Goal: Task Accomplishment & Management: Manage account settings

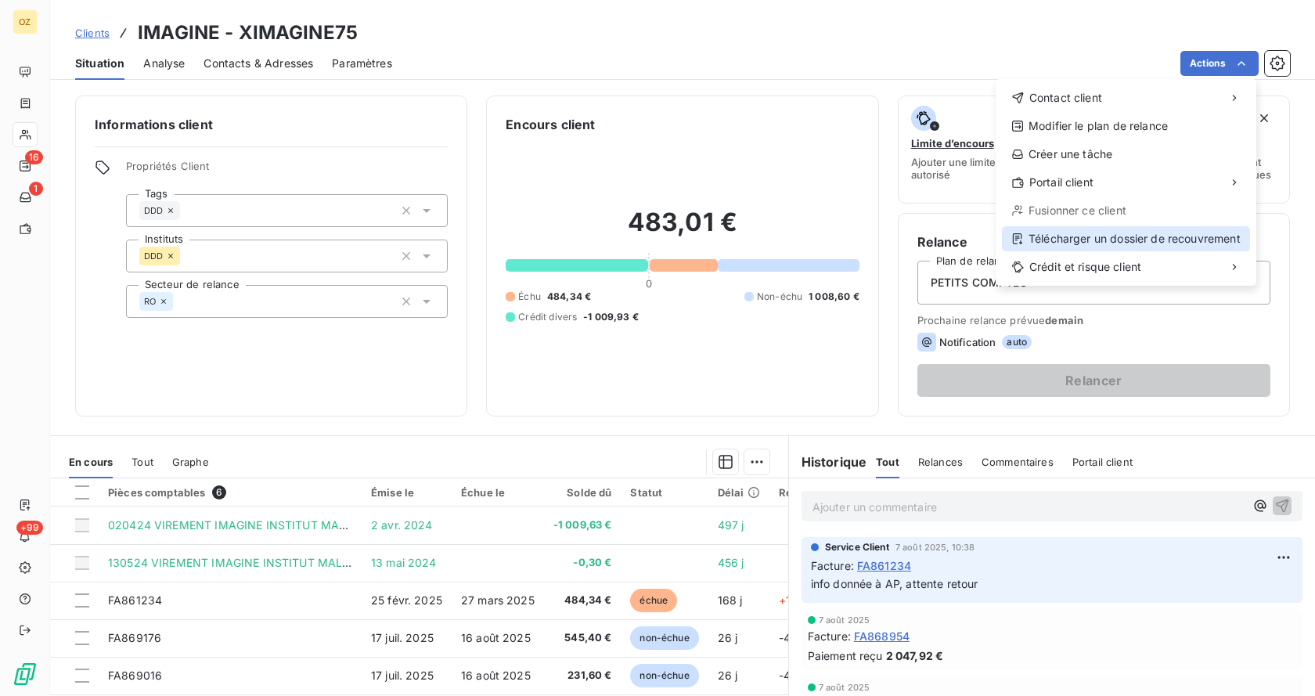
click at [1121, 241] on div "Télécharger un dossier de recouvrement" at bounding box center [1126, 238] width 248 height 25
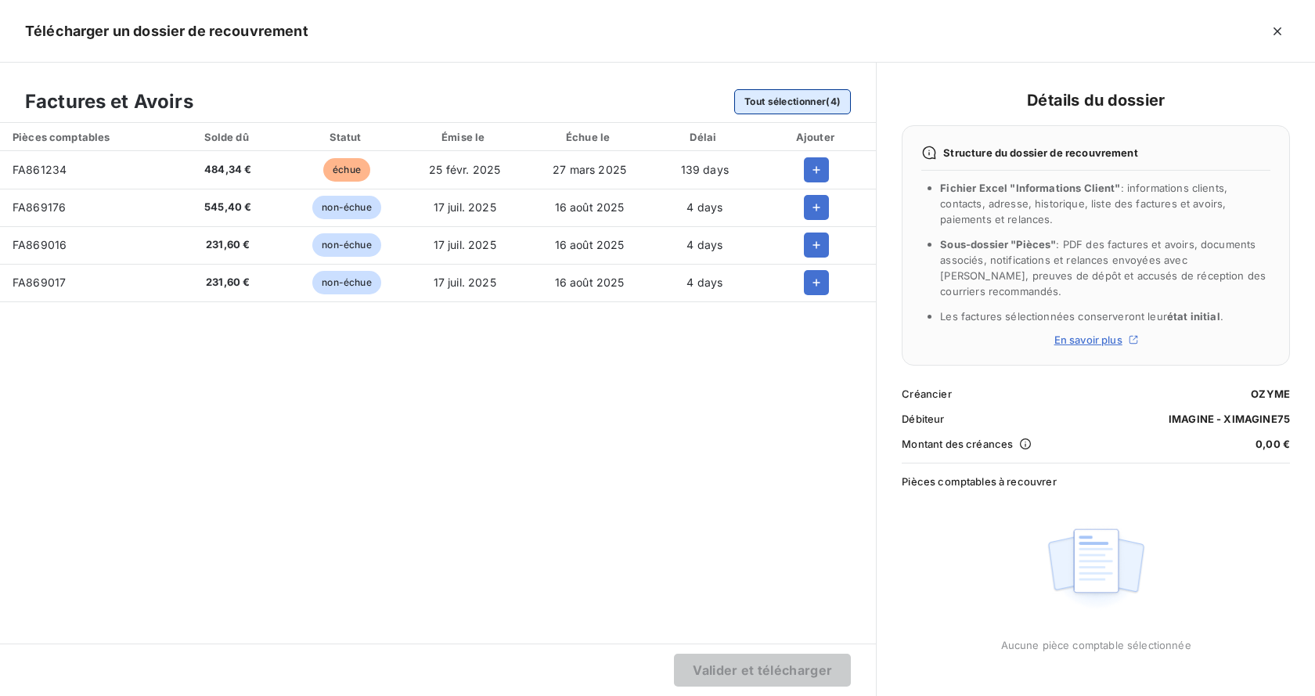
click at [793, 99] on button "Tout sélectionner (4)" at bounding box center [792, 101] width 117 height 25
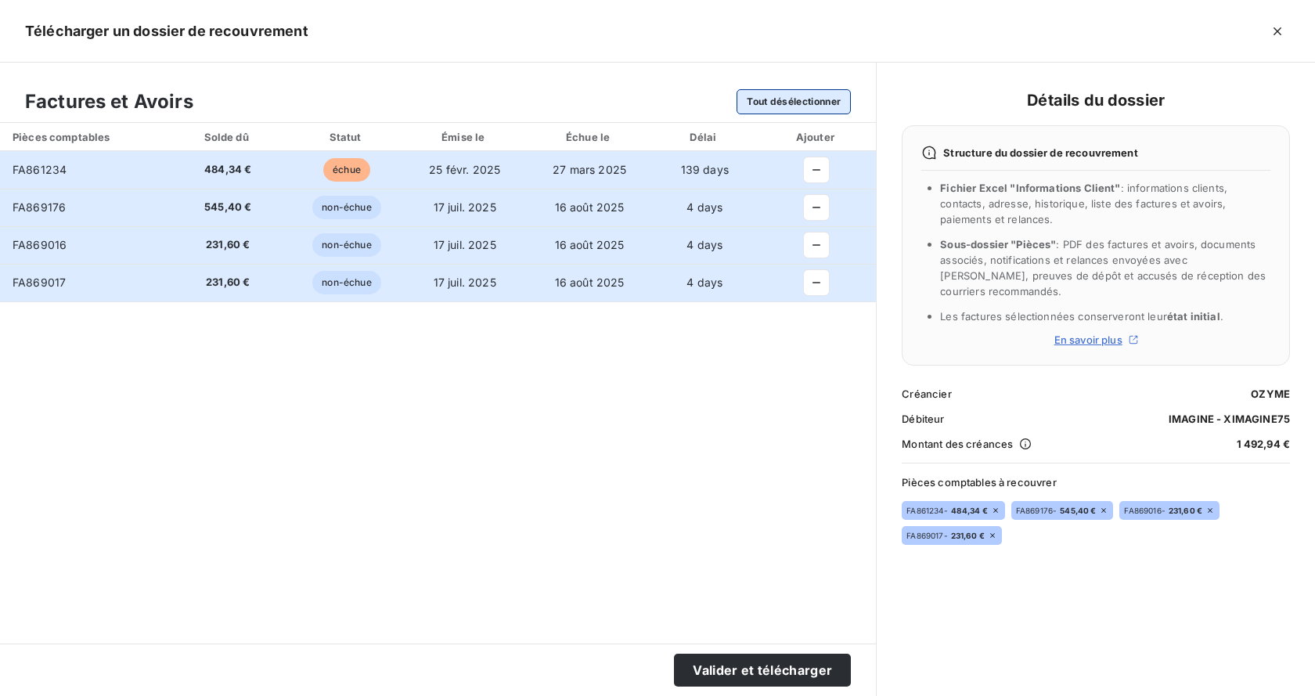
click at [790, 106] on button "Tout désélectionner" at bounding box center [793, 101] width 114 height 25
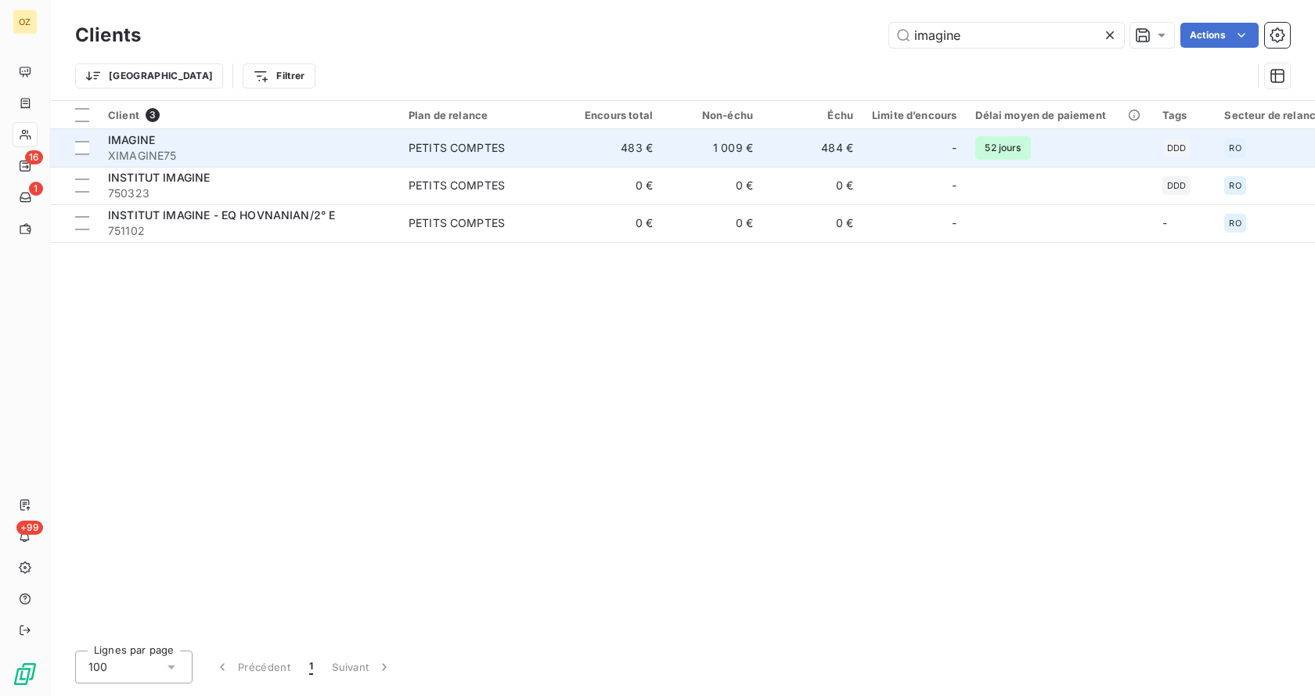
click at [255, 138] on div "IMAGINE" at bounding box center [249, 140] width 282 height 16
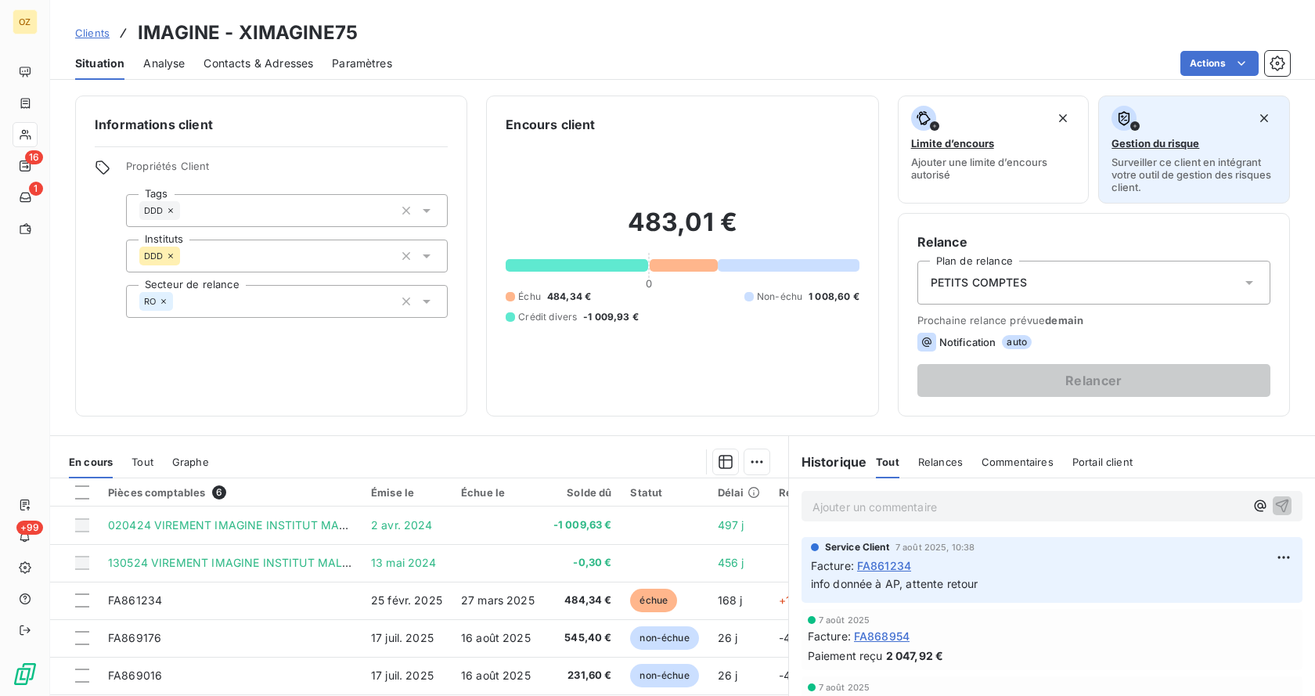
click at [1136, 147] on span "Gestion du risque" at bounding box center [1155, 143] width 88 height 13
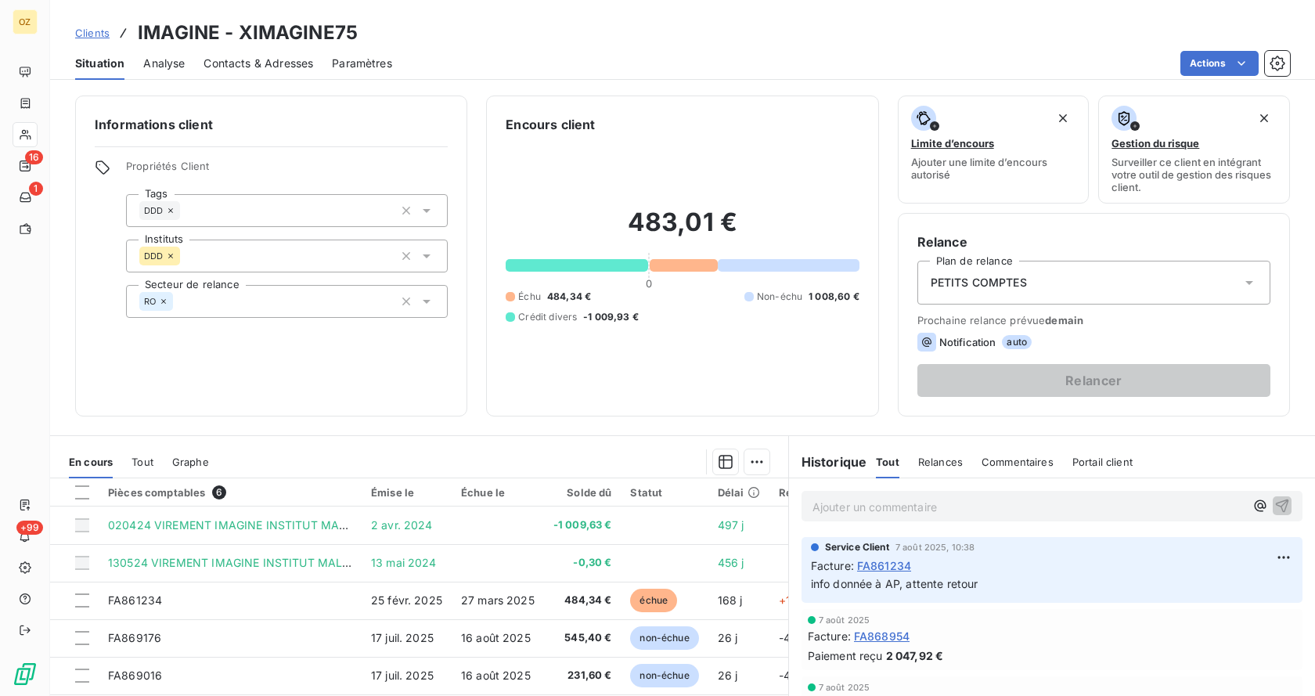
click at [180, 63] on span "Analyse" at bounding box center [163, 64] width 41 height 16
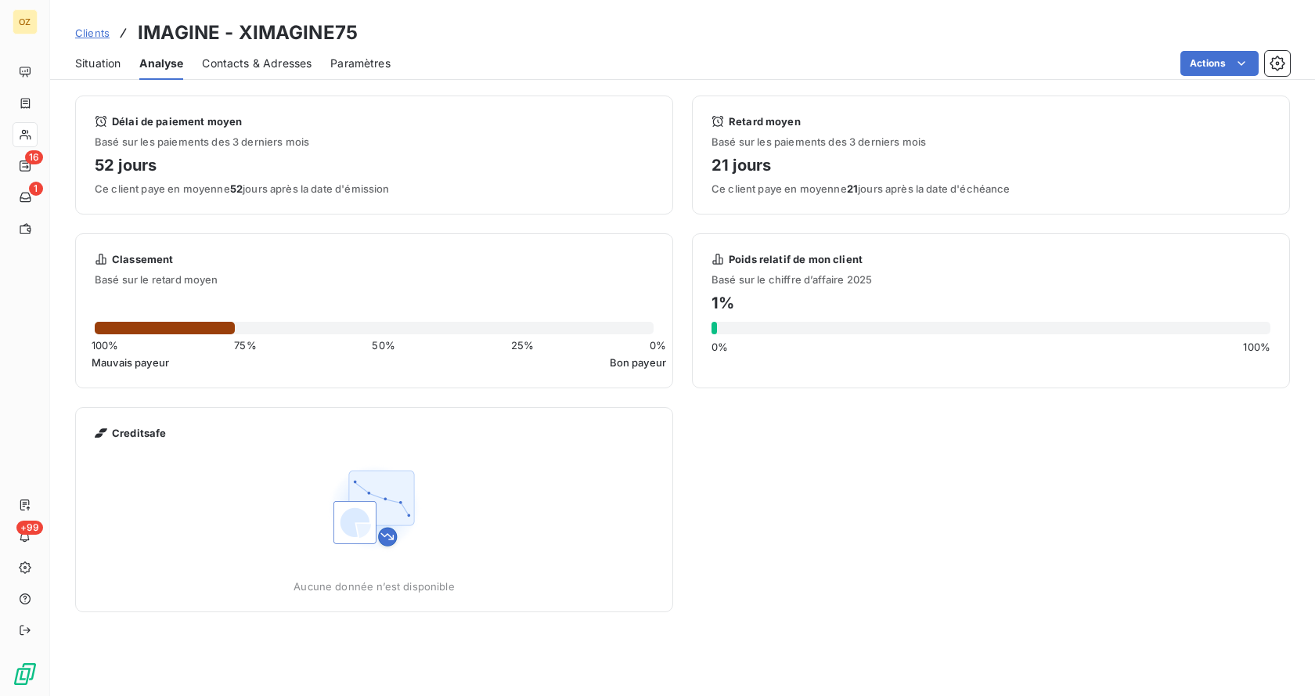
click at [269, 66] on span "Contacts & Adresses" at bounding box center [257, 64] width 110 height 16
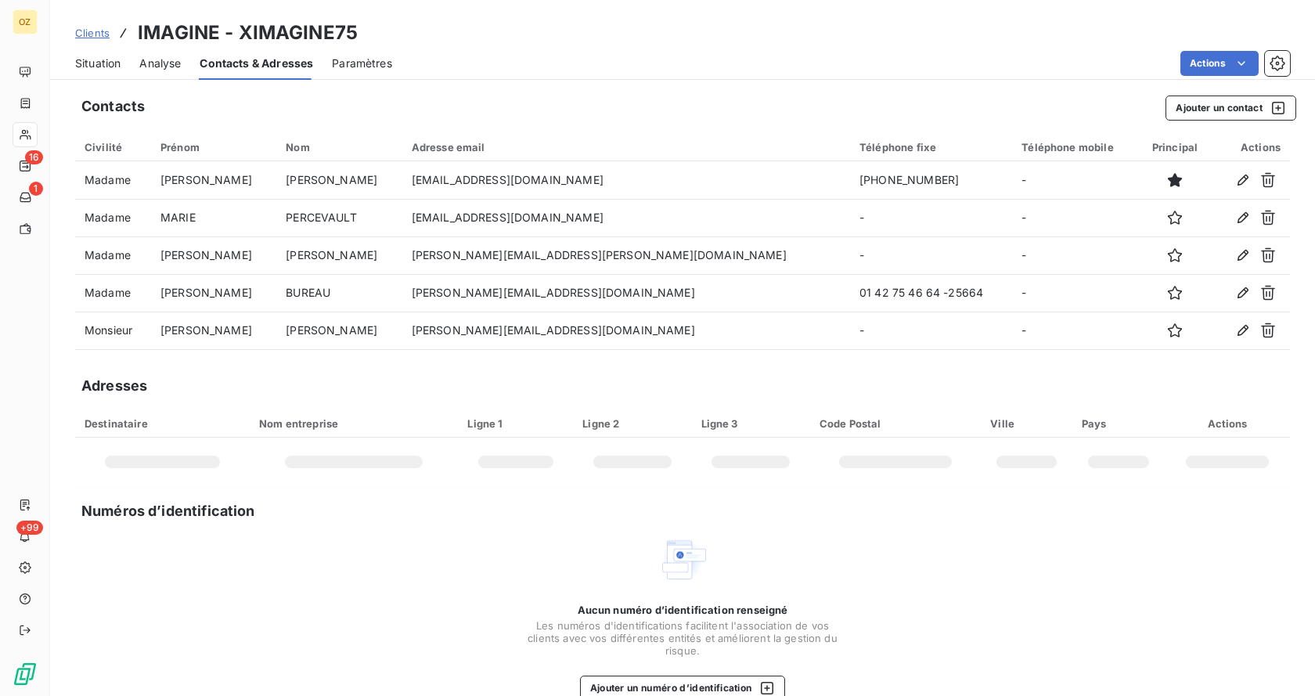
click at [368, 58] on span "Paramètres" at bounding box center [362, 64] width 60 height 16
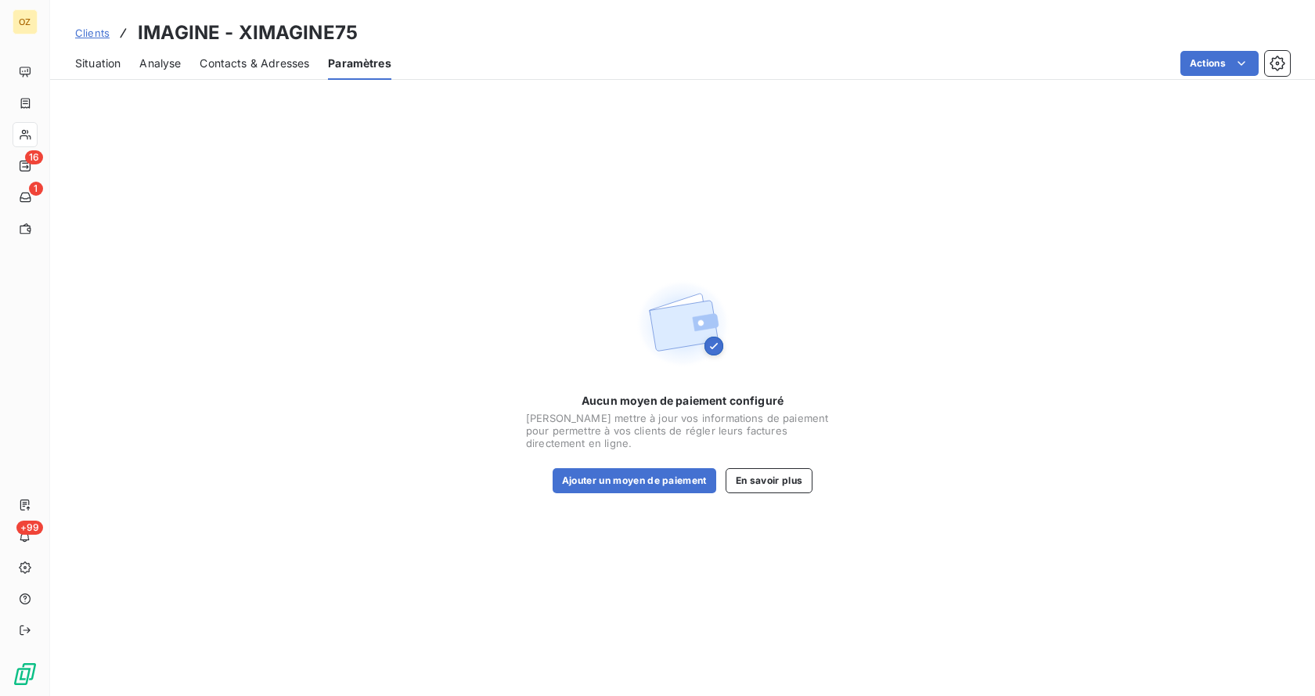
click at [162, 65] on span "Analyse" at bounding box center [159, 64] width 41 height 16
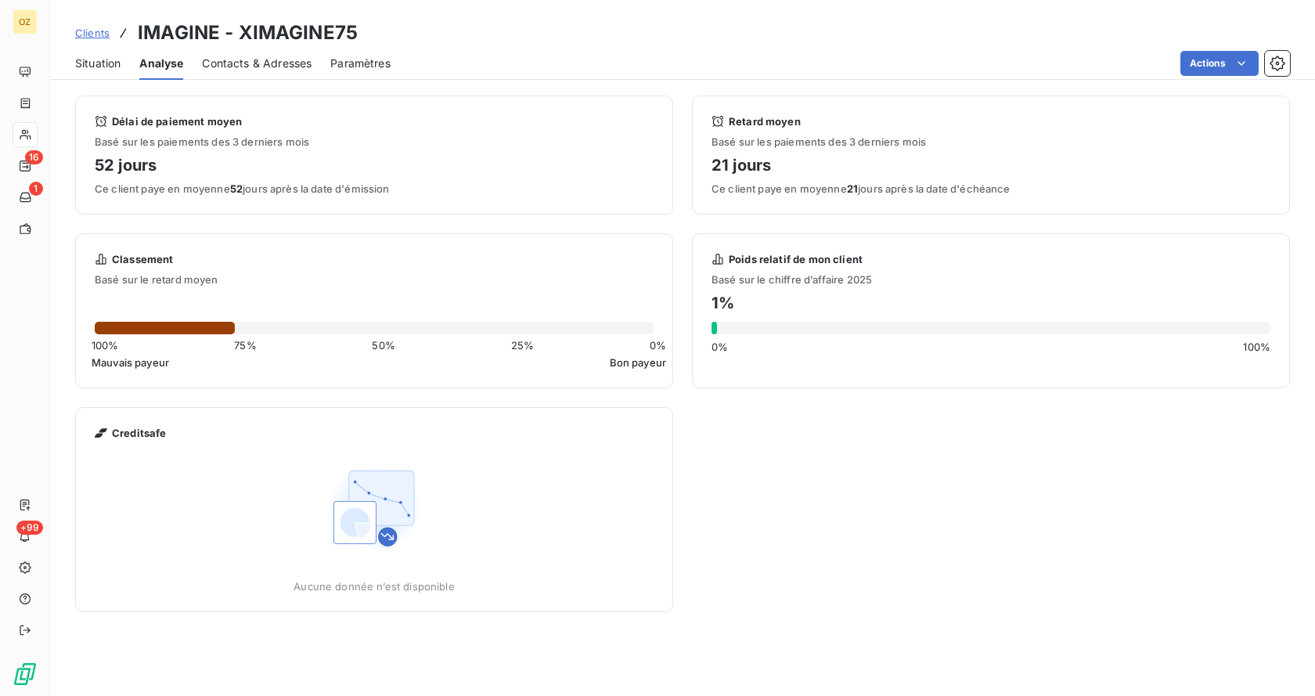
click at [120, 59] on span "Situation" at bounding box center [97, 64] width 45 height 16
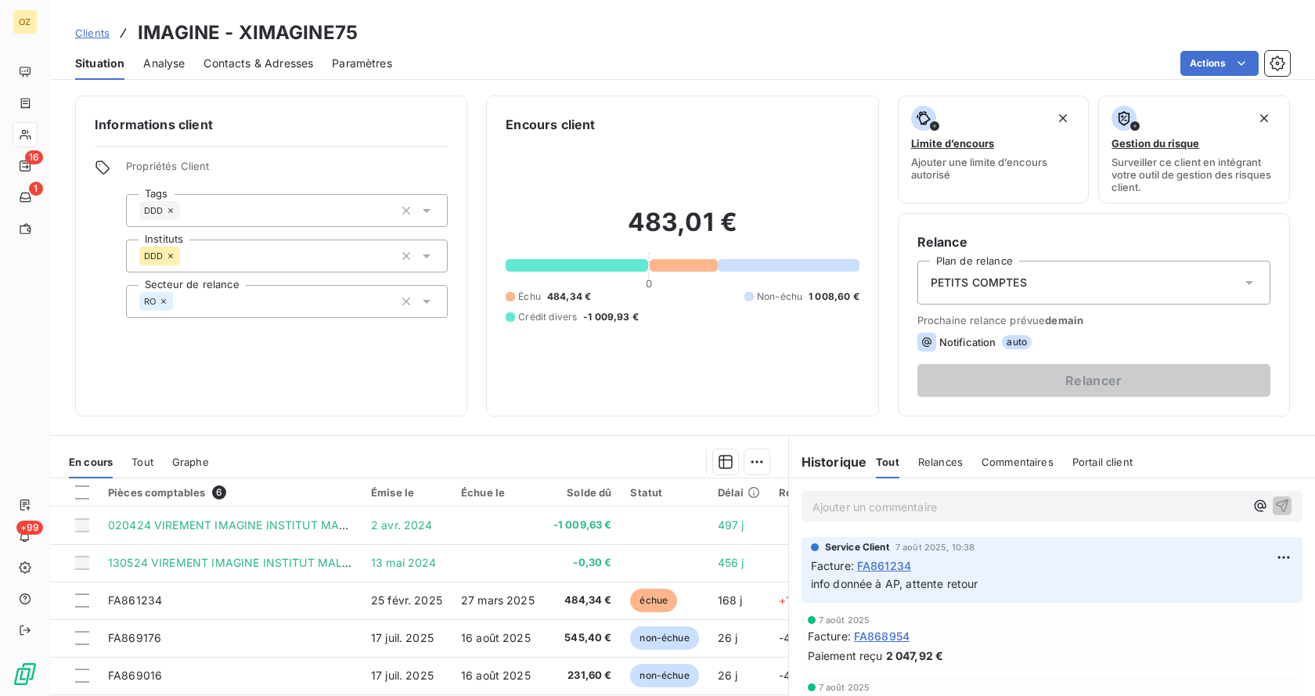
scroll to position [131, 0]
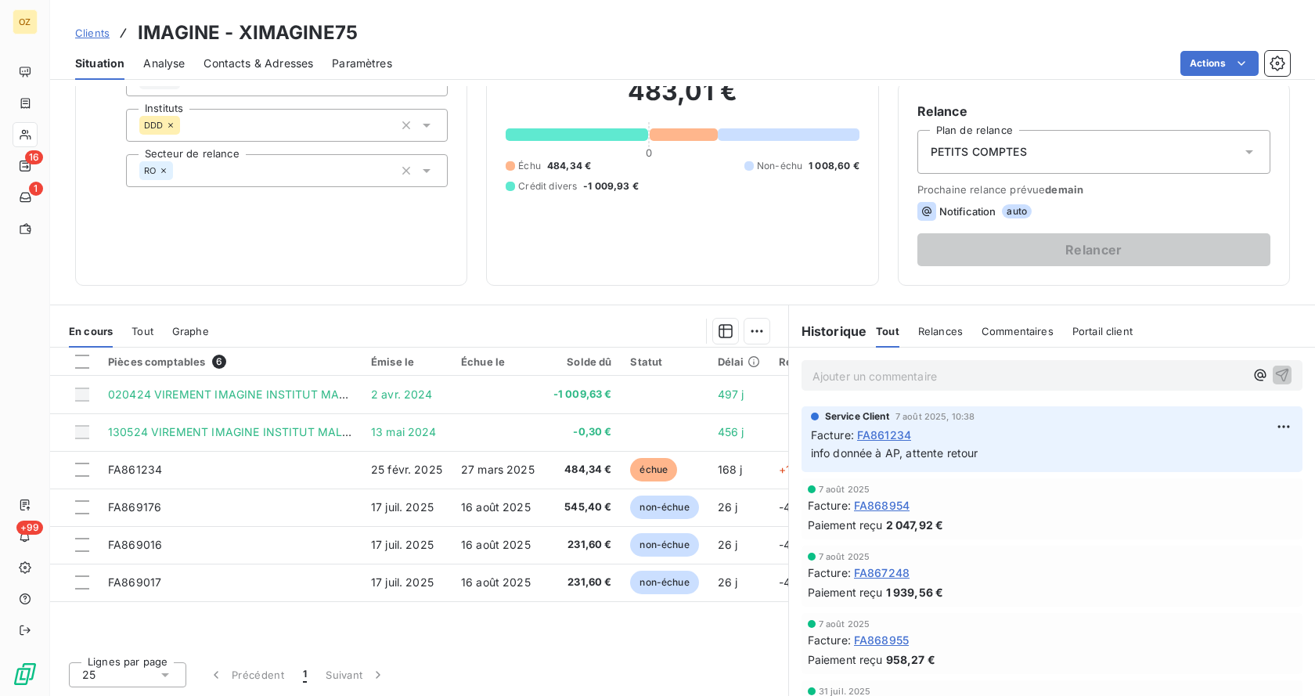
click at [149, 326] on span "Tout" at bounding box center [142, 331] width 22 height 13
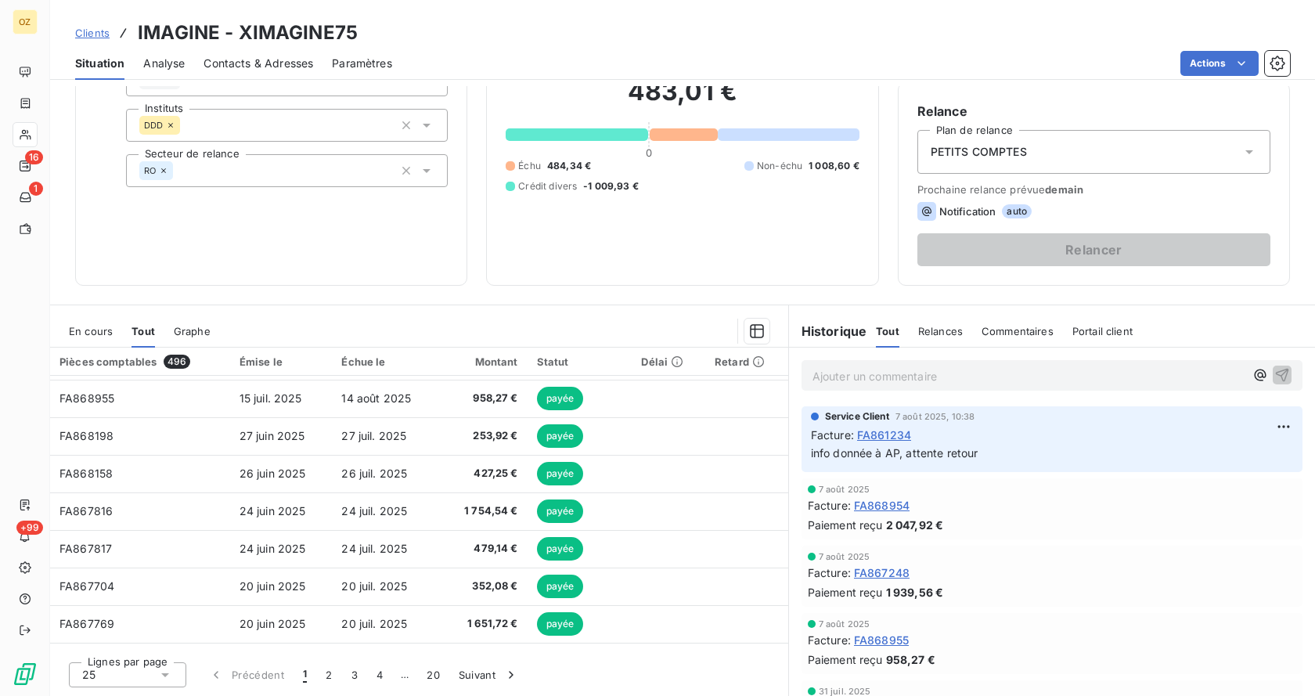
scroll to position [0, 0]
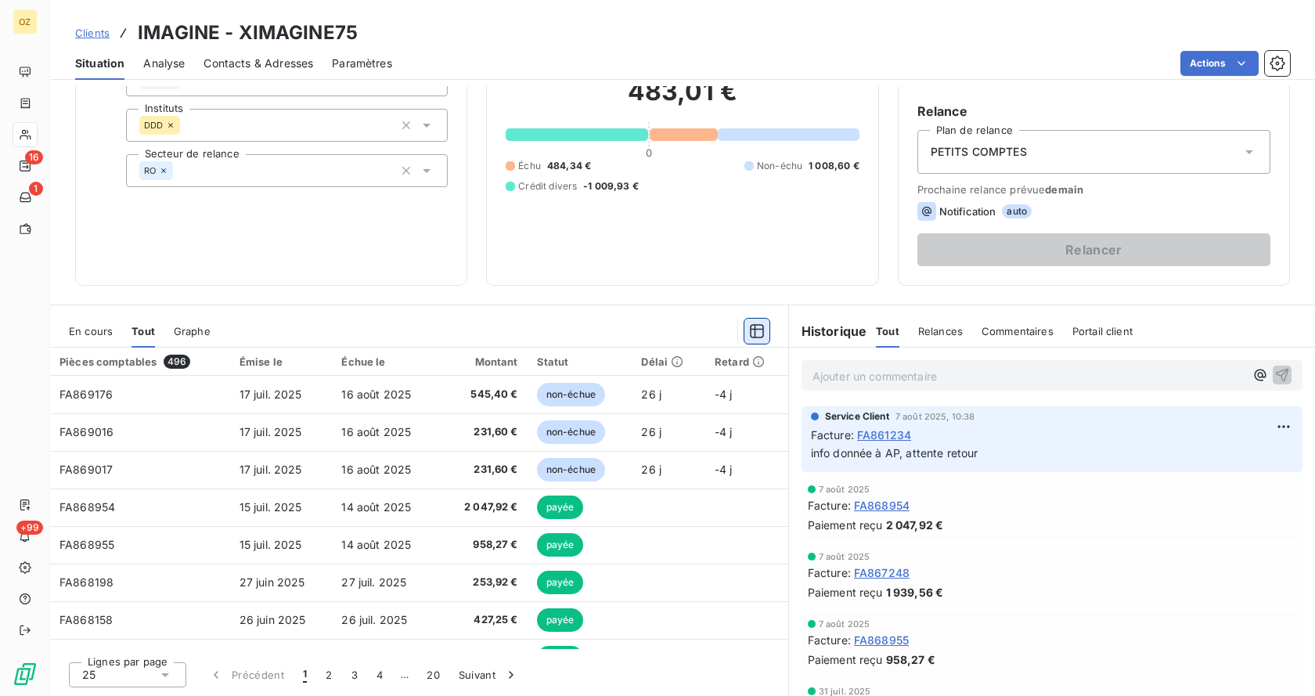
click at [757, 322] on button "button" at bounding box center [756, 331] width 25 height 25
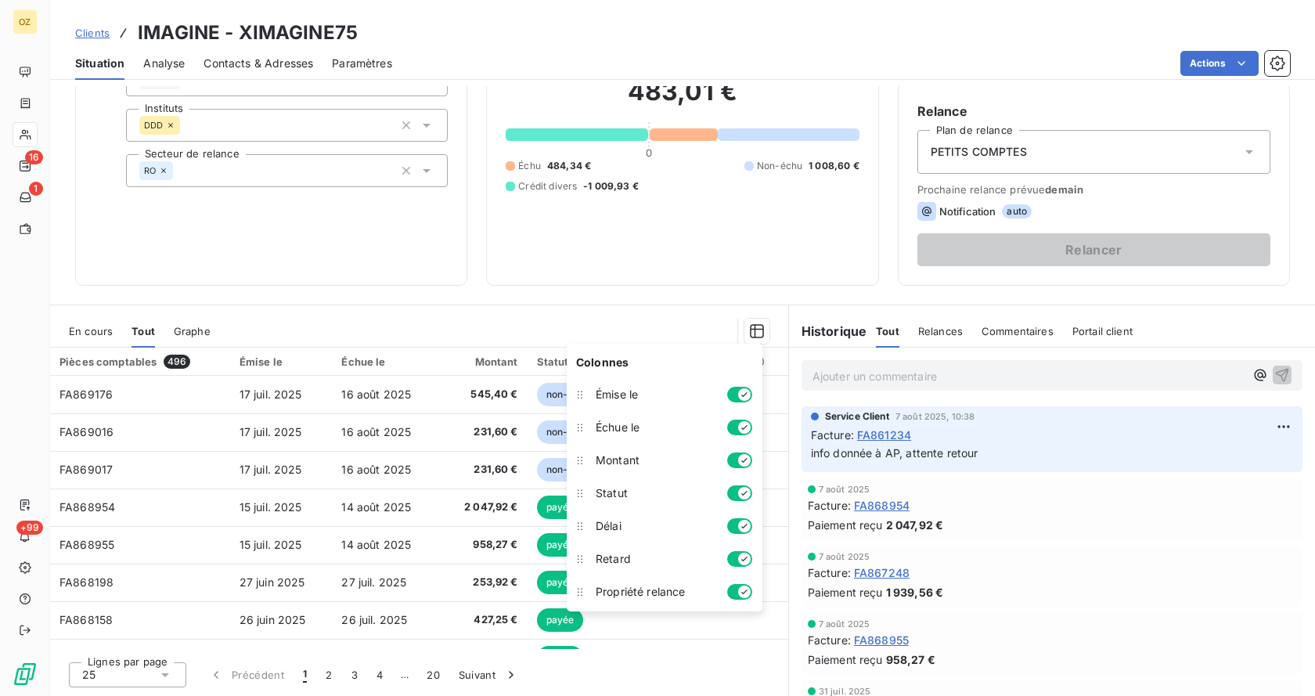
click at [750, 592] on icon "button" at bounding box center [744, 591] width 13 height 13
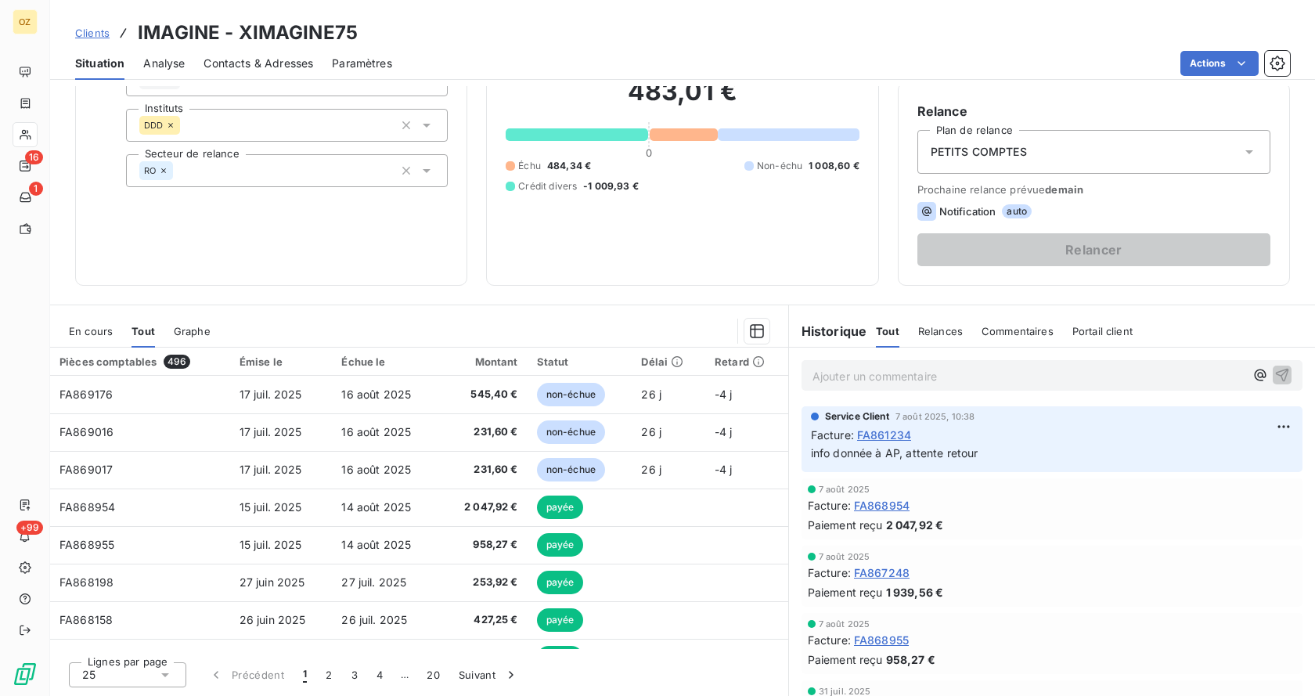
click at [471, 254] on div "Informations client Propriétés Client Tags DDD Instituts DDD Secteur de relance…" at bounding box center [682, 125] width 1265 height 321
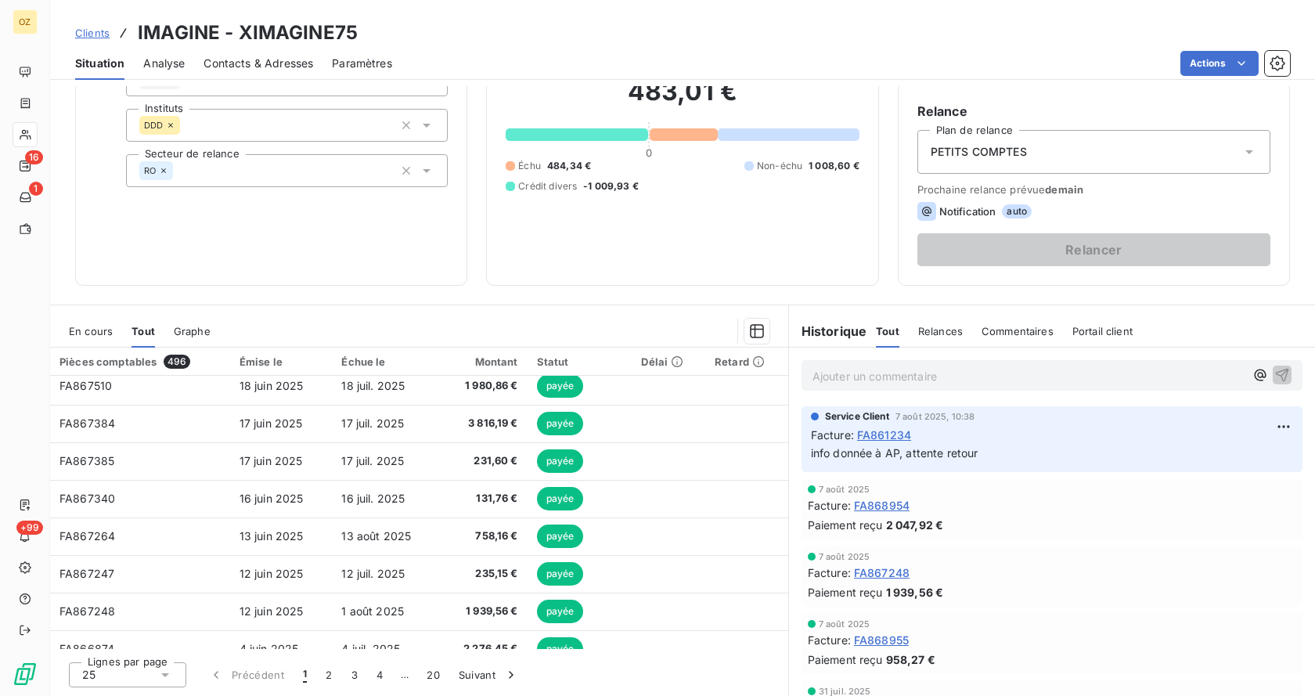
scroll to position [667, 0]
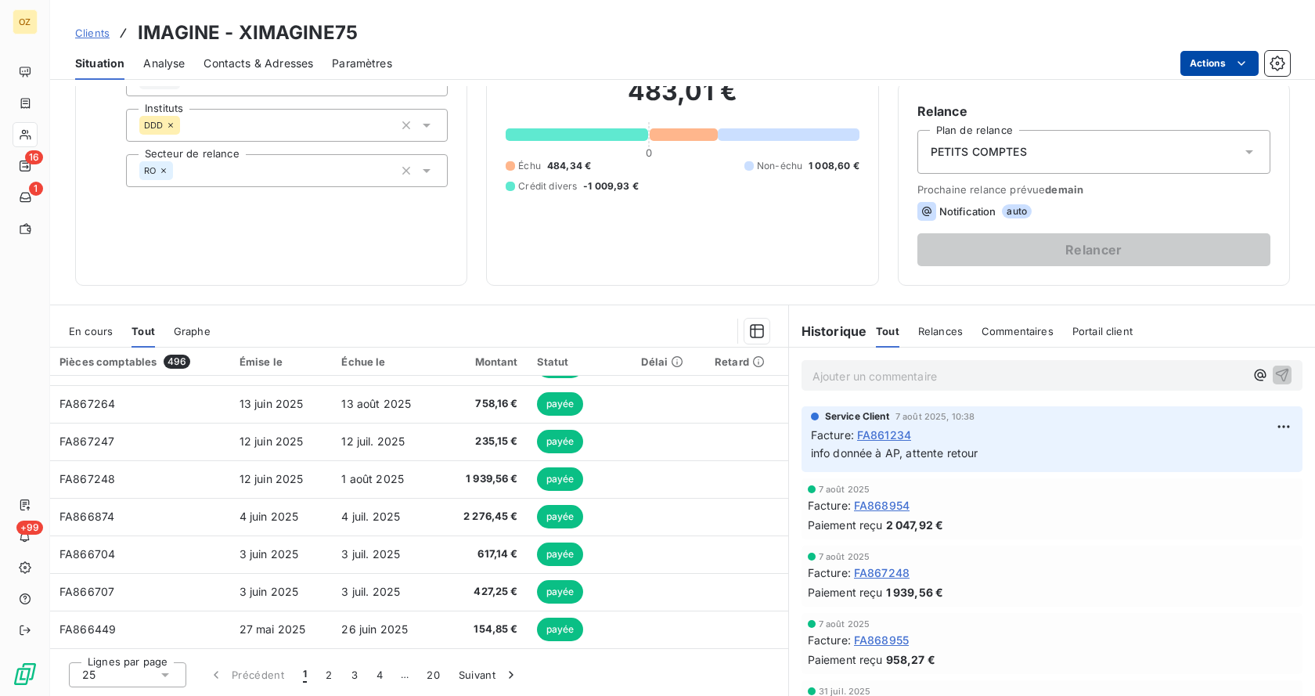
click at [1219, 69] on html "OZ 16 1 +99 Clients IMAGINE - XIMAGINE75 Situation Analyse Contacts & Adresses …" at bounding box center [657, 348] width 1315 height 696
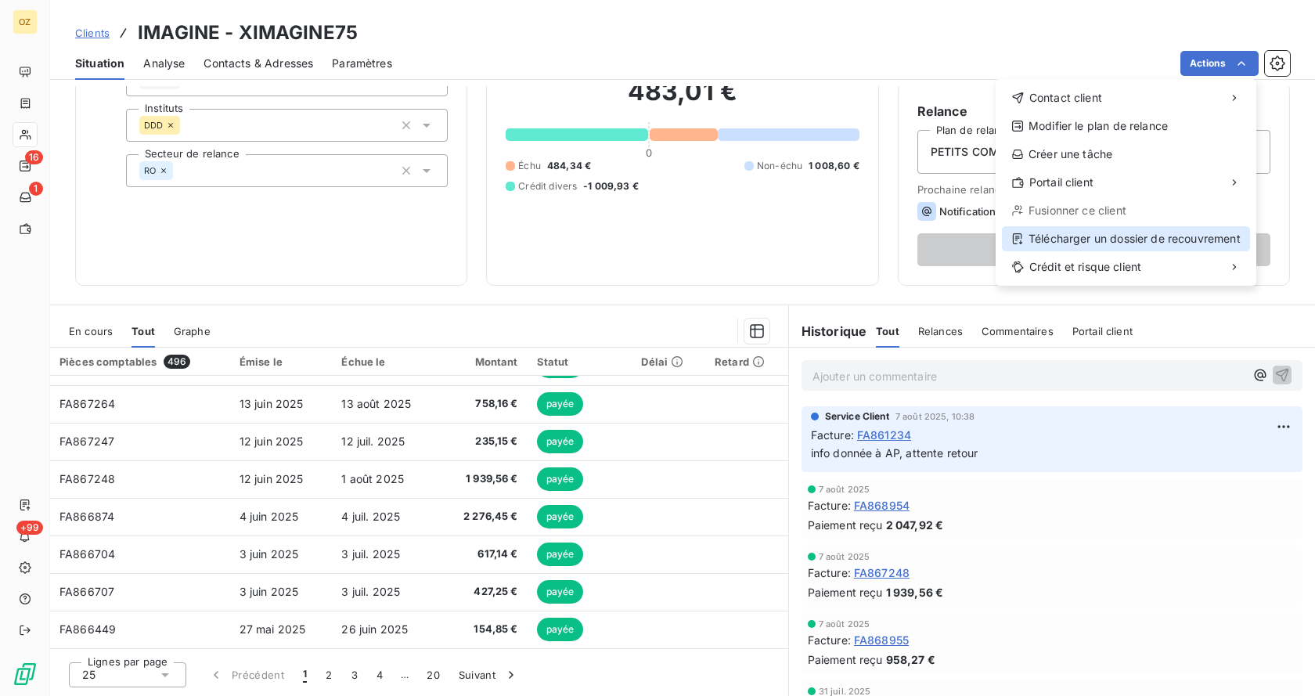
click at [1122, 229] on div "Télécharger un dossier de recouvrement" at bounding box center [1126, 238] width 248 height 25
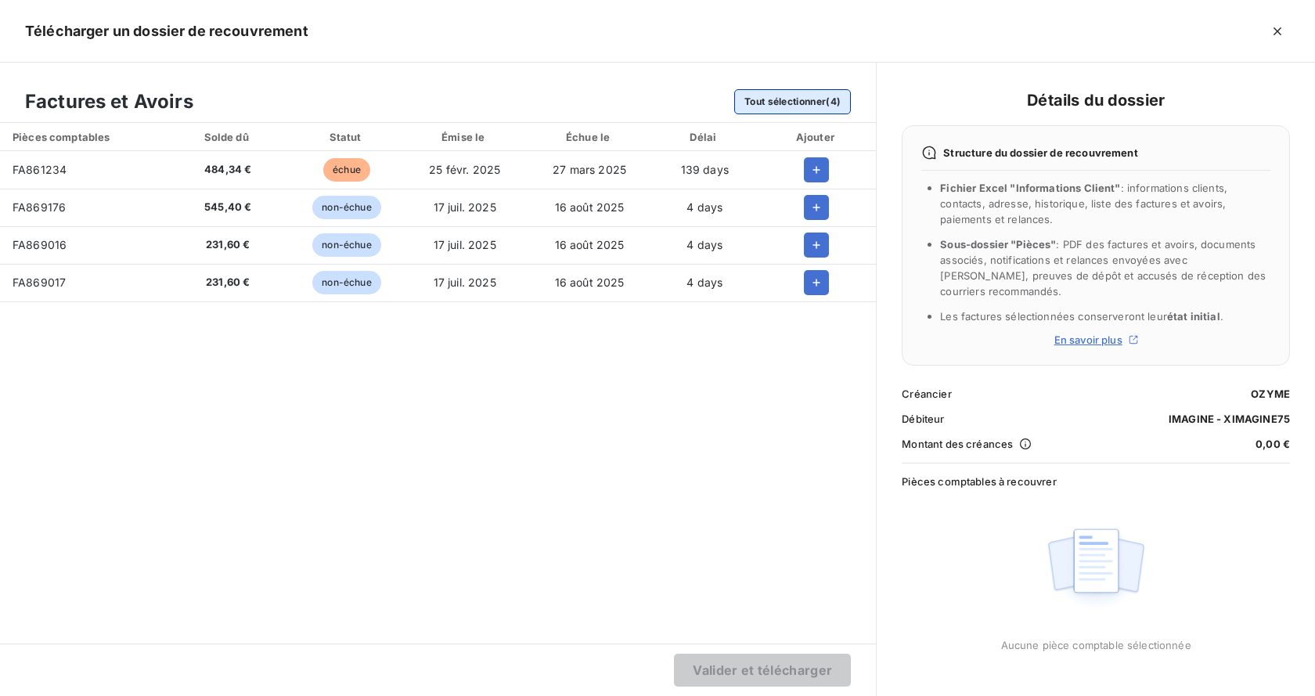
click at [774, 96] on button "Tout sélectionner (4)" at bounding box center [792, 101] width 117 height 25
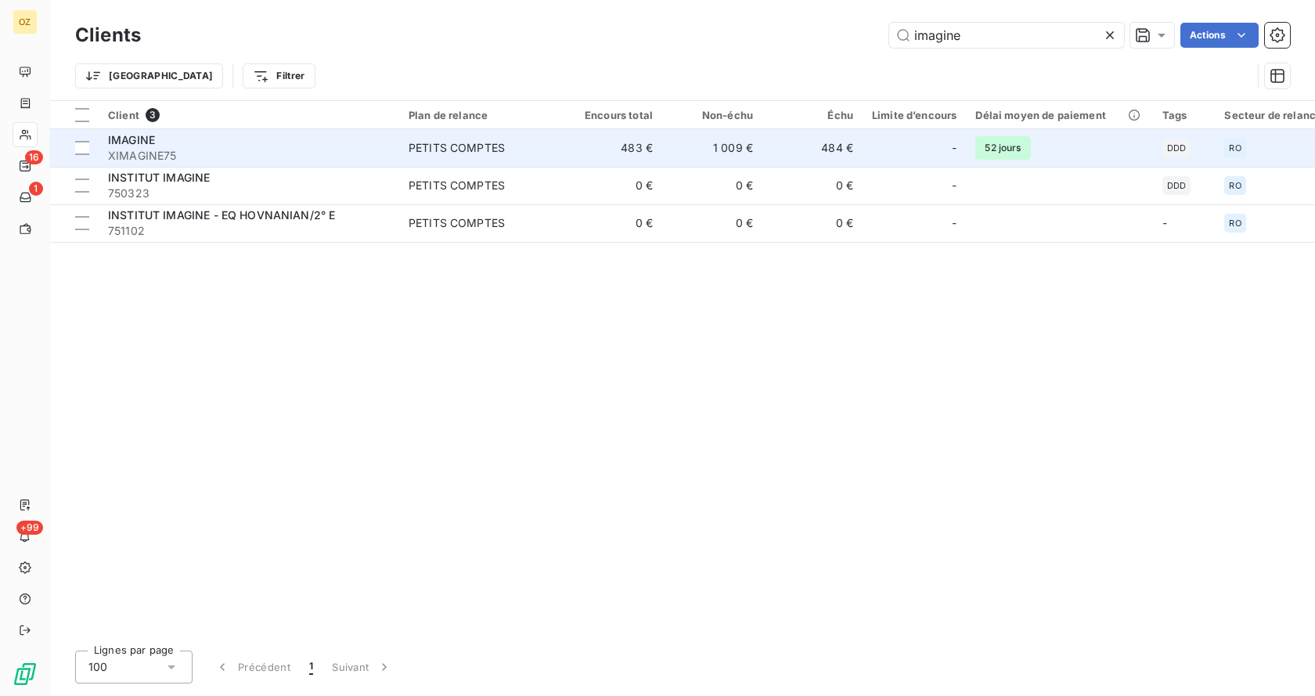
click at [188, 144] on div "IMAGINE" at bounding box center [249, 140] width 282 height 16
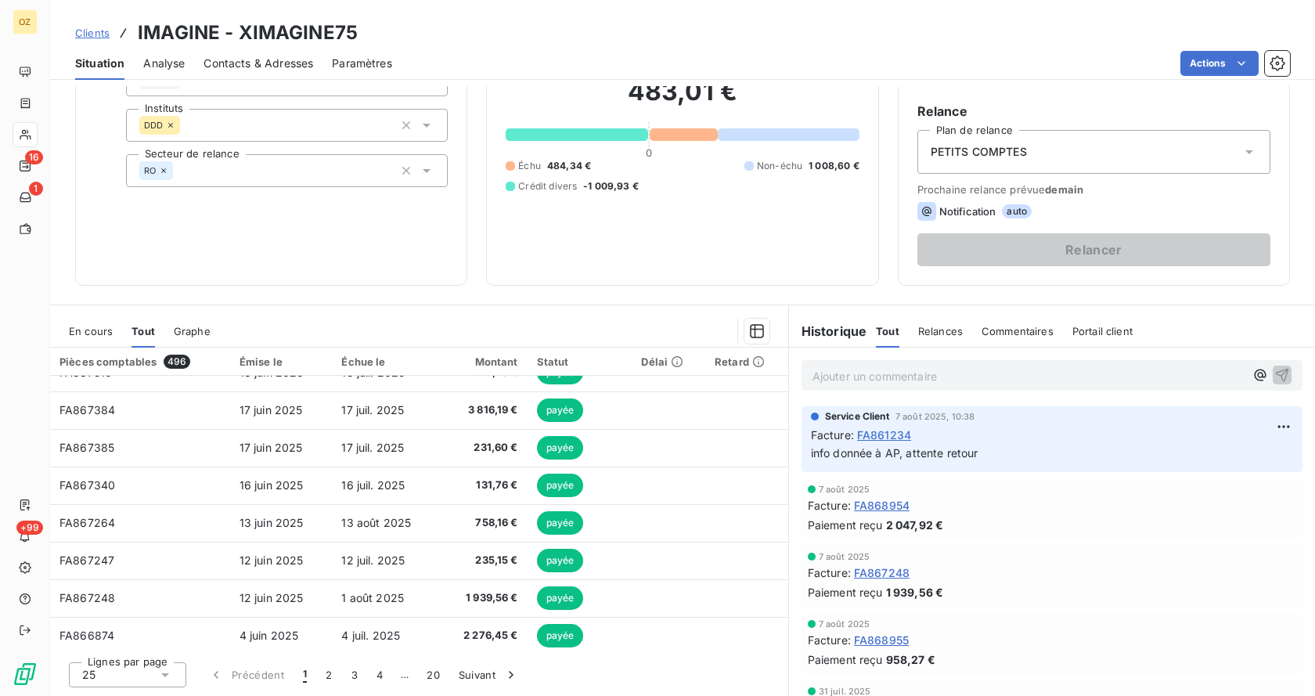
scroll to position [667, 0]
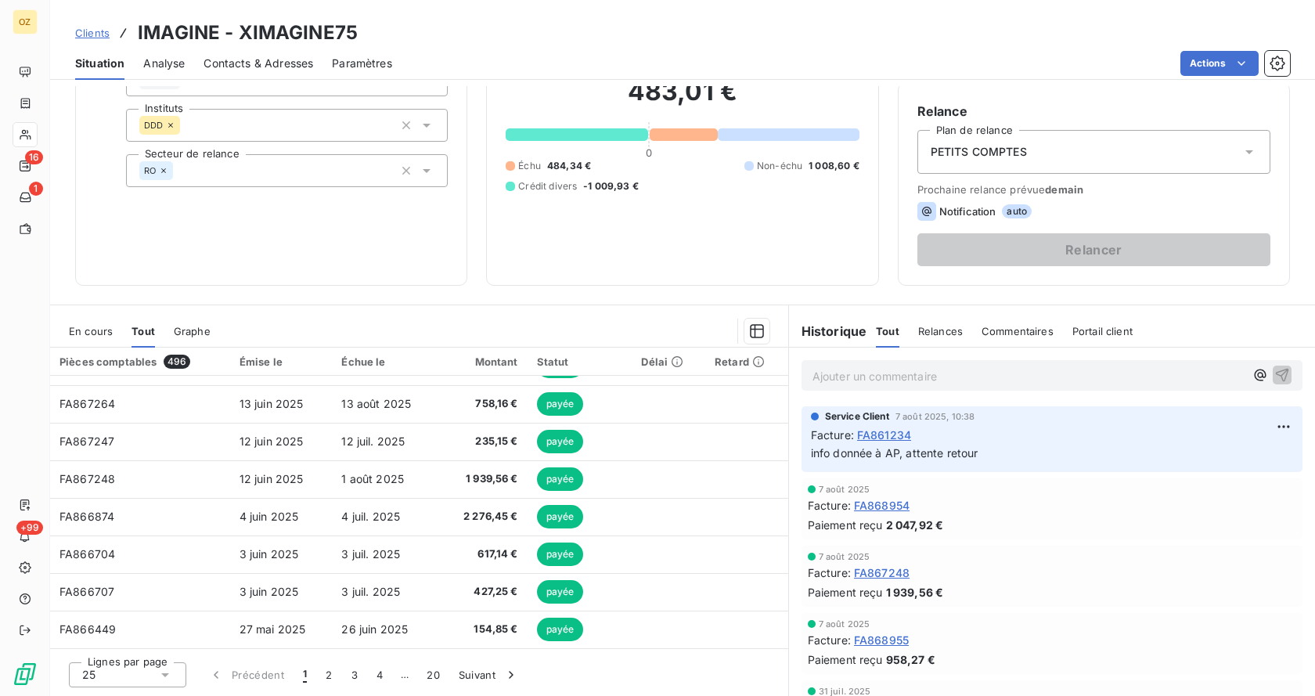
click at [1103, 332] on span "Portail client" at bounding box center [1102, 331] width 60 height 13
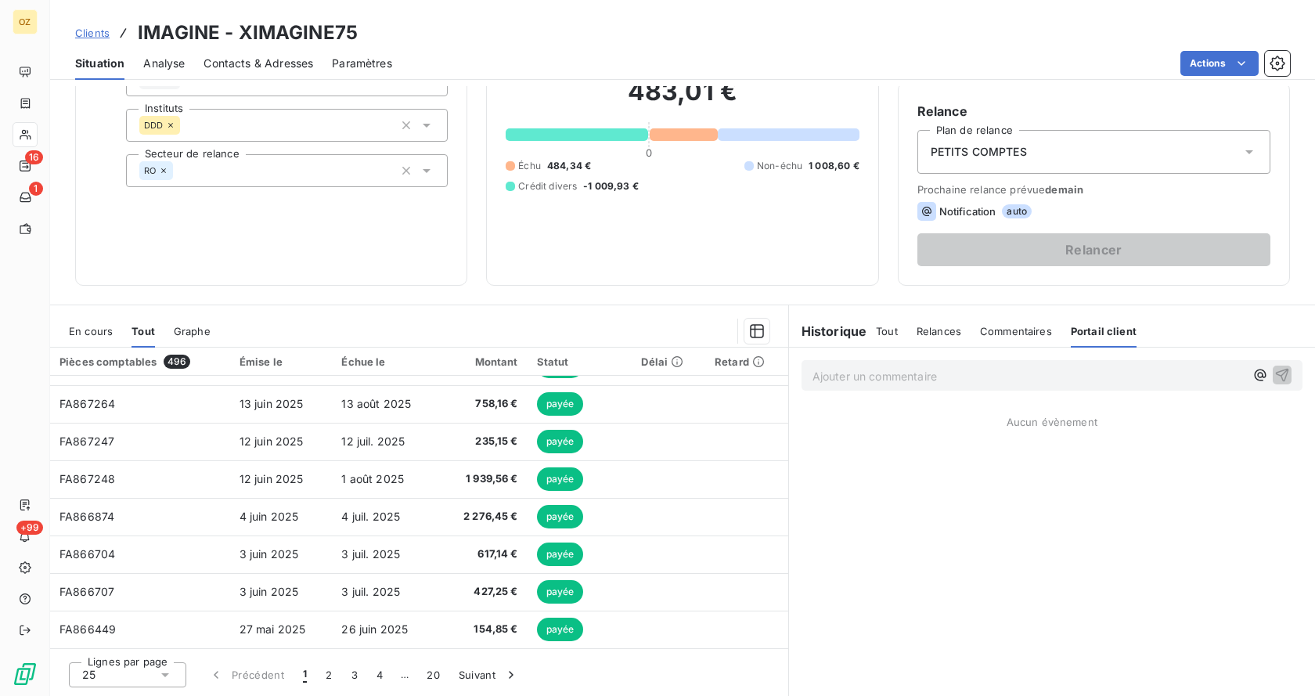
click at [832, 329] on h6 "Historique" at bounding box center [828, 331] width 78 height 19
click at [878, 330] on span "Tout" at bounding box center [887, 331] width 22 height 13
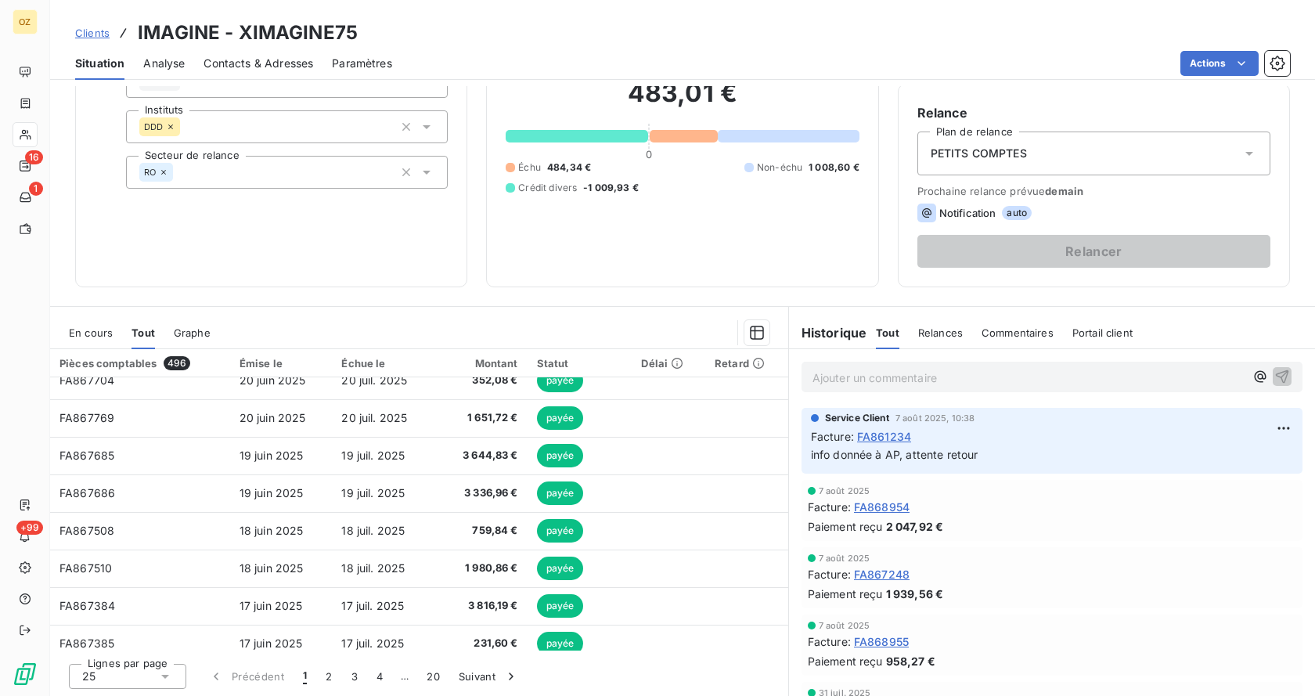
scroll to position [131, 0]
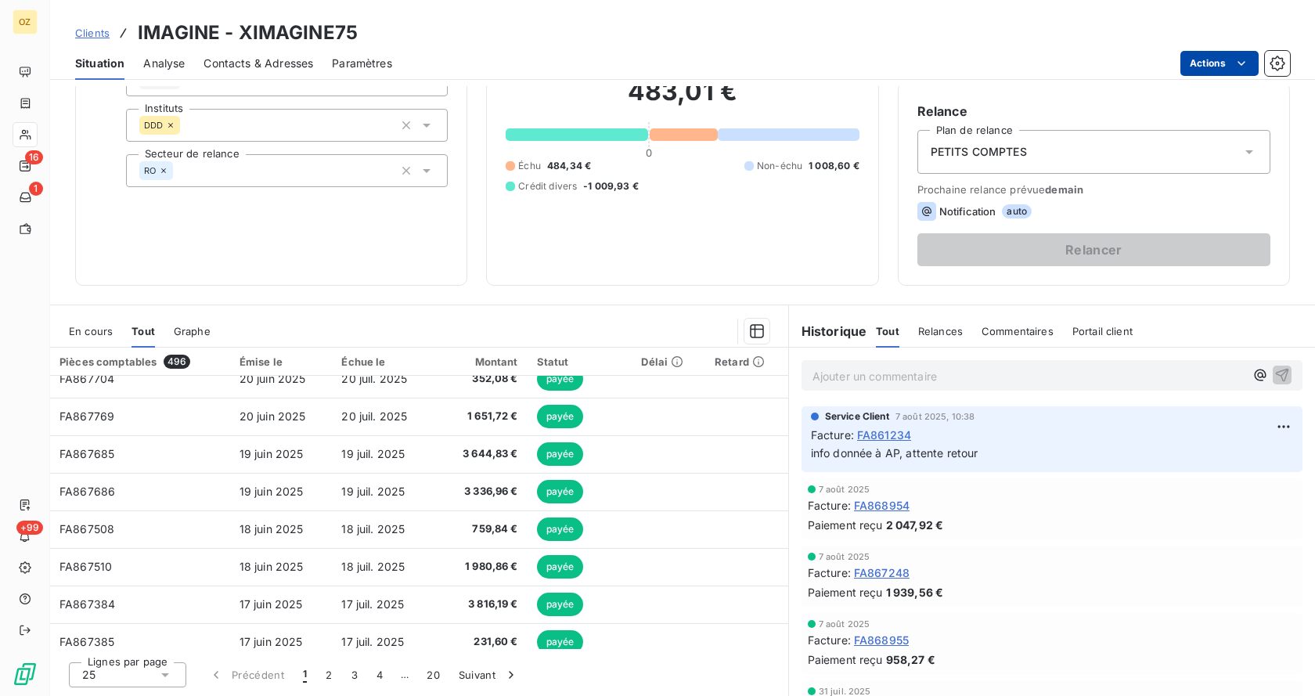
click at [1212, 58] on html "OZ 16 1 +99 Clients IMAGINE - XIMAGINE75 Situation Analyse Contacts & Adresses …" at bounding box center [657, 348] width 1315 height 696
click at [1064, 45] on html "OZ 16 1 +99 Clients IMAGINE - XIMAGINE75 Situation Analyse Contacts & Adresses …" at bounding box center [657, 348] width 1315 height 696
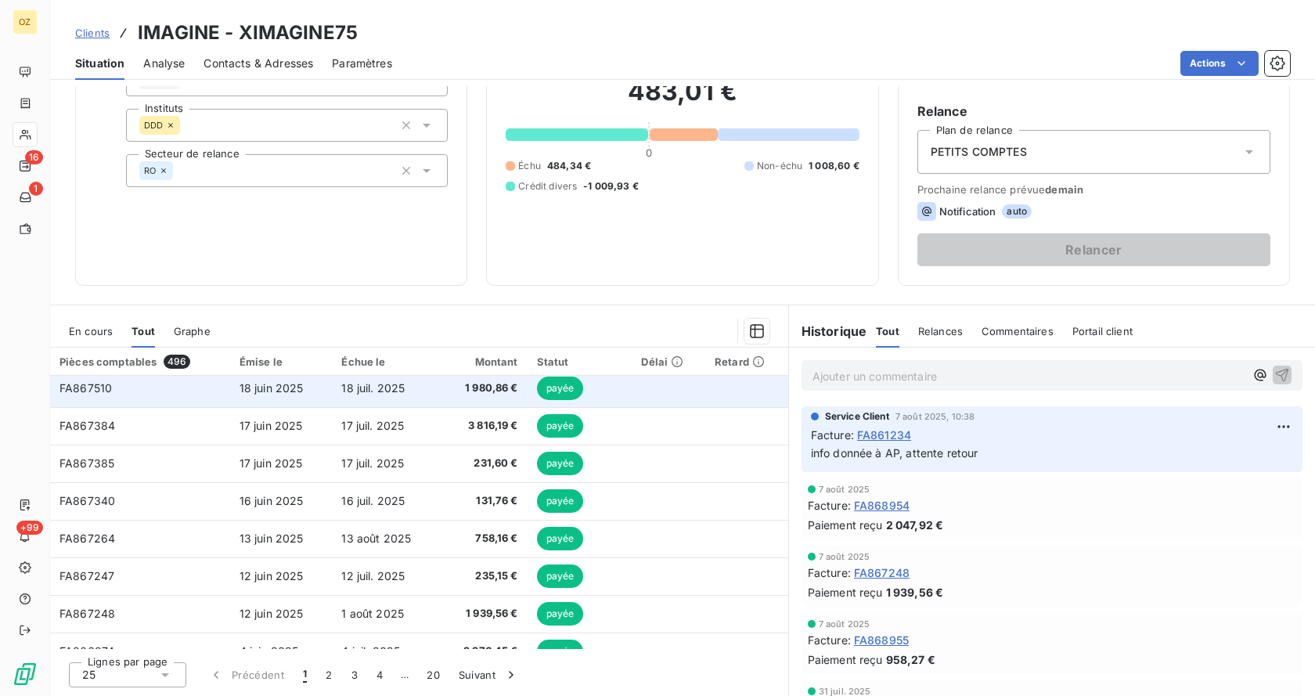
scroll to position [667, 0]
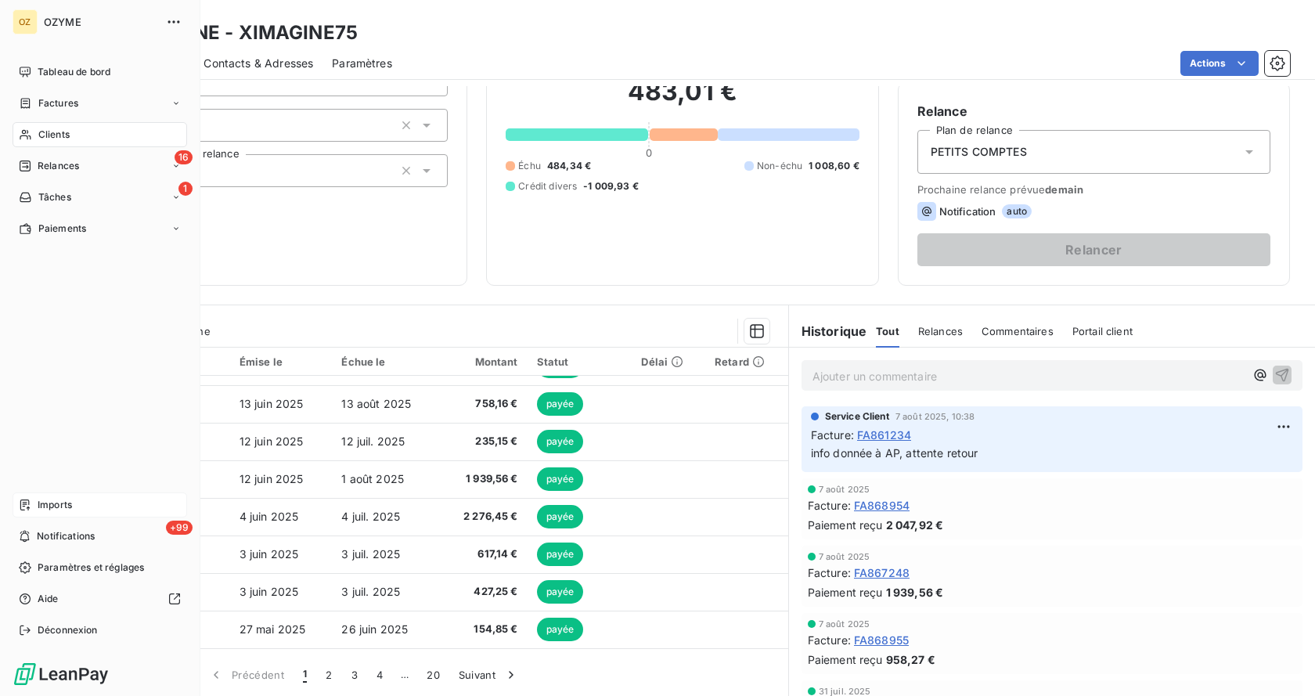
click at [106, 502] on div "Imports" at bounding box center [100, 504] width 175 height 25
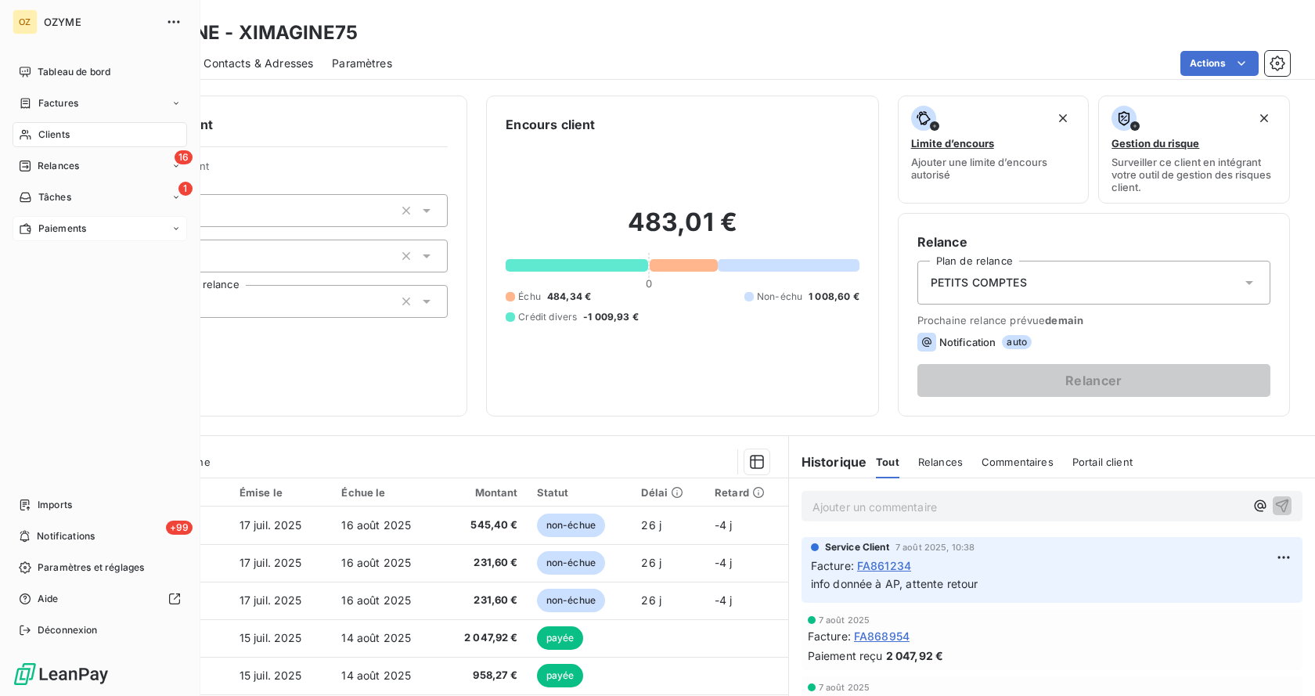
click at [89, 228] on div "Paiements" at bounding box center [100, 228] width 175 height 25
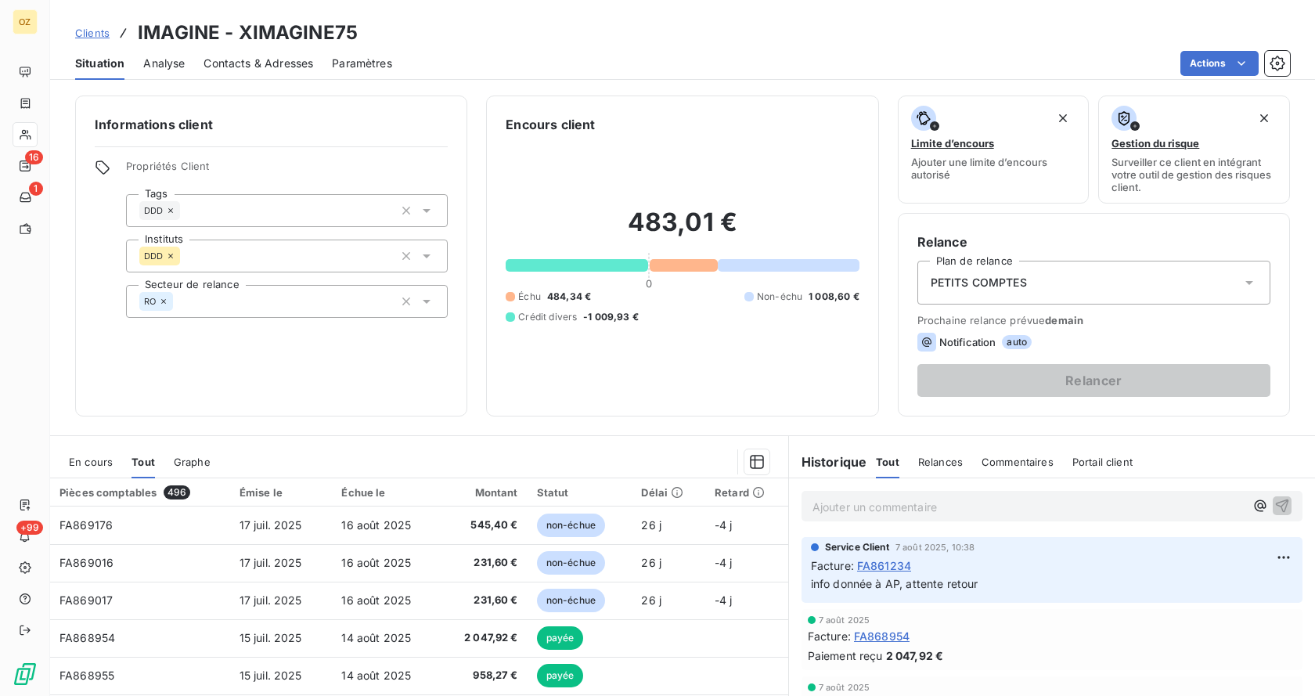
click at [184, 459] on span "Graphe" at bounding box center [192, 461] width 37 height 13
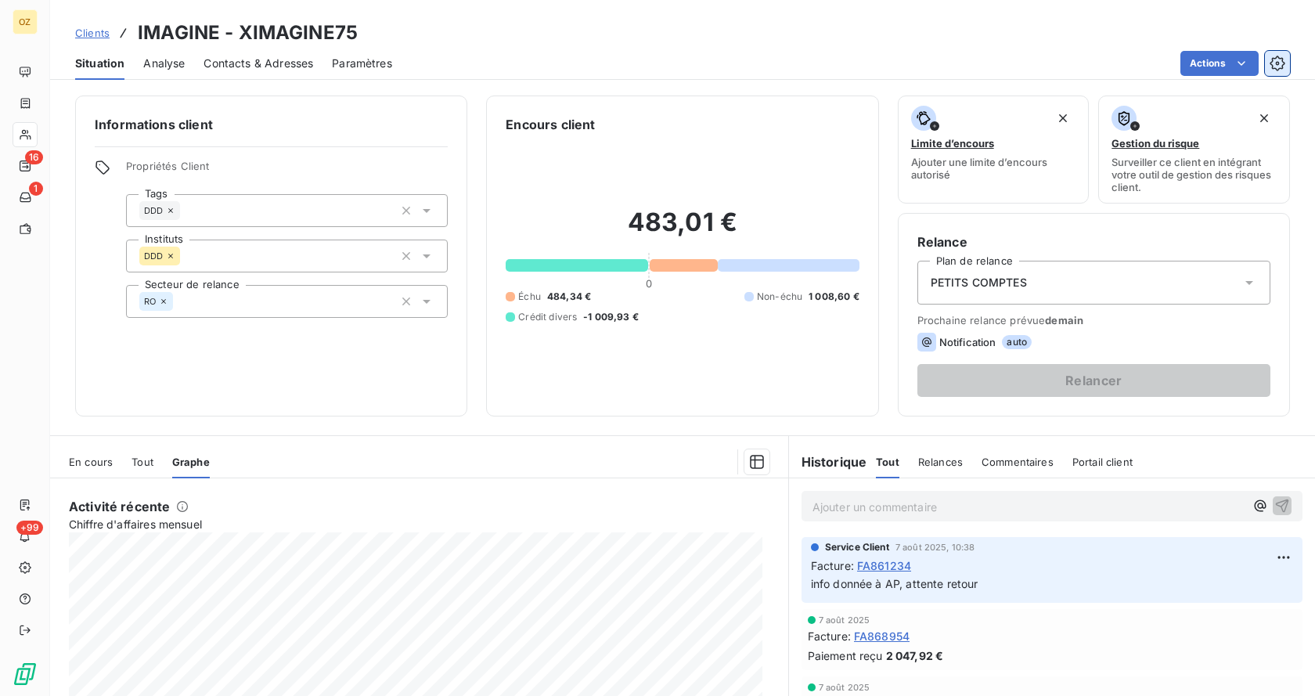
click at [1278, 57] on icon "button" at bounding box center [1276, 63] width 15 height 15
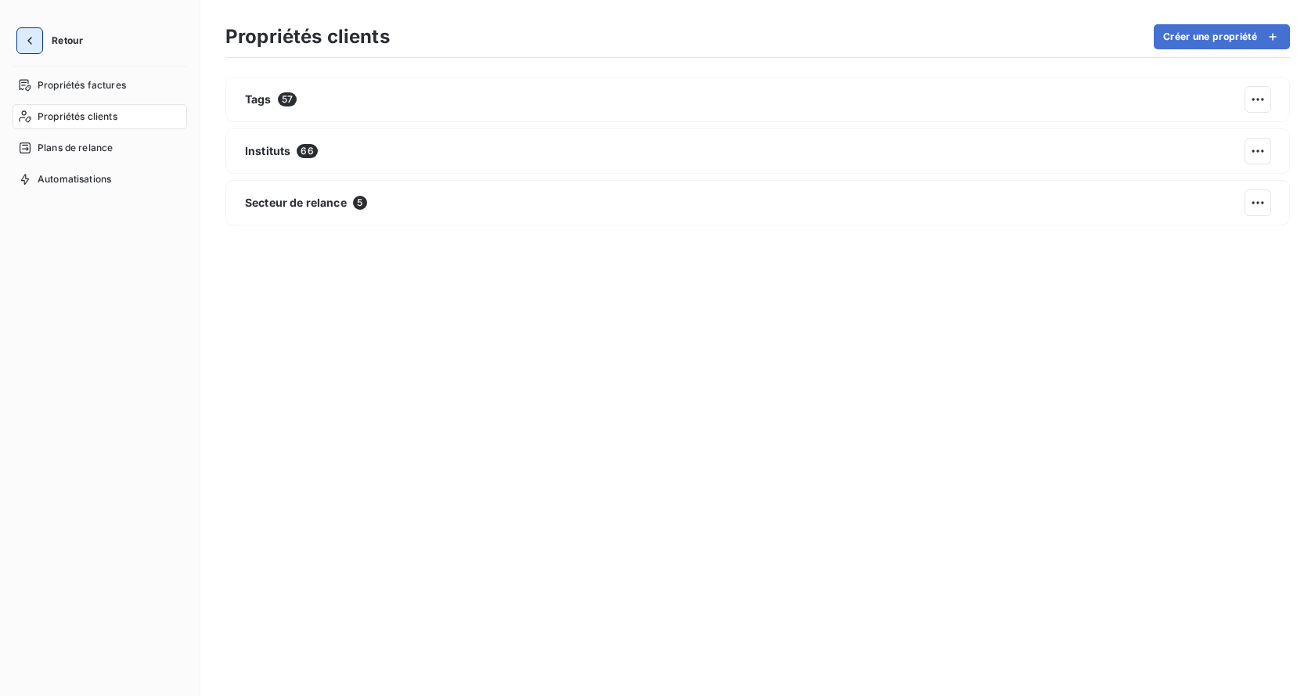
click at [23, 36] on icon "button" at bounding box center [30, 41] width 16 height 16
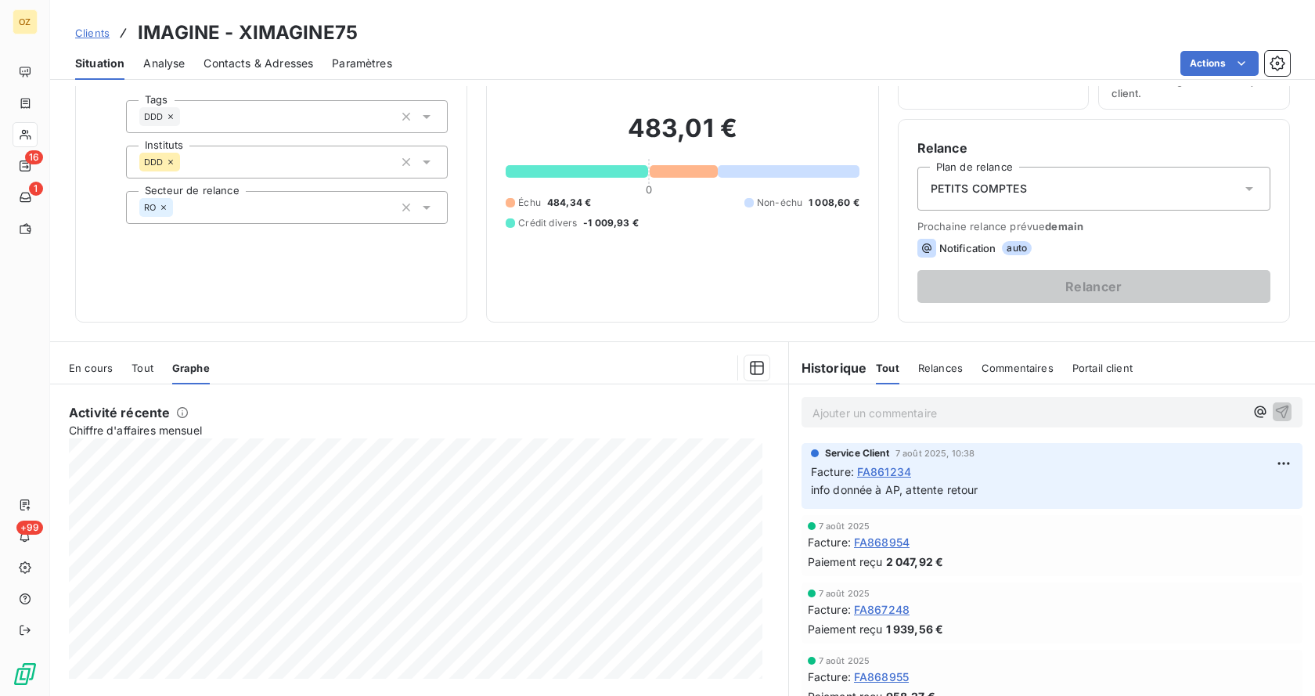
scroll to position [131, 0]
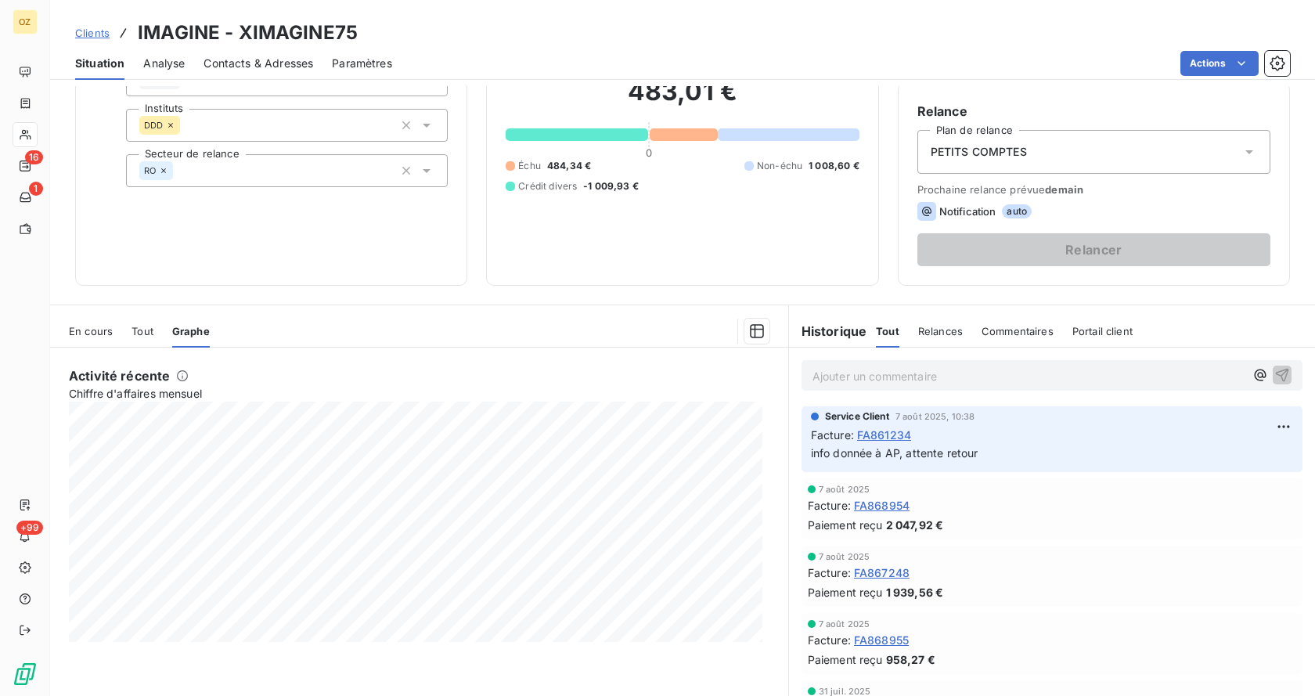
click at [143, 333] on span "Tout" at bounding box center [142, 331] width 22 height 13
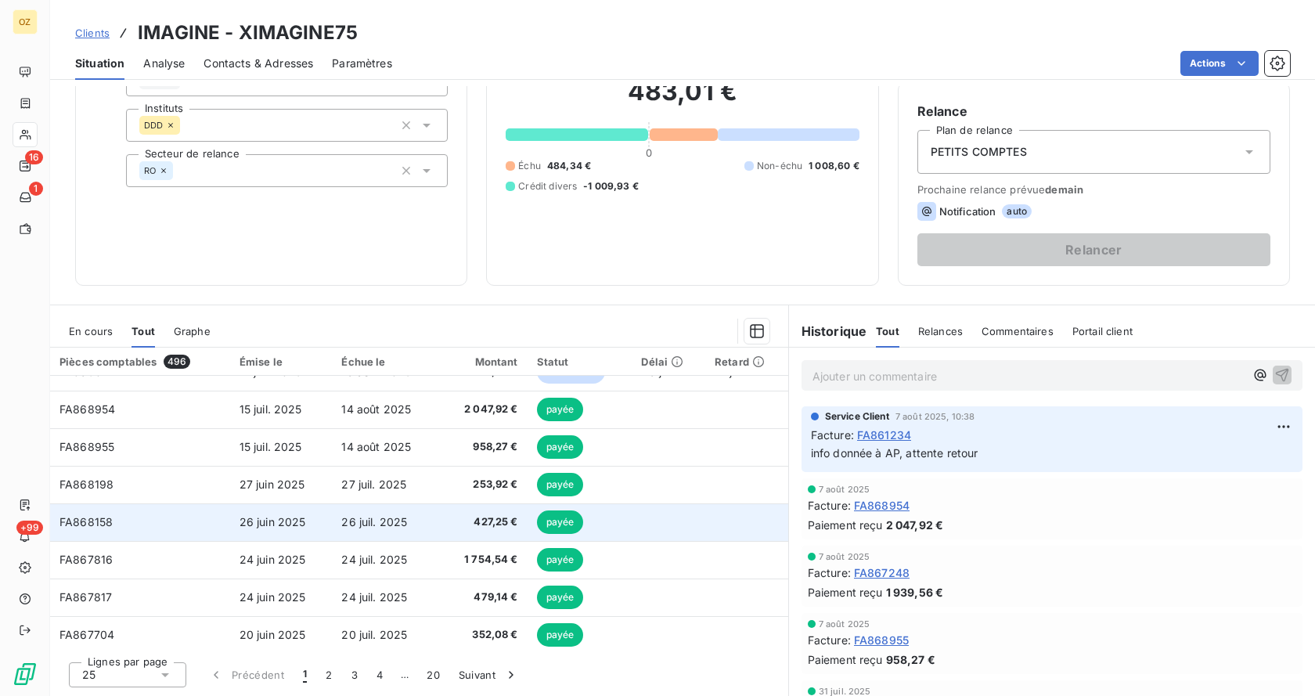
scroll to position [0, 0]
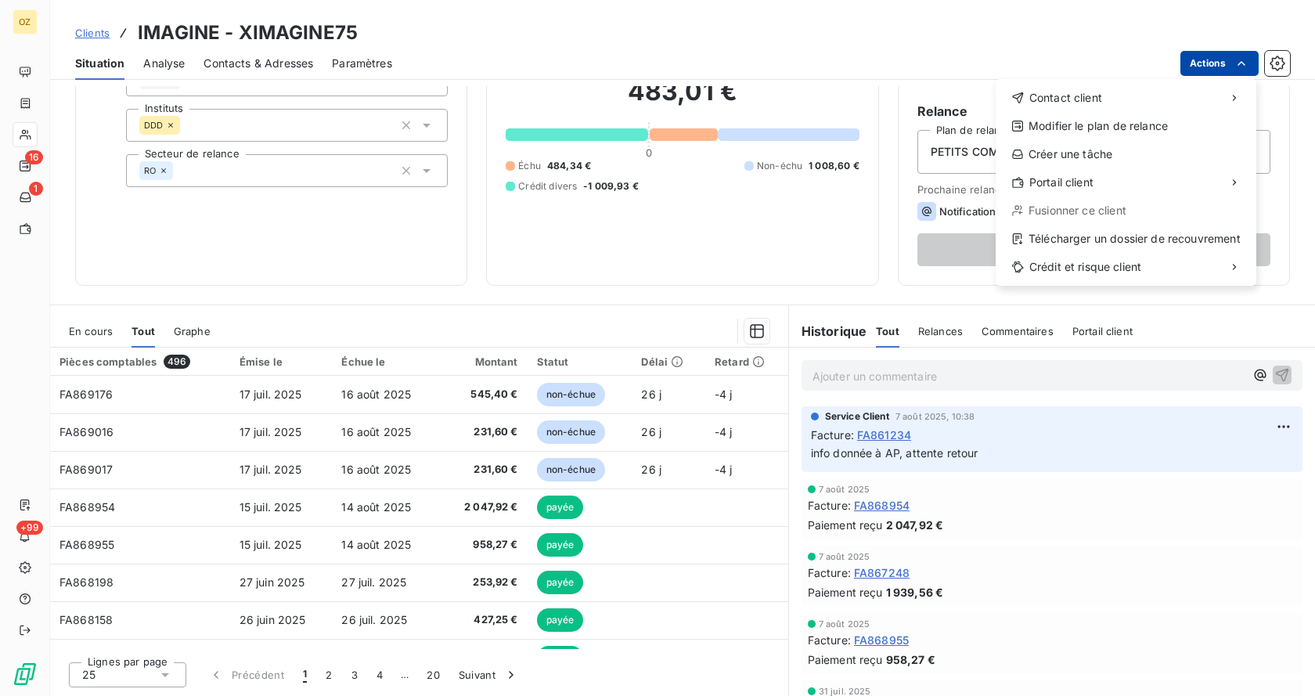
click at [1223, 56] on html "OZ 16 1 +99 Clients IMAGINE - XIMAGINE75 Situation Analyse Contacts & Adresses …" at bounding box center [657, 348] width 1315 height 696
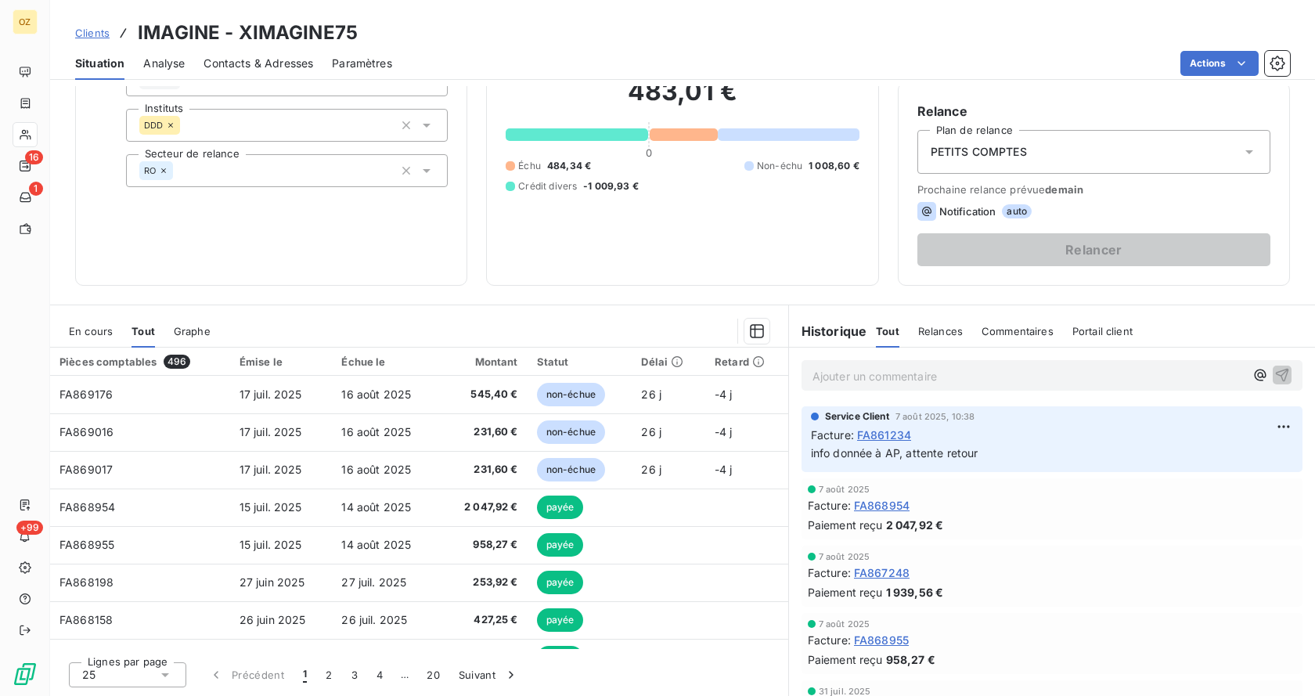
click at [1040, 24] on html "OZ 16 1 +99 Clients IMAGINE - XIMAGINE75 Situation Analyse Contacts & Adresses …" at bounding box center [657, 348] width 1315 height 696
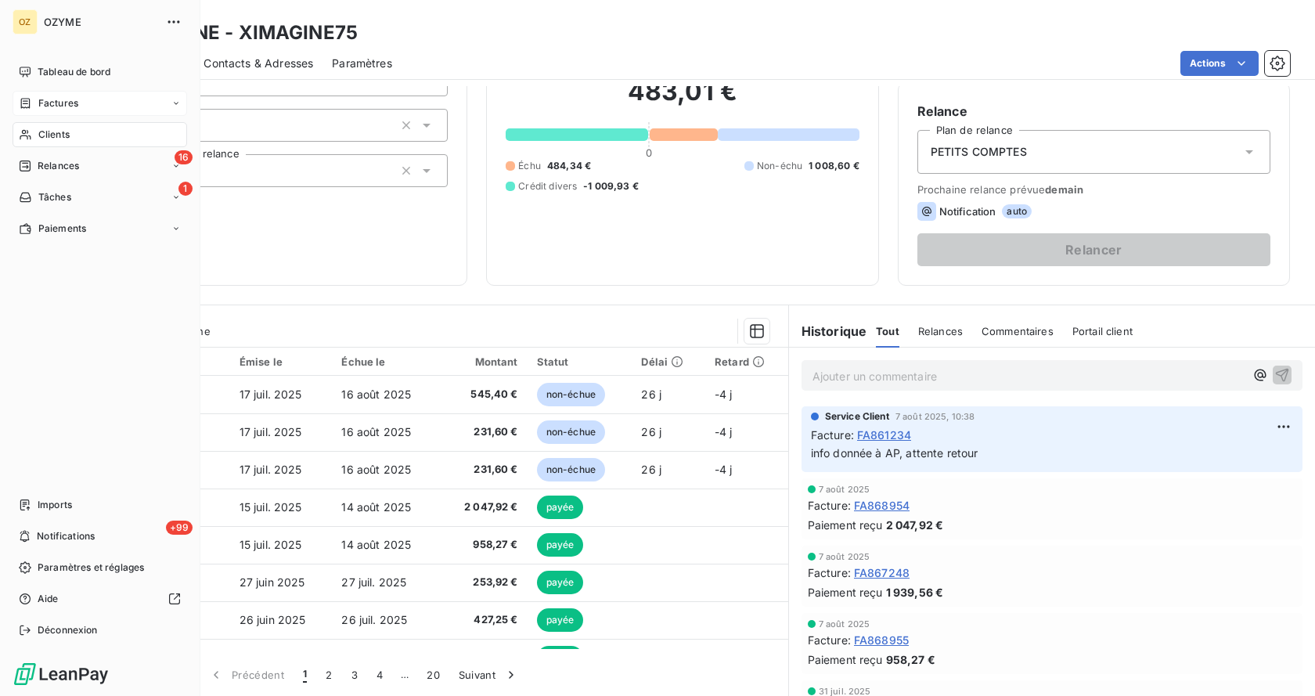
click at [77, 100] on span "Factures" at bounding box center [58, 103] width 40 height 14
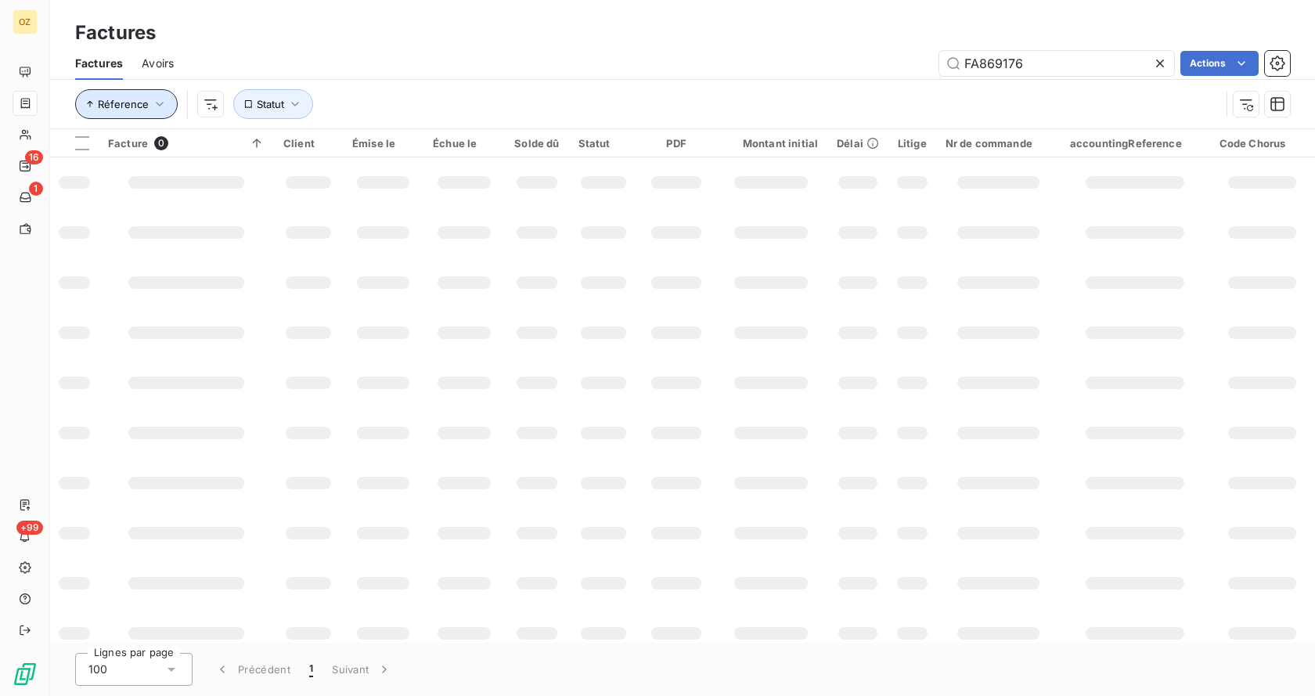
click at [162, 107] on icon "button" at bounding box center [160, 104] width 16 height 16
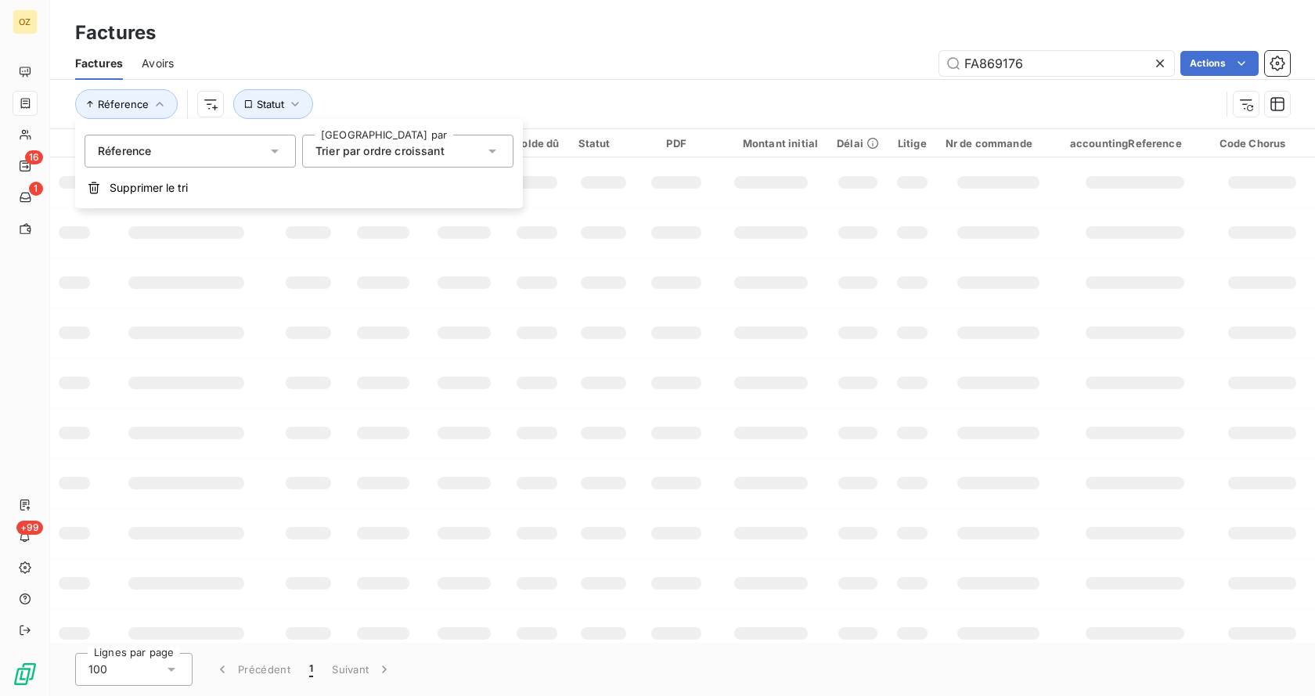
drag, startPoint x: 382, startPoint y: 96, endPoint x: 342, endPoint y: 106, distance: 41.0
click at [383, 96] on div "Réference Statut" at bounding box center [647, 104] width 1145 height 30
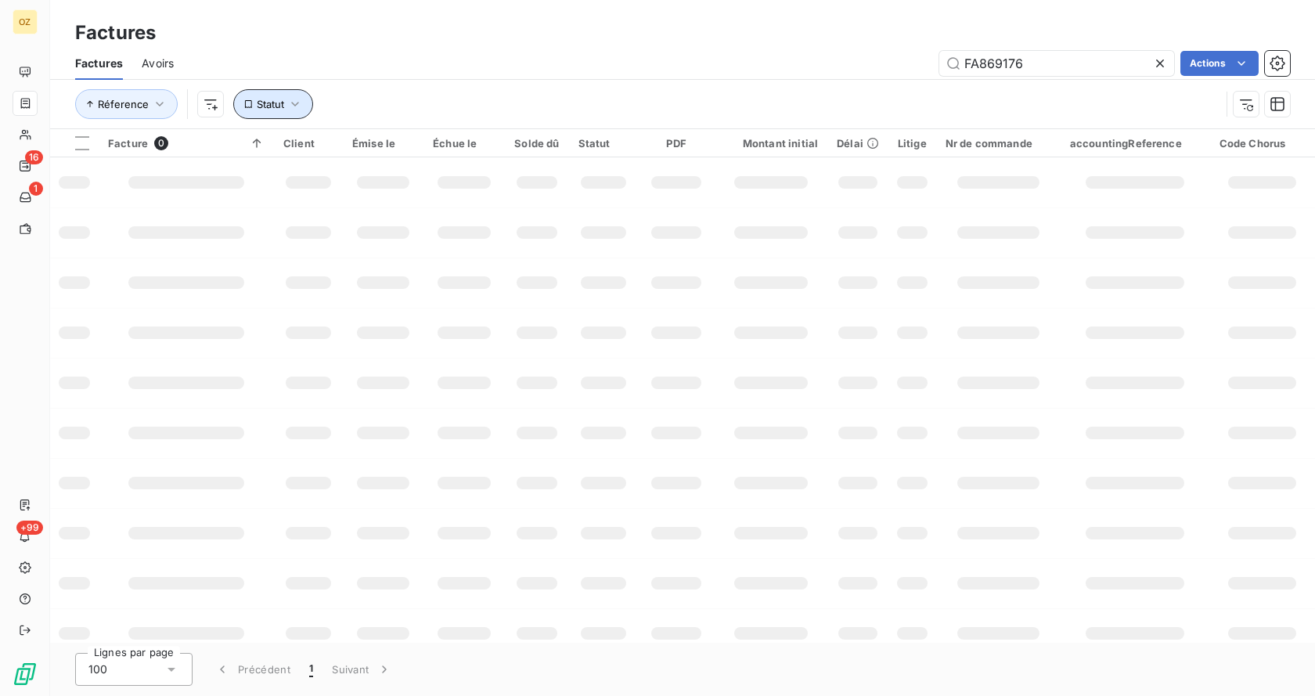
click at [298, 110] on icon "button" at bounding box center [295, 104] width 16 height 16
click at [288, 105] on icon "button" at bounding box center [295, 104] width 16 height 16
click at [211, 107] on html "OZ 16 1 +99 Factures Factures Avoirs FA869176 Actions Réference Statut Facture …" at bounding box center [657, 348] width 1315 height 696
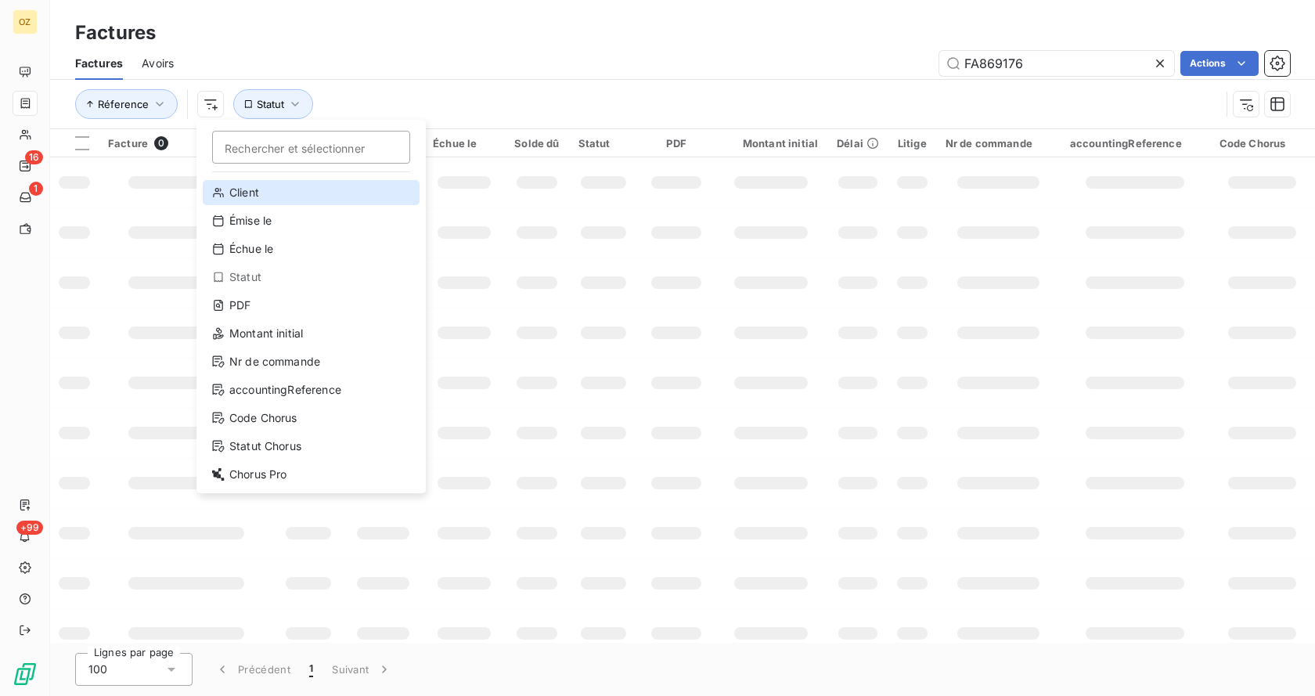
click at [278, 192] on div "Client" at bounding box center [311, 192] width 217 height 25
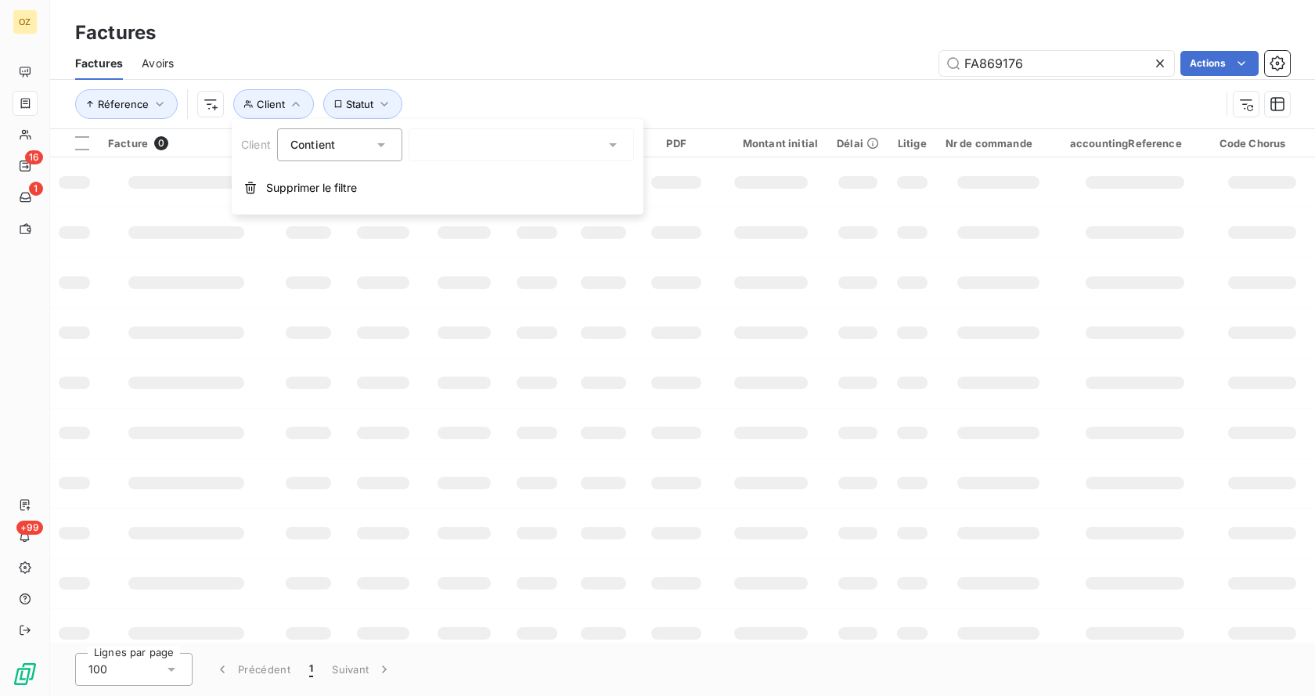
click at [477, 146] on div at bounding box center [521, 144] width 225 height 33
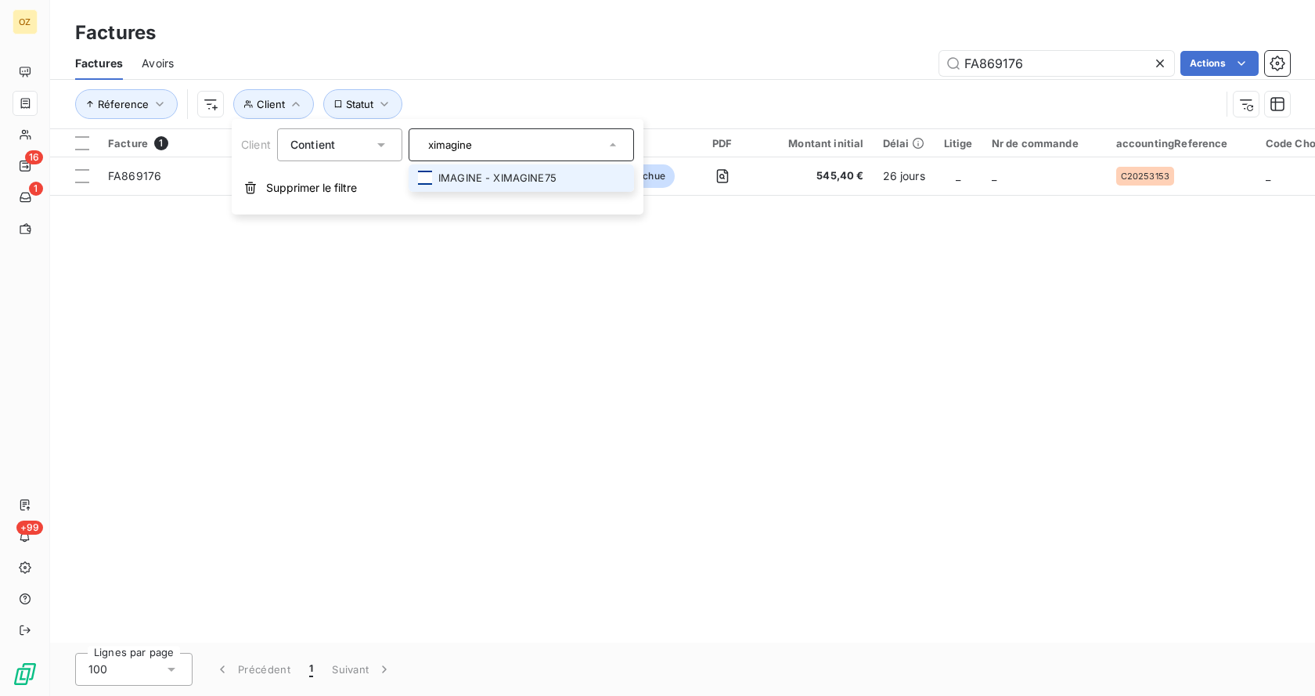
type input "ximagine"
click at [424, 173] on div at bounding box center [425, 178] width 14 height 14
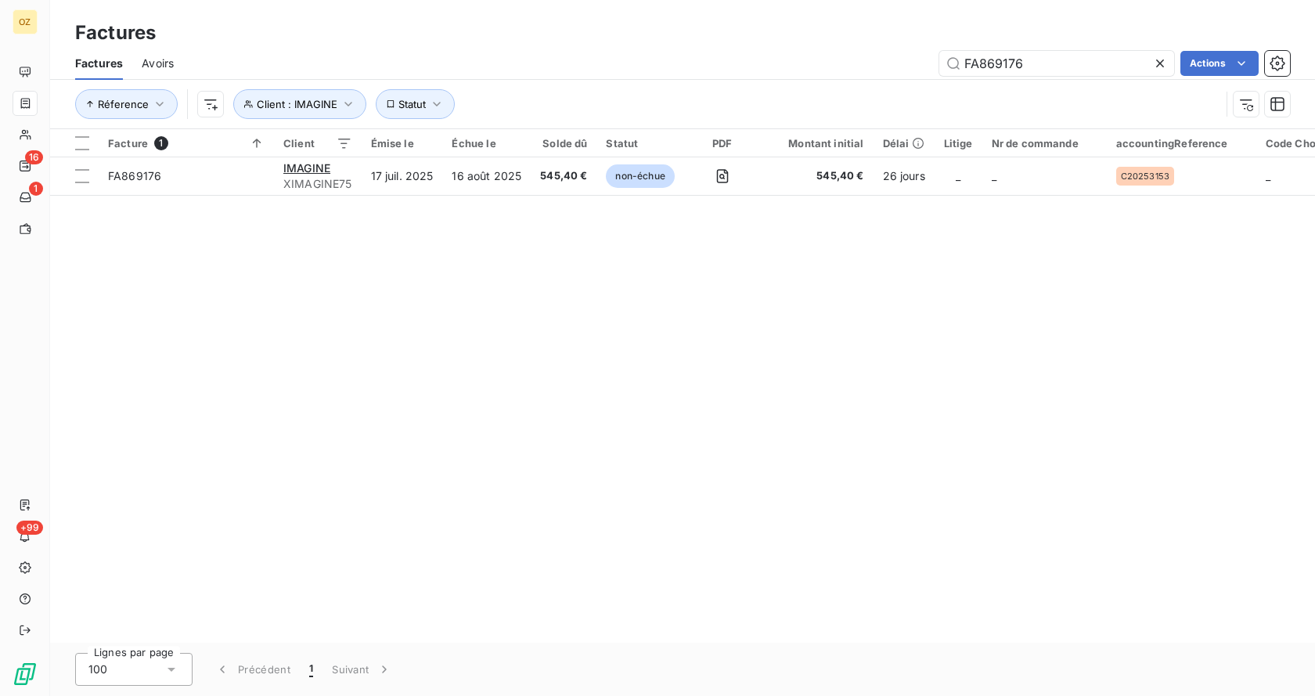
click at [657, 76] on div "Factures Avoirs FA869176 Actions" at bounding box center [682, 63] width 1265 height 33
click at [416, 93] on button "Statut" at bounding box center [416, 104] width 80 height 30
click at [443, 67] on div "FA869176 Actions" at bounding box center [741, 63] width 1097 height 25
click at [138, 103] on span "Réference" at bounding box center [123, 104] width 51 height 13
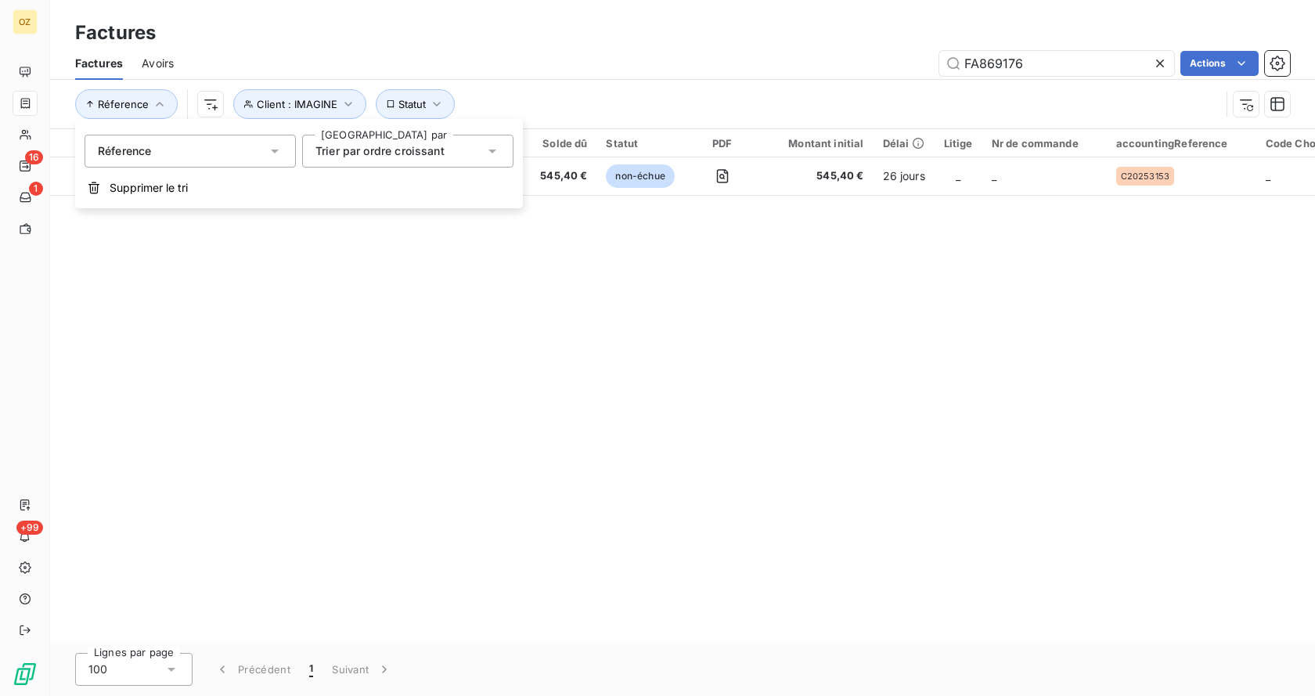
click at [287, 142] on div "Réference" at bounding box center [190, 151] width 211 height 33
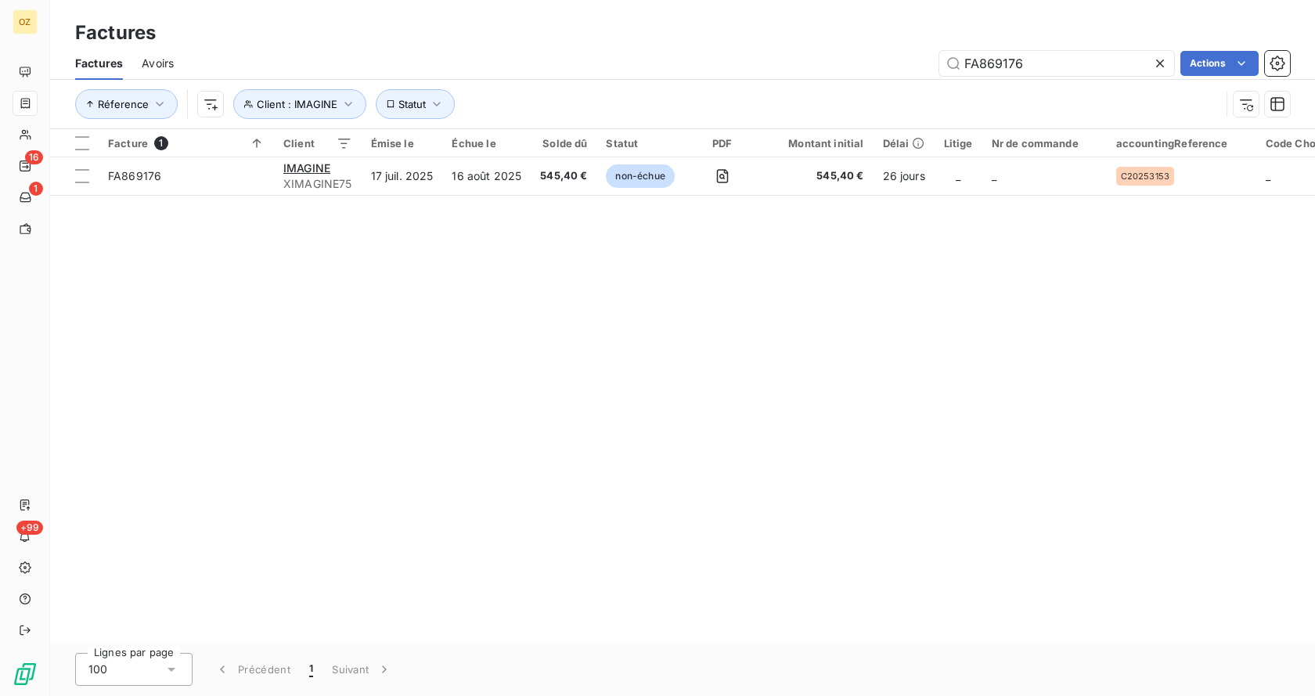
click at [749, 15] on div "Factures Factures Avoirs FA869176 Actions Réference Client : IMAGINE Statut" at bounding box center [682, 64] width 1265 height 129
click at [1159, 63] on icon at bounding box center [1160, 63] width 8 height 8
click at [941, 27] on div "Factures" at bounding box center [682, 33] width 1265 height 28
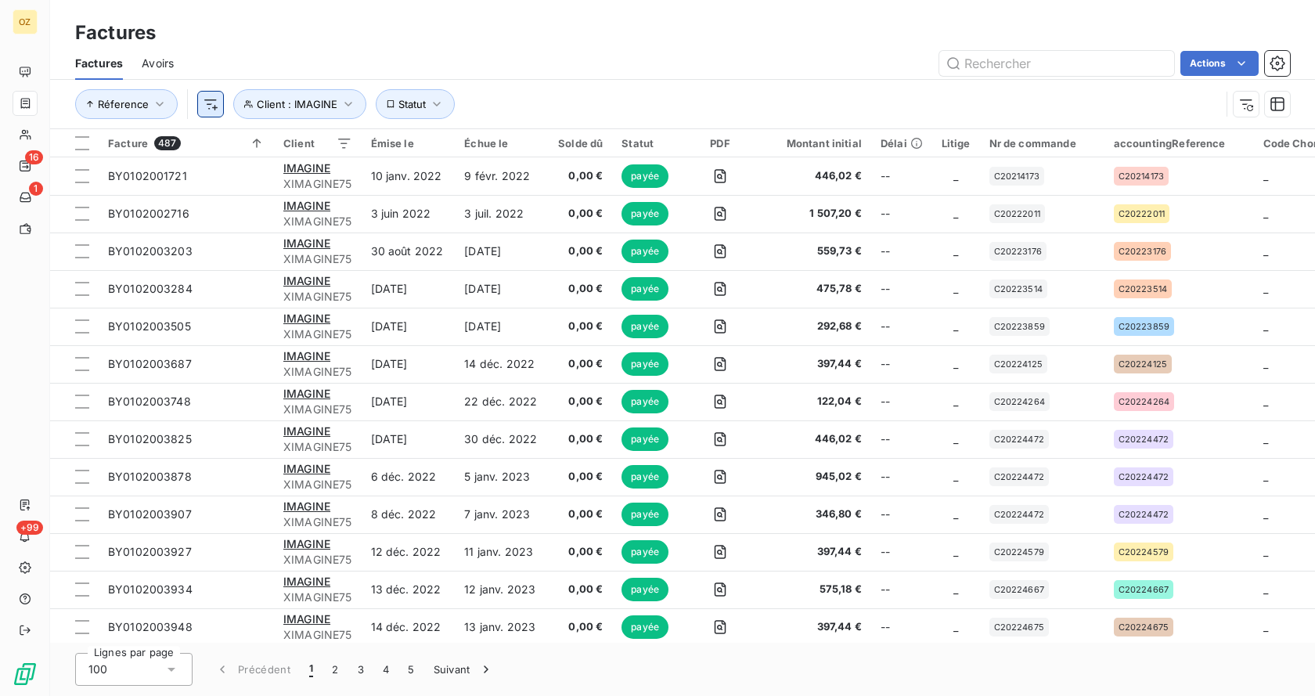
click at [204, 107] on html "OZ 16 1 +99 Factures Factures Avoirs Actions Réference Client : IMAGINE Statut …" at bounding box center [657, 348] width 1315 height 696
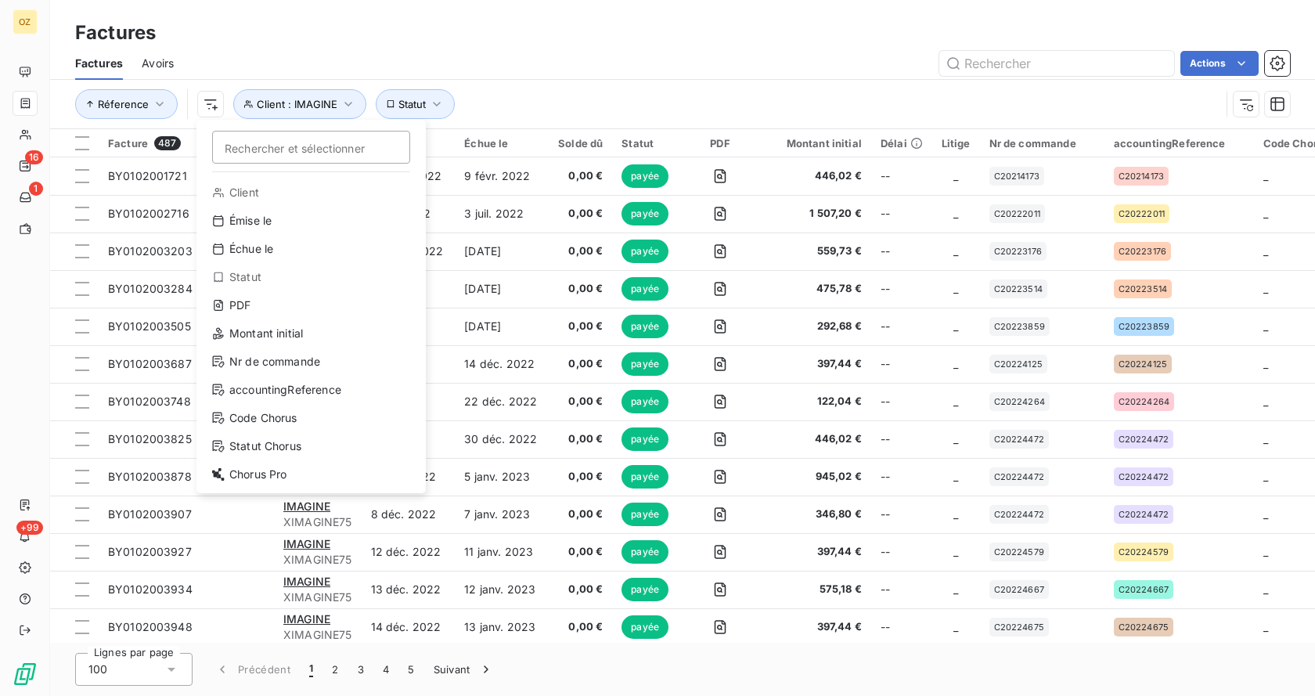
click at [564, 72] on html "OZ 16 1 +99 Factures Factures Avoirs Actions Réference Rechercher et sélectionn…" at bounding box center [657, 348] width 1315 height 696
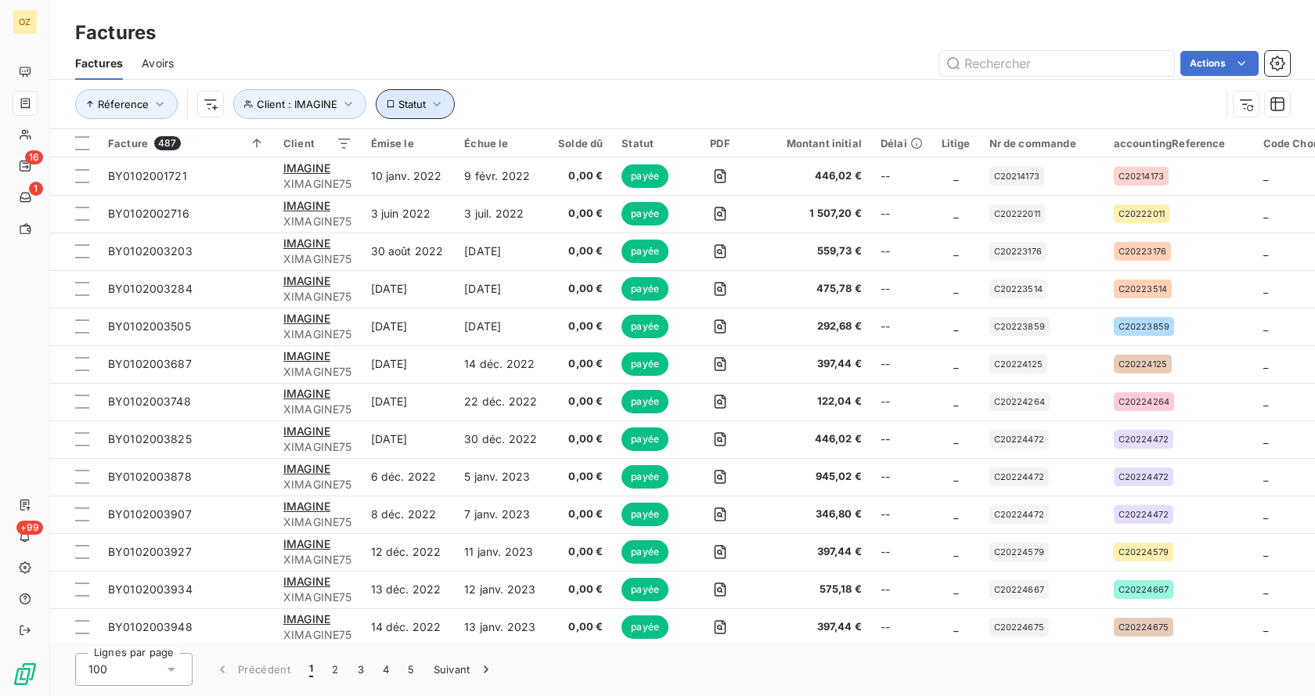
click at [429, 103] on icon "button" at bounding box center [437, 104] width 16 height 16
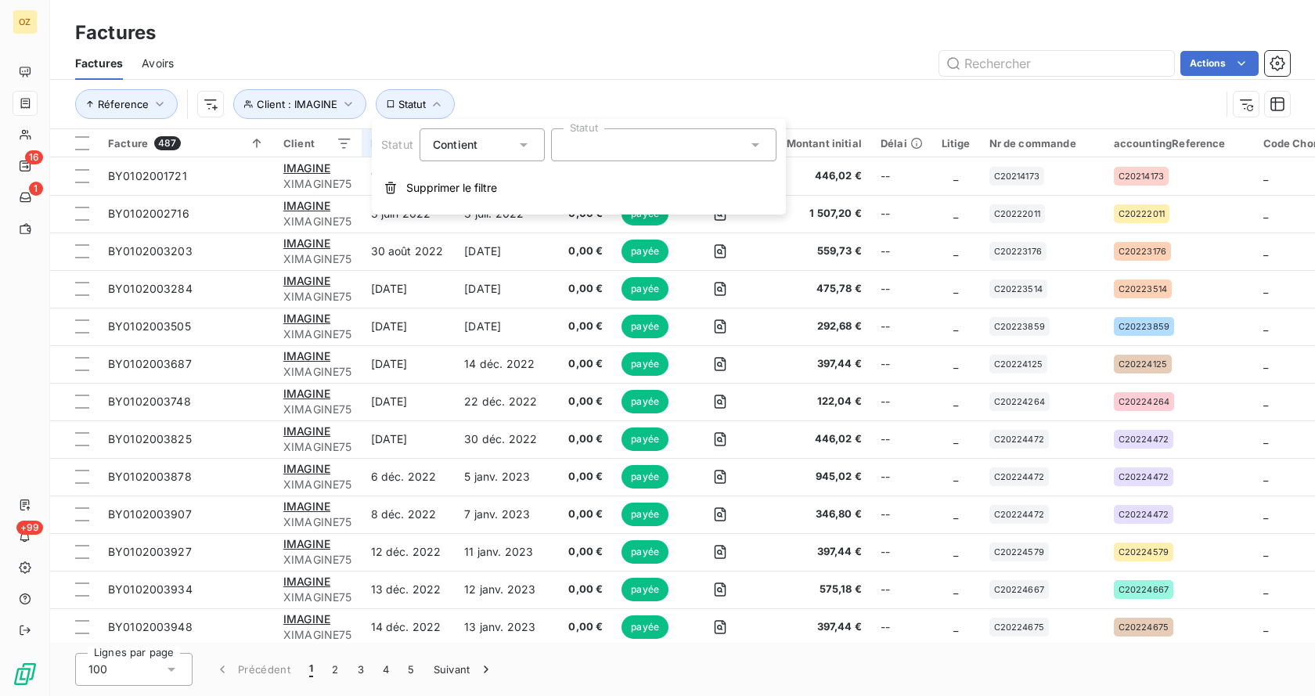
click at [513, 99] on div "Réference Client : IMAGINE Statut" at bounding box center [647, 104] width 1145 height 30
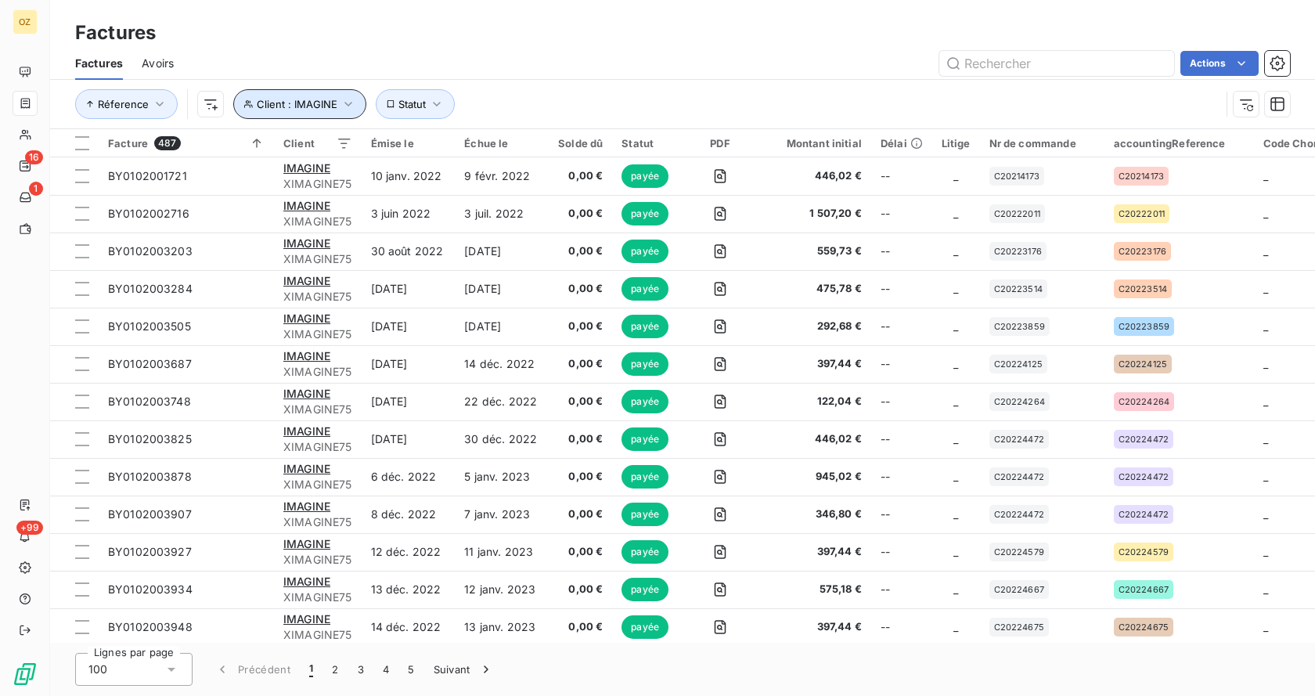
click at [346, 105] on icon "button" at bounding box center [348, 104] width 8 height 5
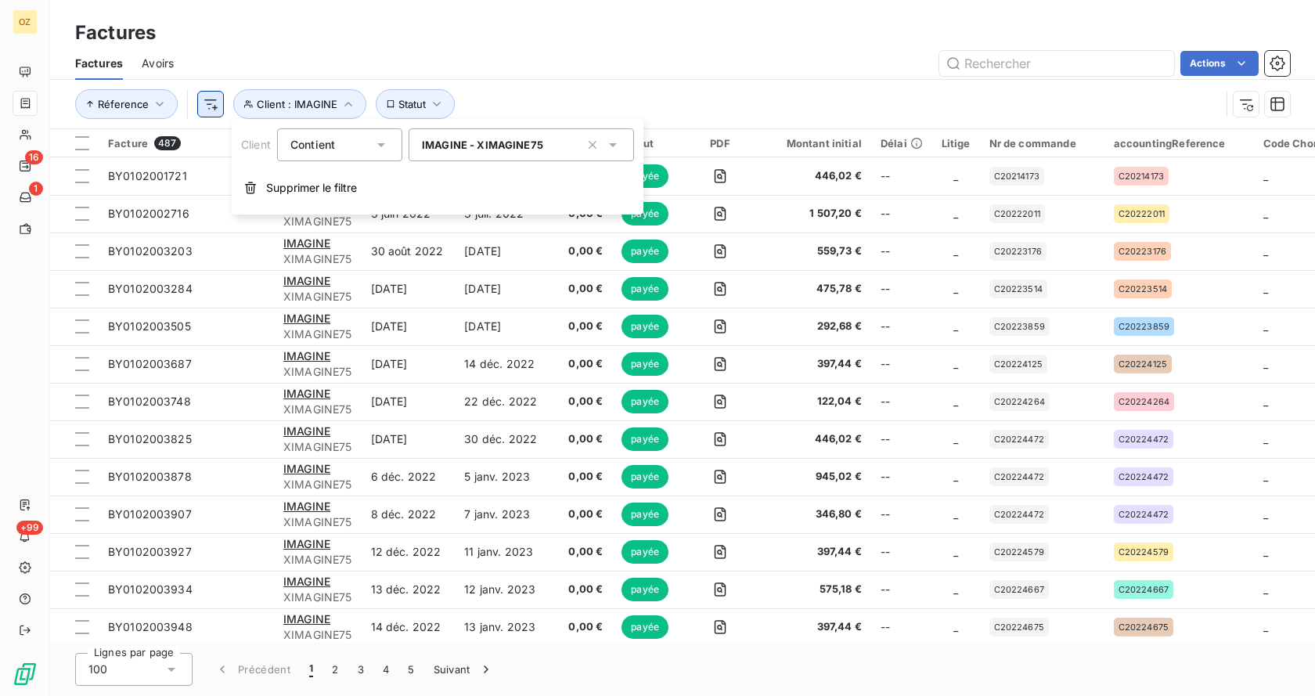
click at [456, 53] on div "Actions" at bounding box center [741, 63] width 1097 height 25
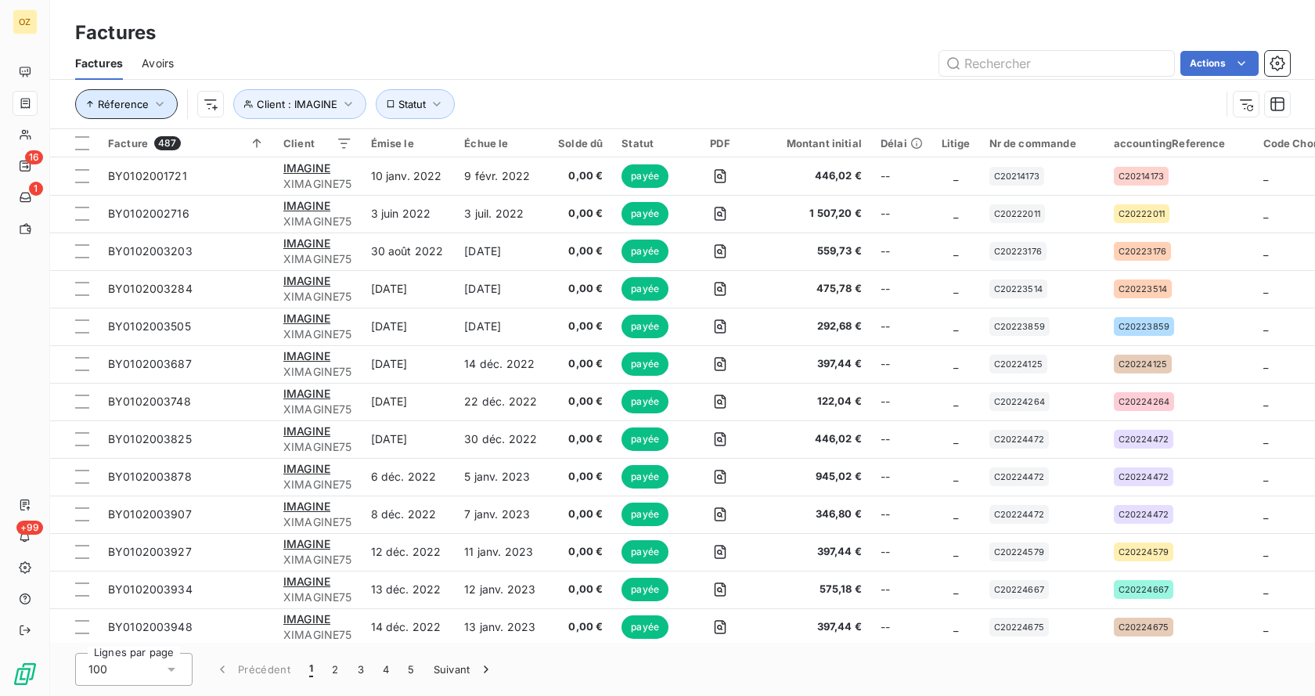
click at [153, 103] on icon "button" at bounding box center [160, 104] width 16 height 16
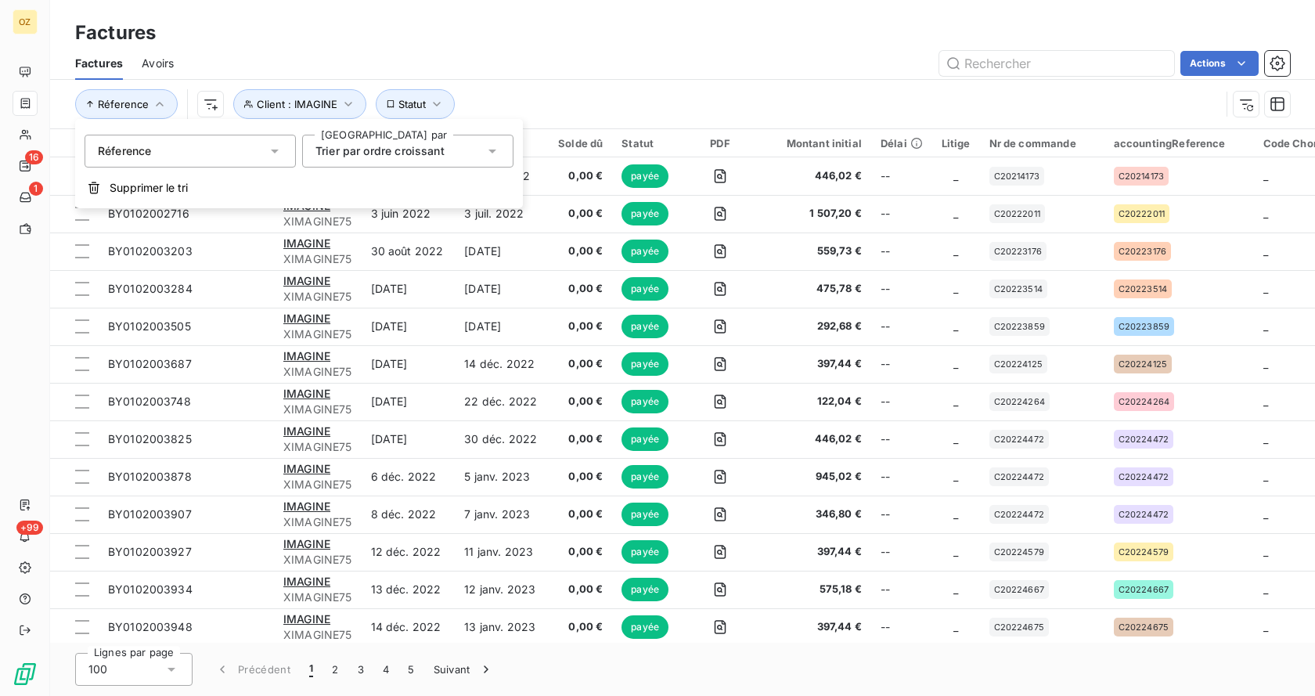
click at [260, 149] on div "Réference" at bounding box center [190, 151] width 211 height 33
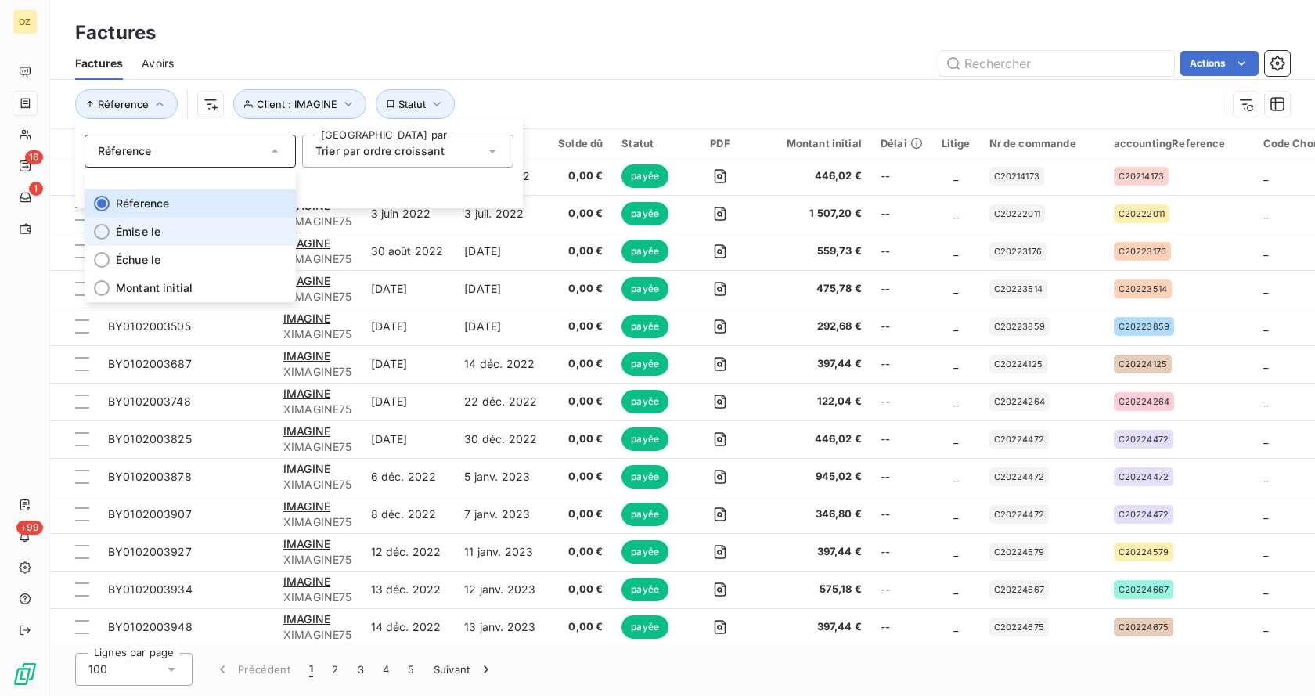
click at [148, 233] on span "Émise le" at bounding box center [138, 232] width 45 height 16
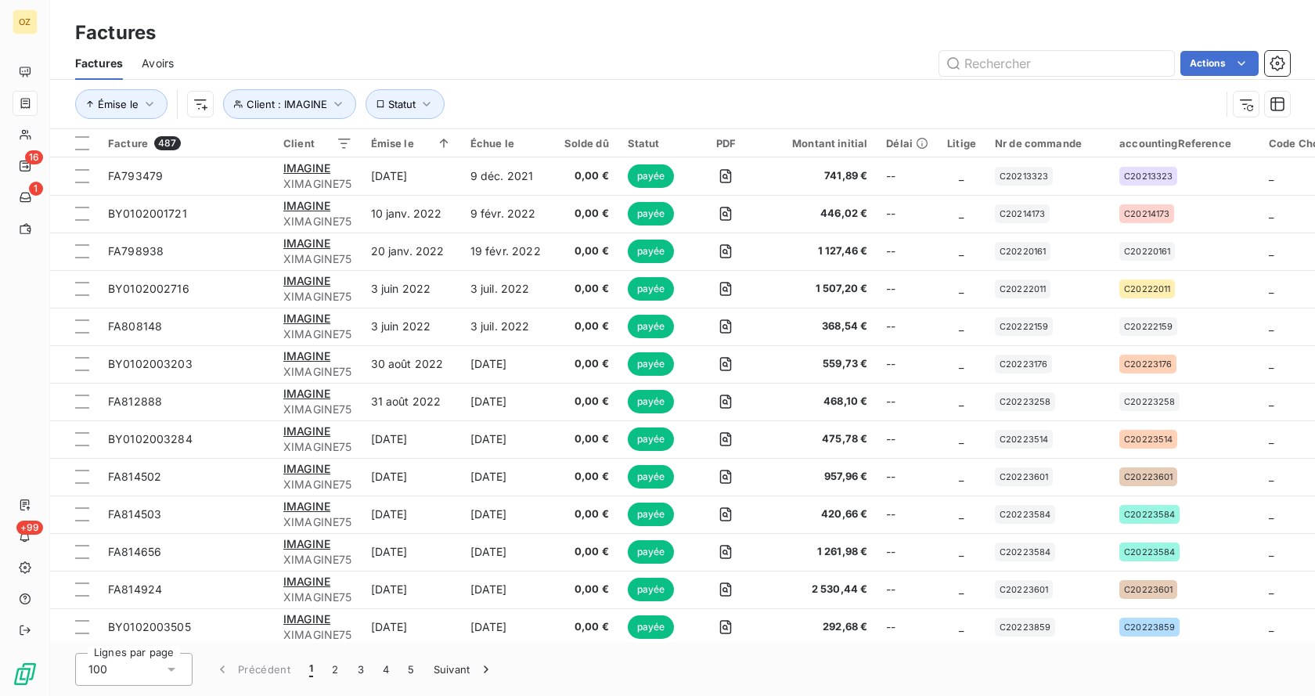
click at [679, 56] on div "Actions" at bounding box center [741, 63] width 1097 height 25
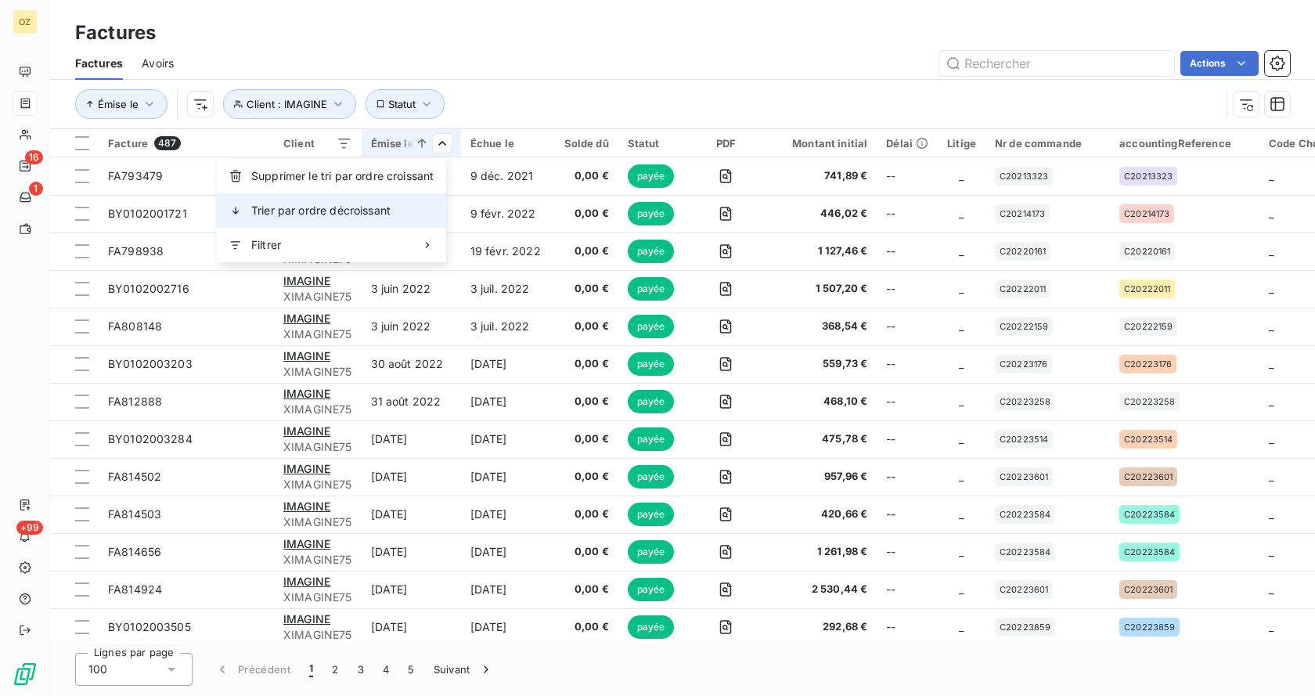
click at [320, 205] on span "Trier par ordre décroissant" at bounding box center [320, 211] width 139 height 16
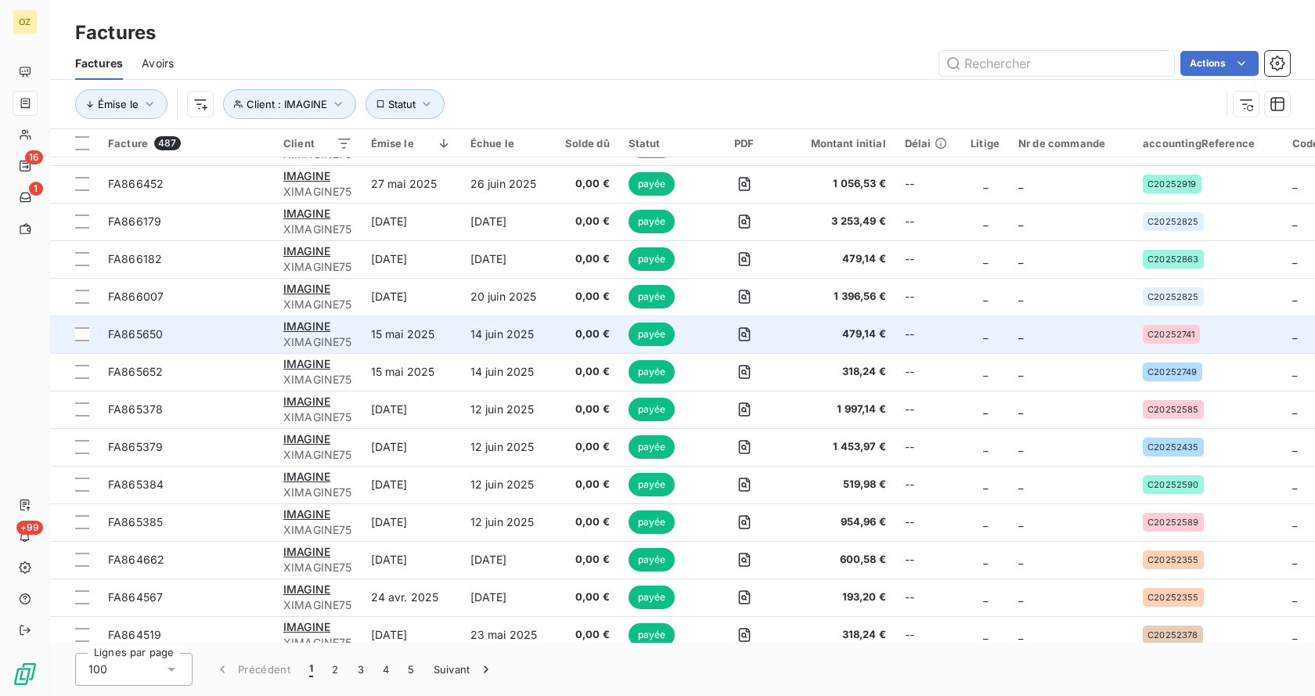
scroll to position [1017, 0]
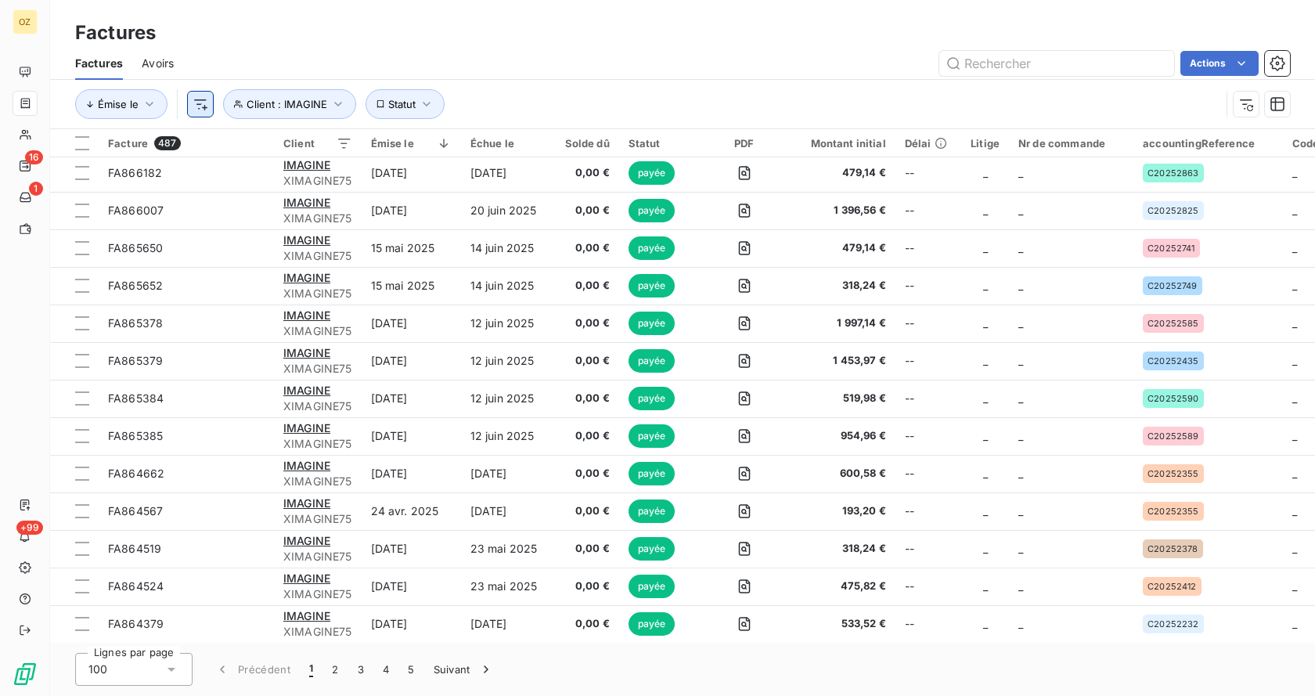
click at [201, 103] on html "OZ 16 1 +99 Factures Factures Avoirs Actions Émise le Client : IMAGINE Statut F…" at bounding box center [657, 348] width 1315 height 696
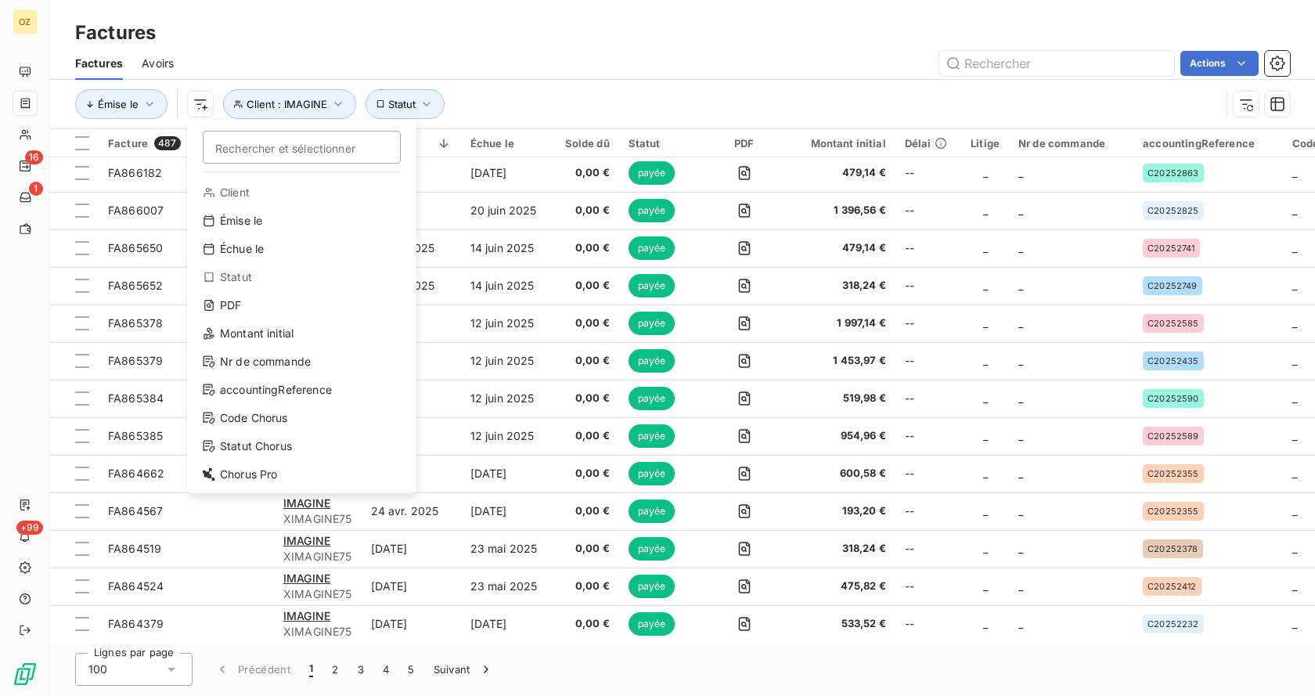
click at [696, 54] on html "OZ 16 1 +99 Factures Factures Avoirs Actions Émise le Rechercher et sélectionne…" at bounding box center [657, 348] width 1315 height 696
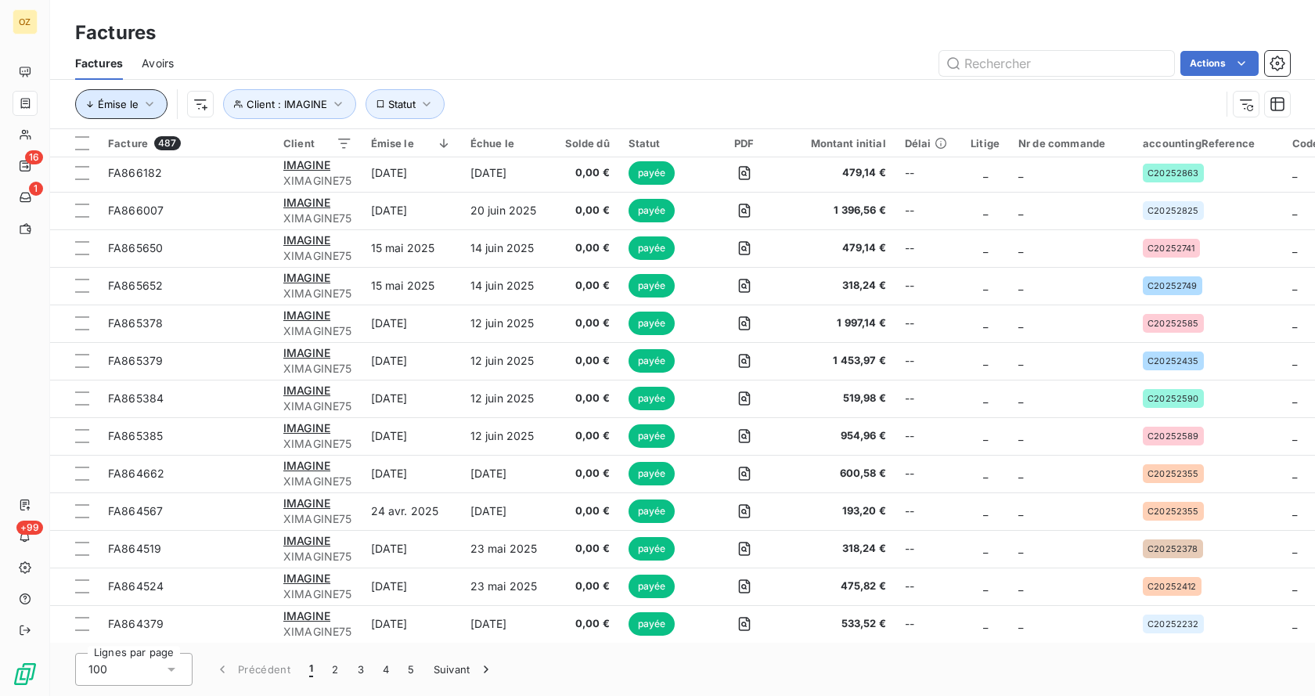
click at [161, 104] on button "Émise le" at bounding box center [121, 104] width 92 height 30
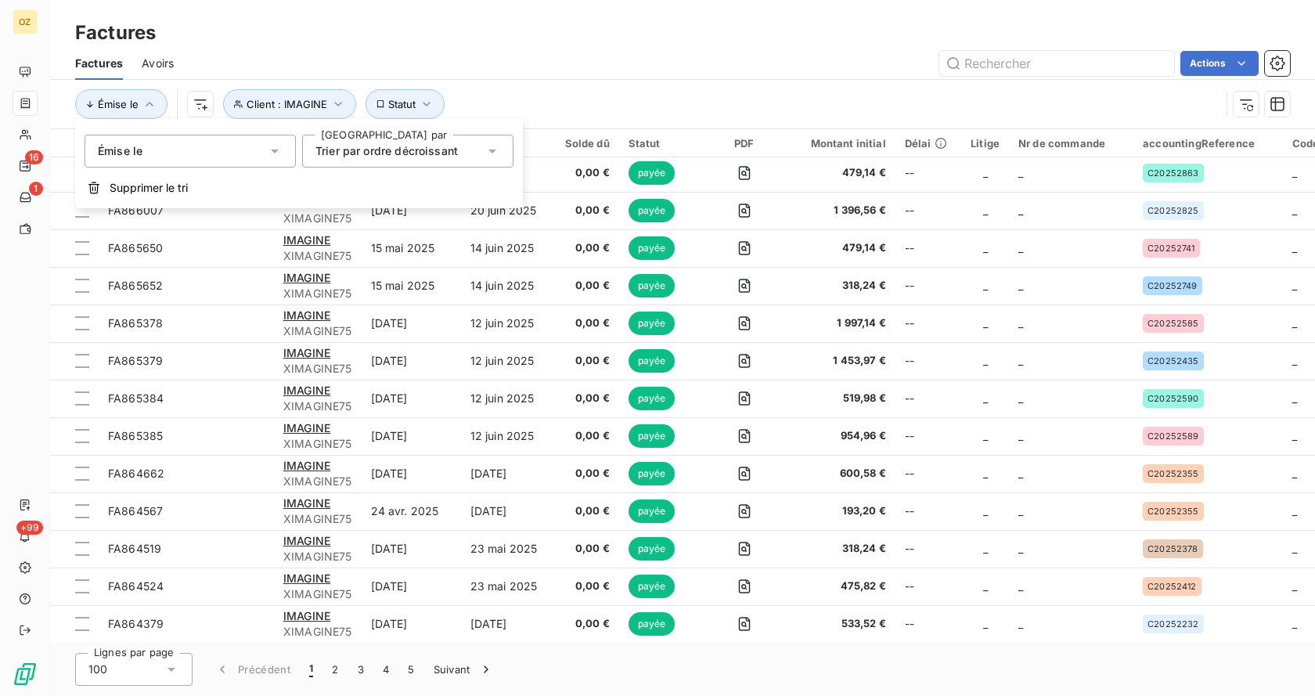
click at [374, 31] on div "Factures" at bounding box center [682, 33] width 1265 height 28
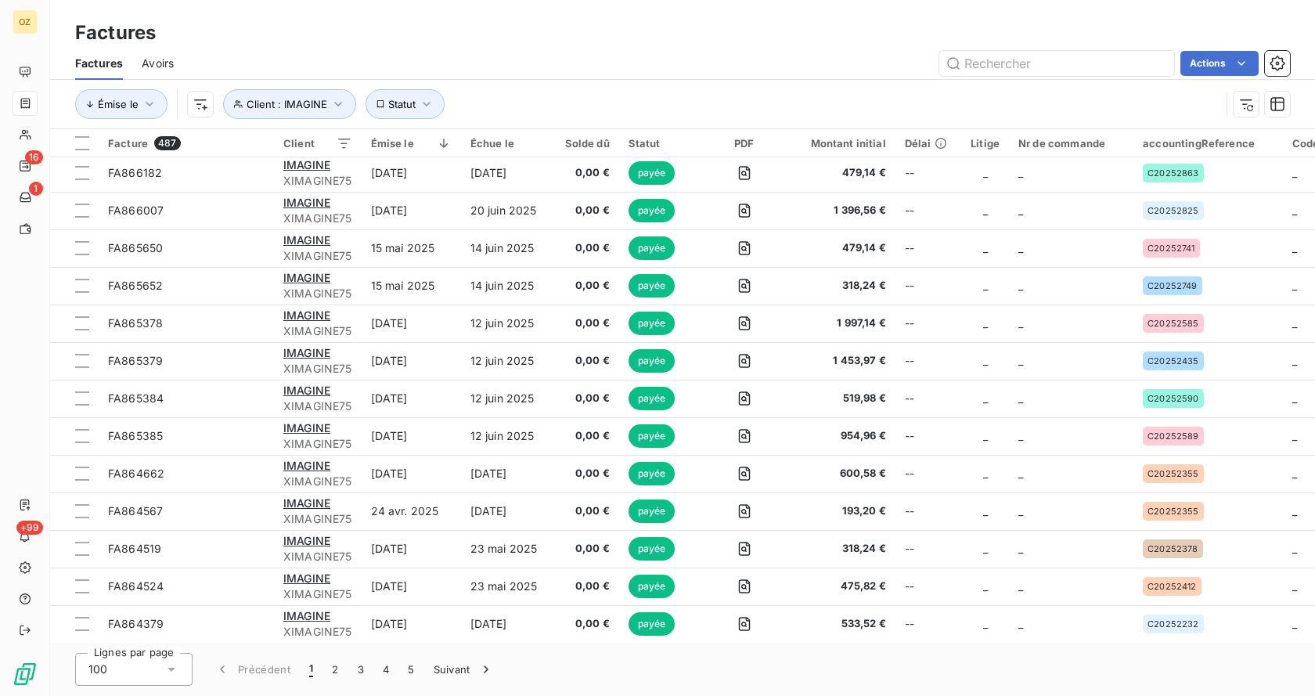
click at [209, 102] on html "OZ 16 1 +99 Factures Factures Avoirs Actions Émise le Client : IMAGINE Statut F…" at bounding box center [657, 348] width 1315 height 696
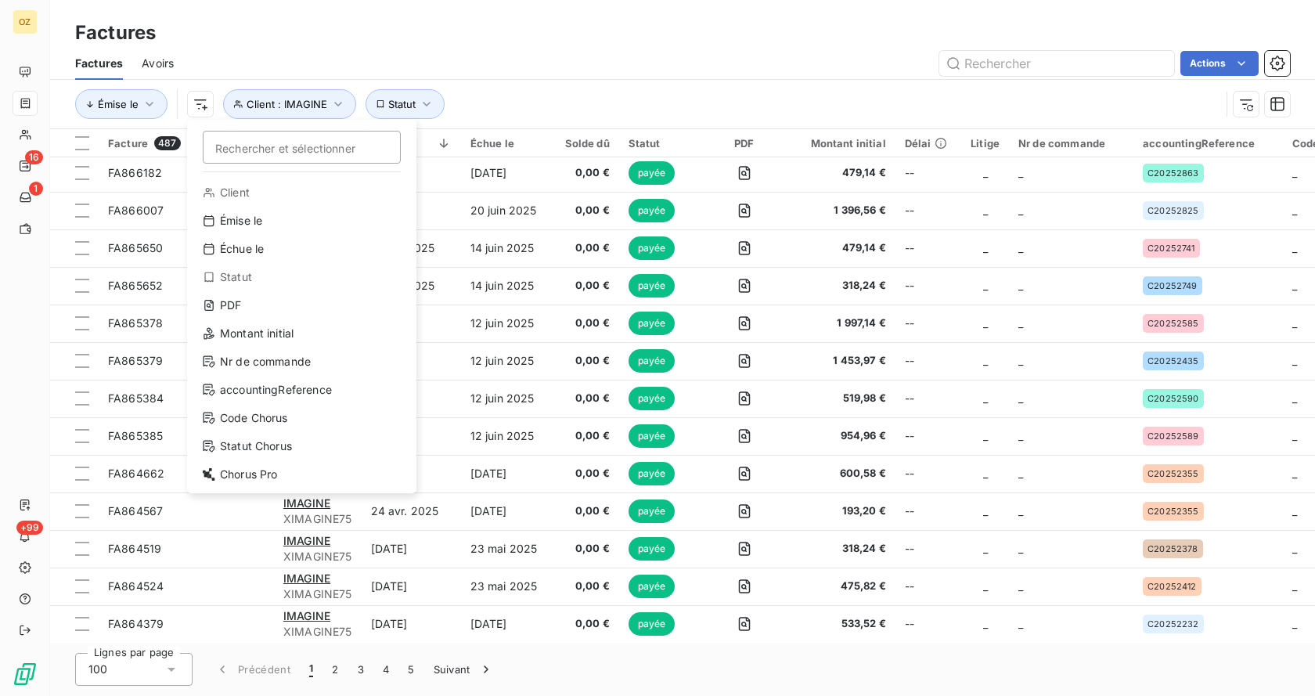
click at [718, 19] on html "OZ 16 1 +99 Factures Factures Avoirs Actions Émise le Rechercher et sélectionne…" at bounding box center [657, 348] width 1315 height 696
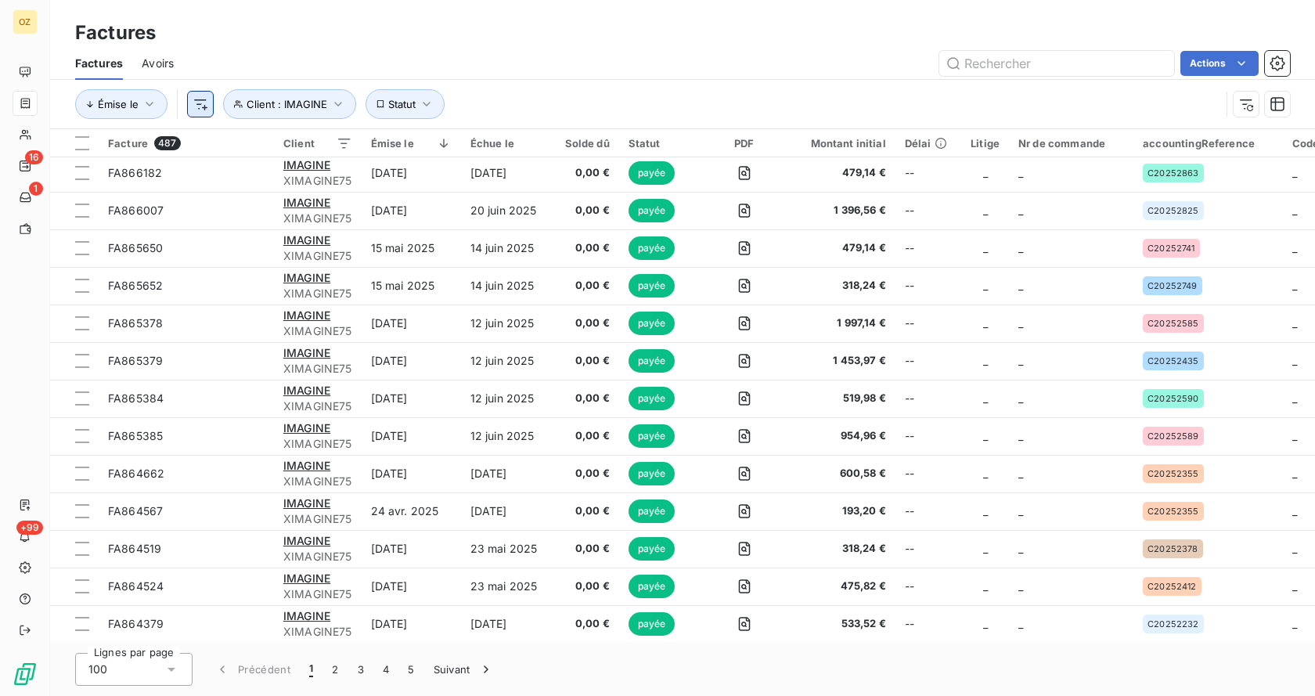
click at [208, 107] on html "OZ 16 1 +99 Factures Factures Avoirs Actions Émise le Client : IMAGINE Statut F…" at bounding box center [657, 348] width 1315 height 696
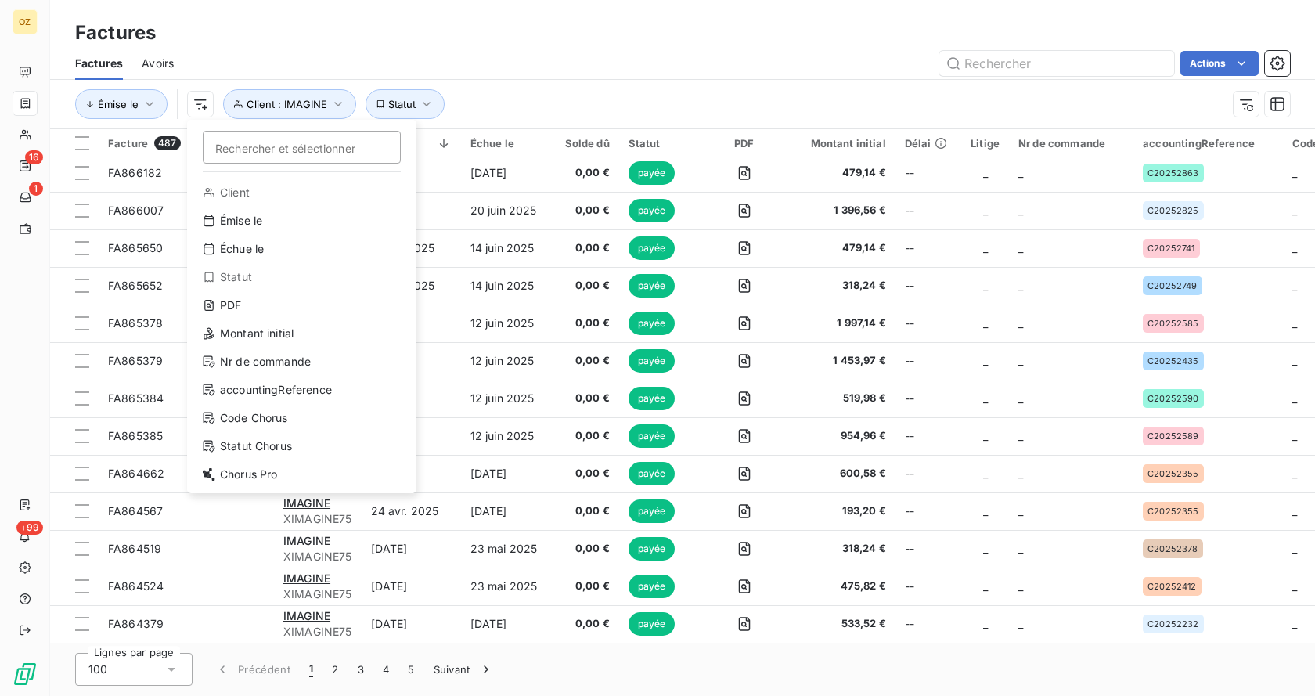
click at [580, 51] on html "OZ 16 1 +99 Factures Factures Avoirs Actions Émise le Rechercher et sélectionne…" at bounding box center [657, 348] width 1315 height 696
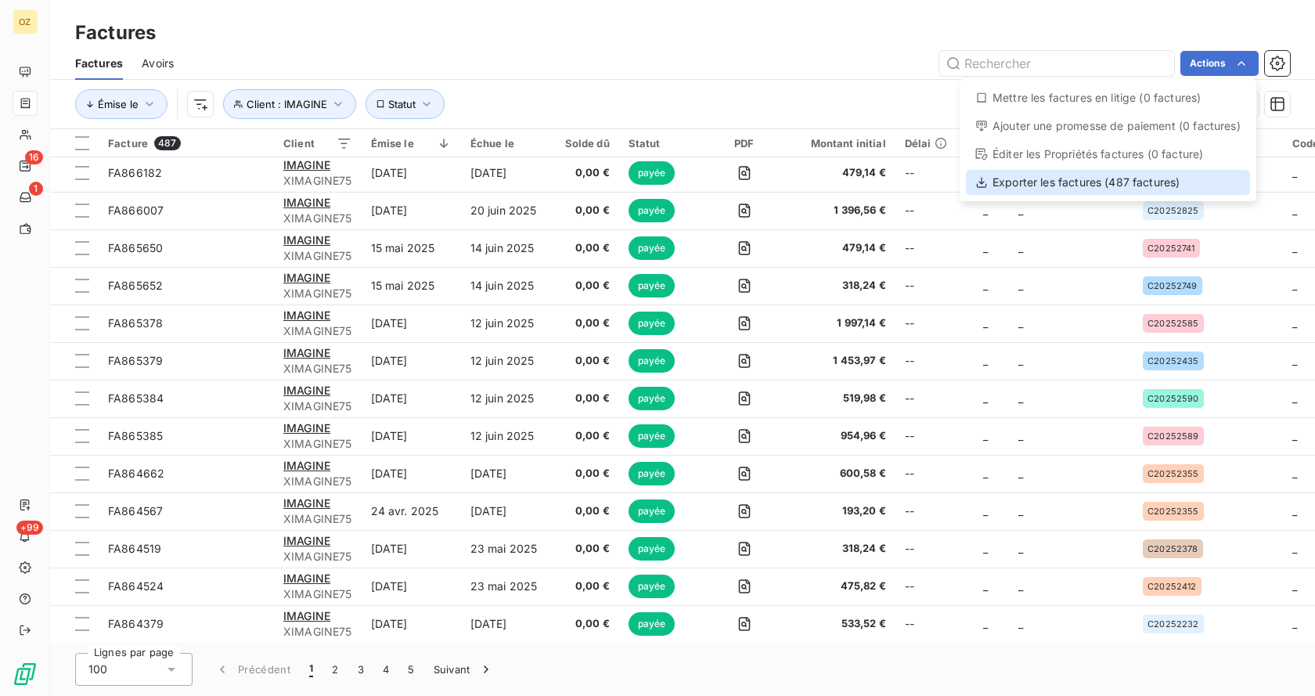
click at [1089, 177] on div "Exporter les factures (487 factures)" at bounding box center [1108, 182] width 284 height 25
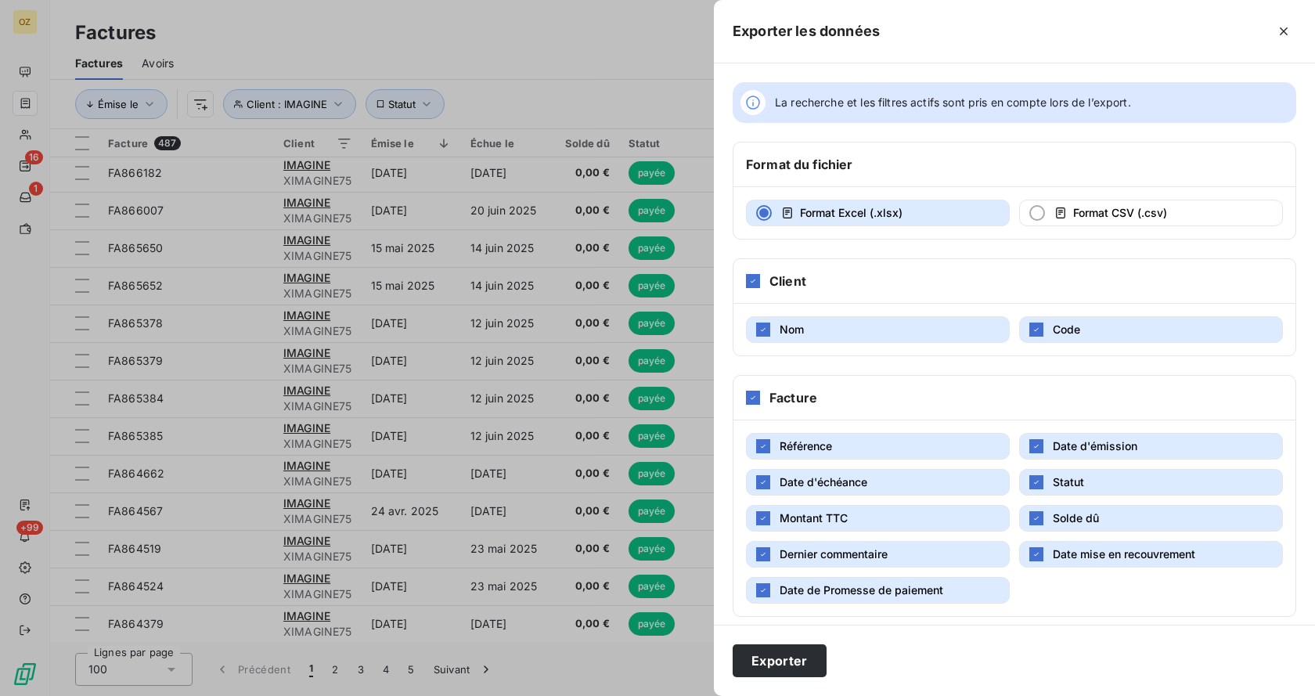
click at [1075, 336] on button "Code" at bounding box center [1151, 329] width 264 height 27
click at [1084, 329] on button "Code" at bounding box center [1151, 329] width 264 height 27
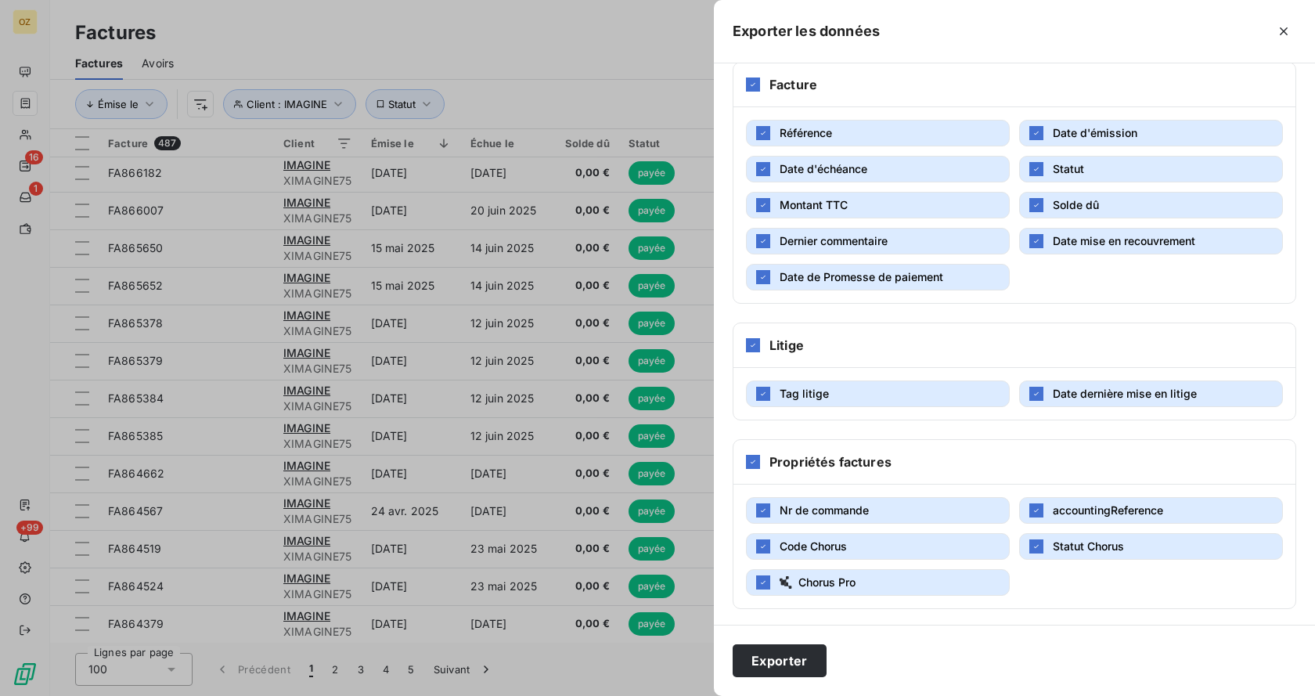
scroll to position [316, 0]
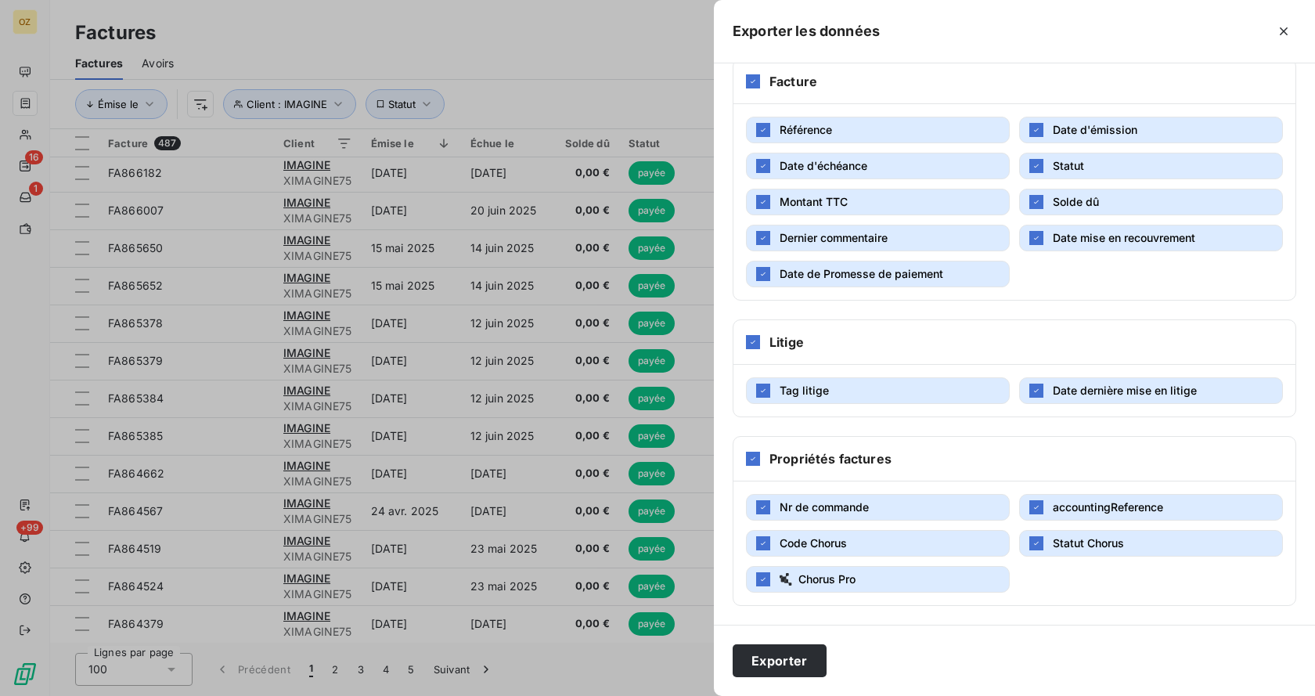
click at [931, 400] on button "Tag litige" at bounding box center [878, 390] width 264 height 27
click at [1106, 394] on span "Date dernière mise en litige" at bounding box center [1125, 389] width 144 height 13
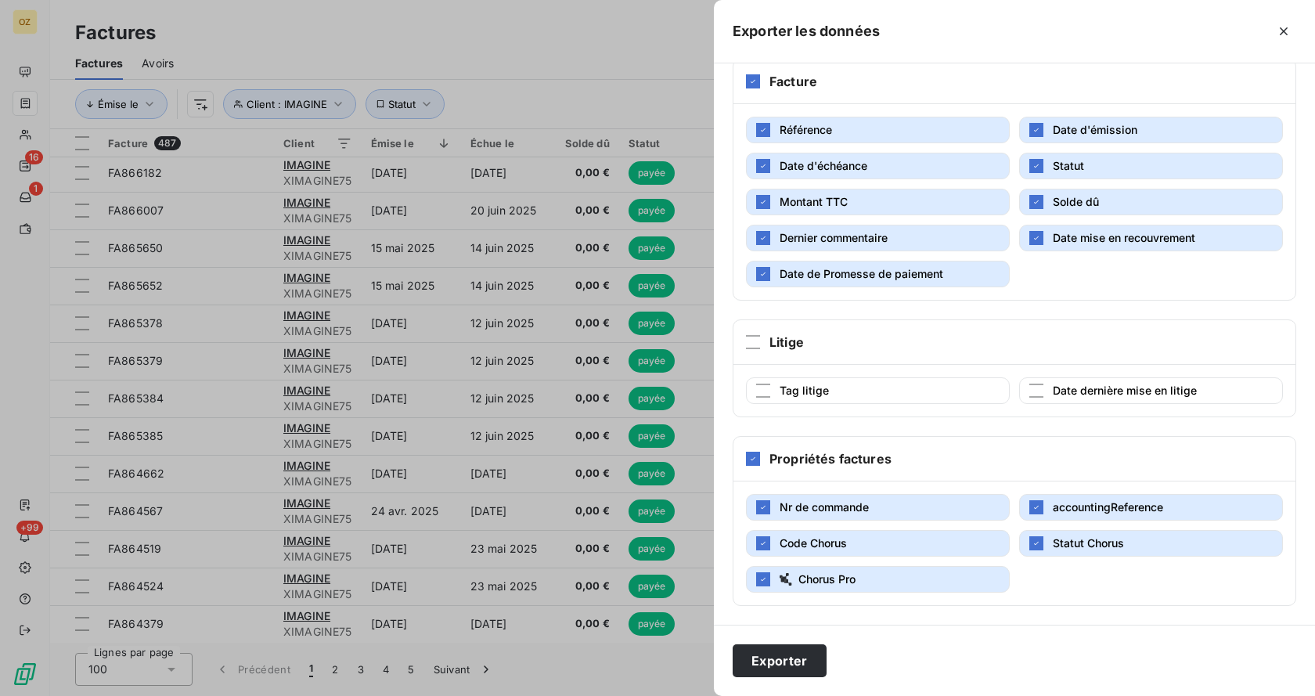
click at [833, 578] on span "Chorus Pro" at bounding box center [826, 578] width 57 height 13
click at [862, 543] on button "Code Chorus" at bounding box center [878, 543] width 264 height 27
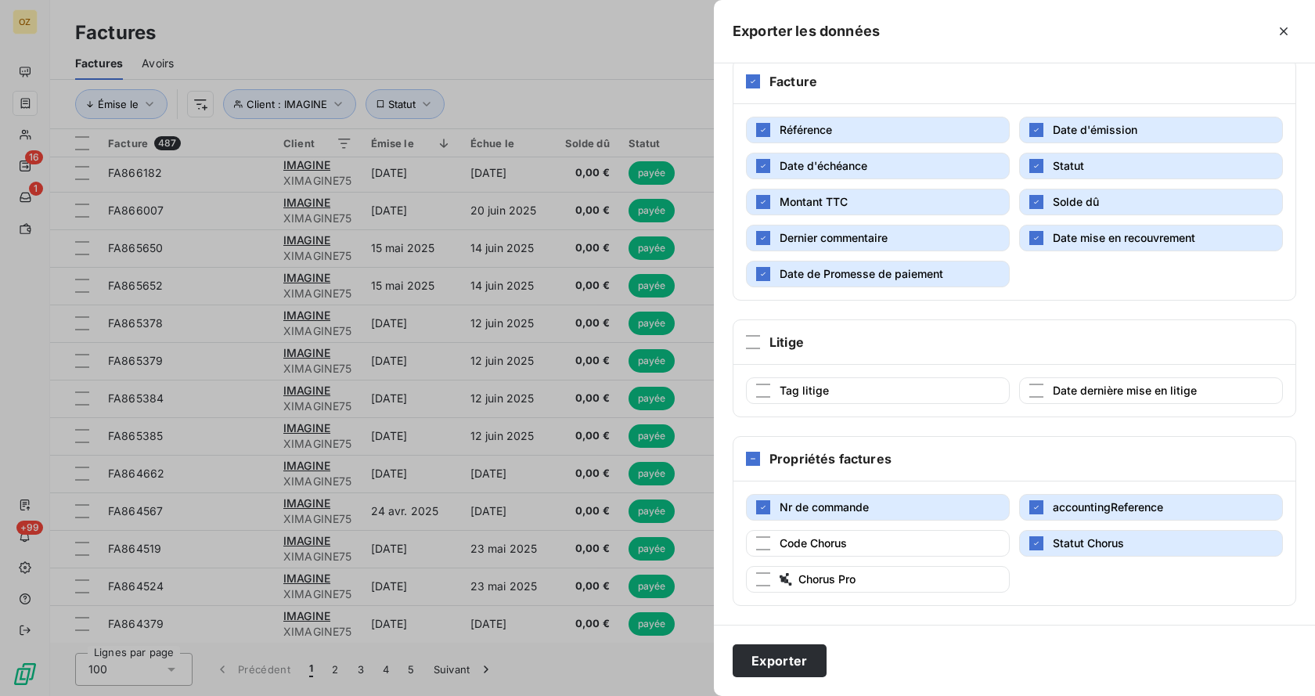
click at [1064, 538] on span "Statut Chorus" at bounding box center [1088, 542] width 71 height 13
click at [808, 650] on button "Exporter" at bounding box center [780, 660] width 94 height 33
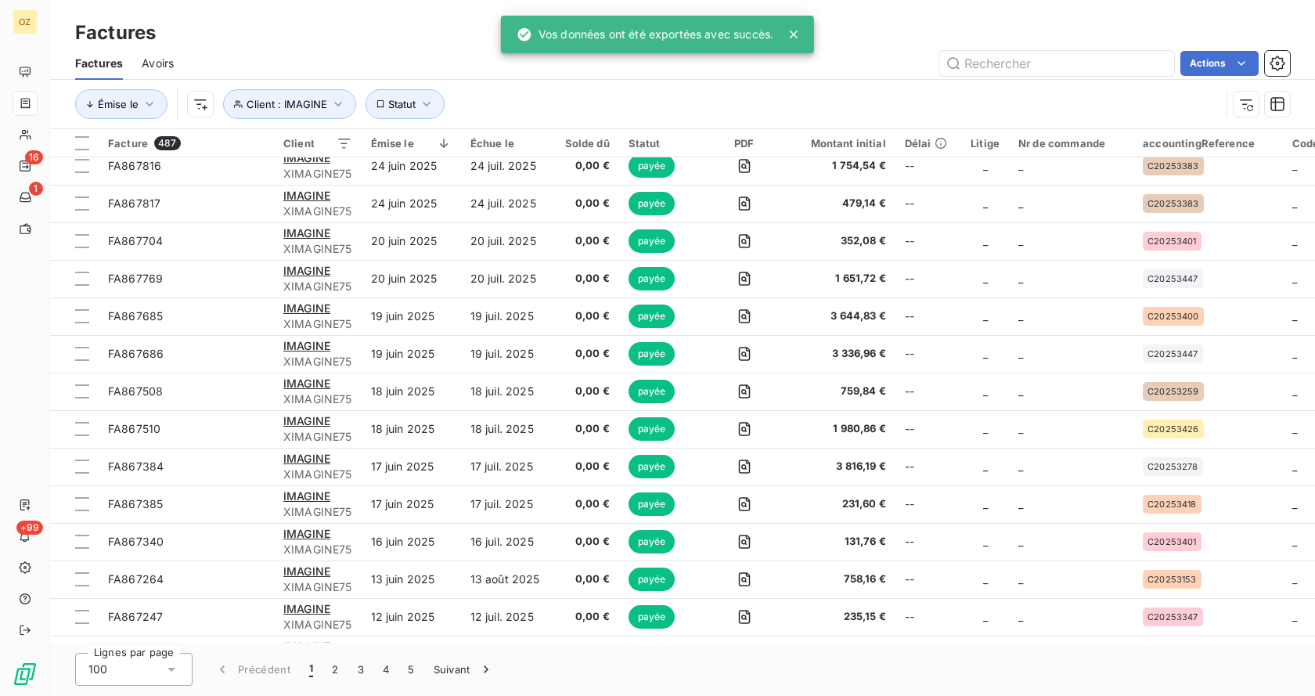
scroll to position [1017, 0]
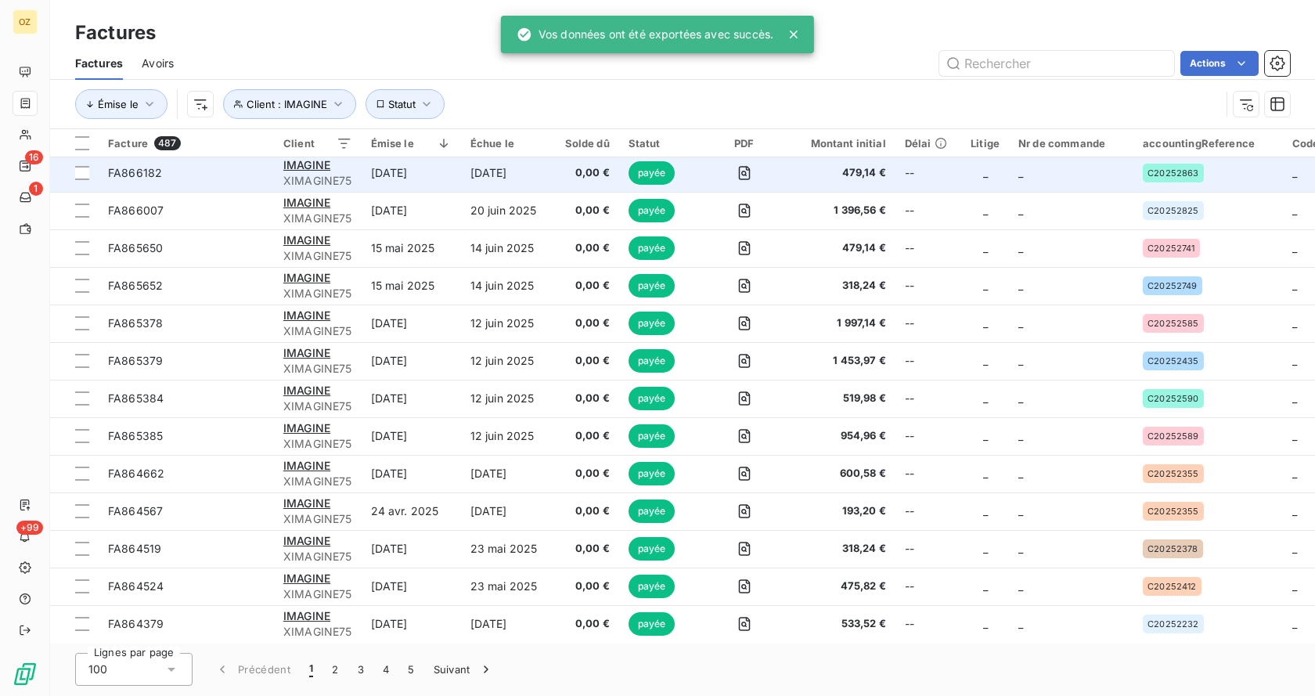
click at [341, 166] on div "IMAGINE" at bounding box center [317, 165] width 69 height 16
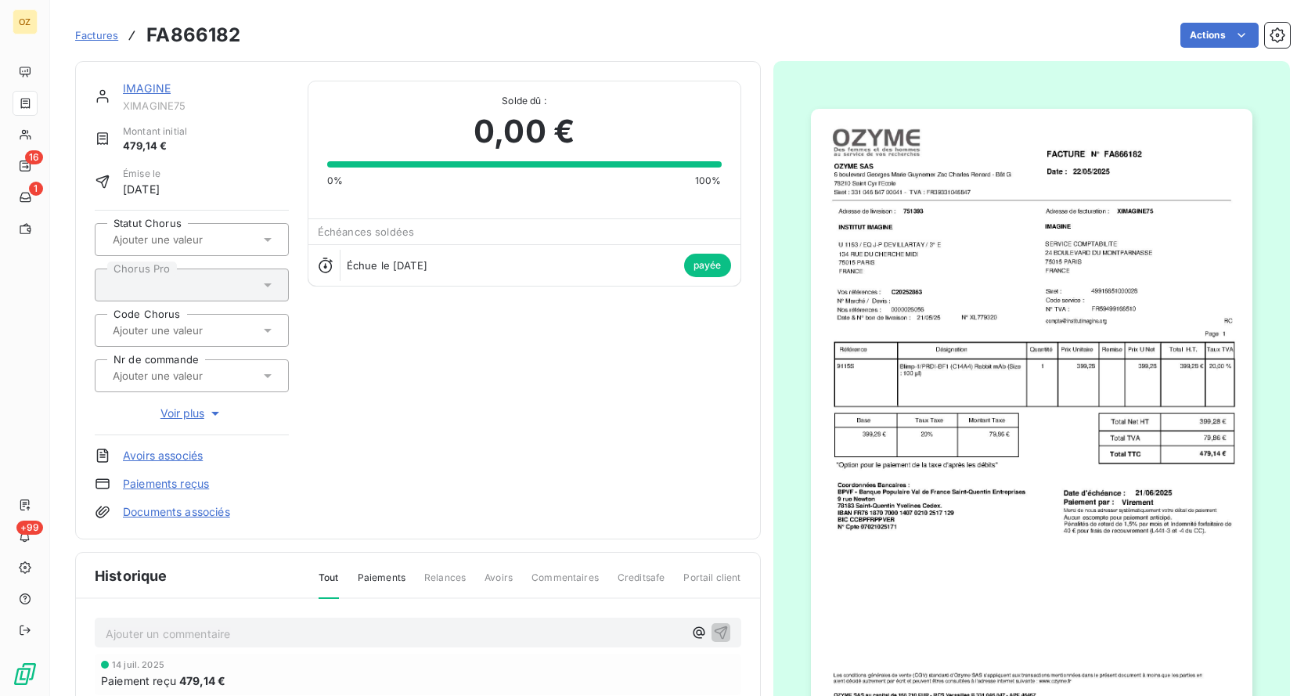
click at [106, 32] on span "Factures" at bounding box center [96, 35] width 43 height 13
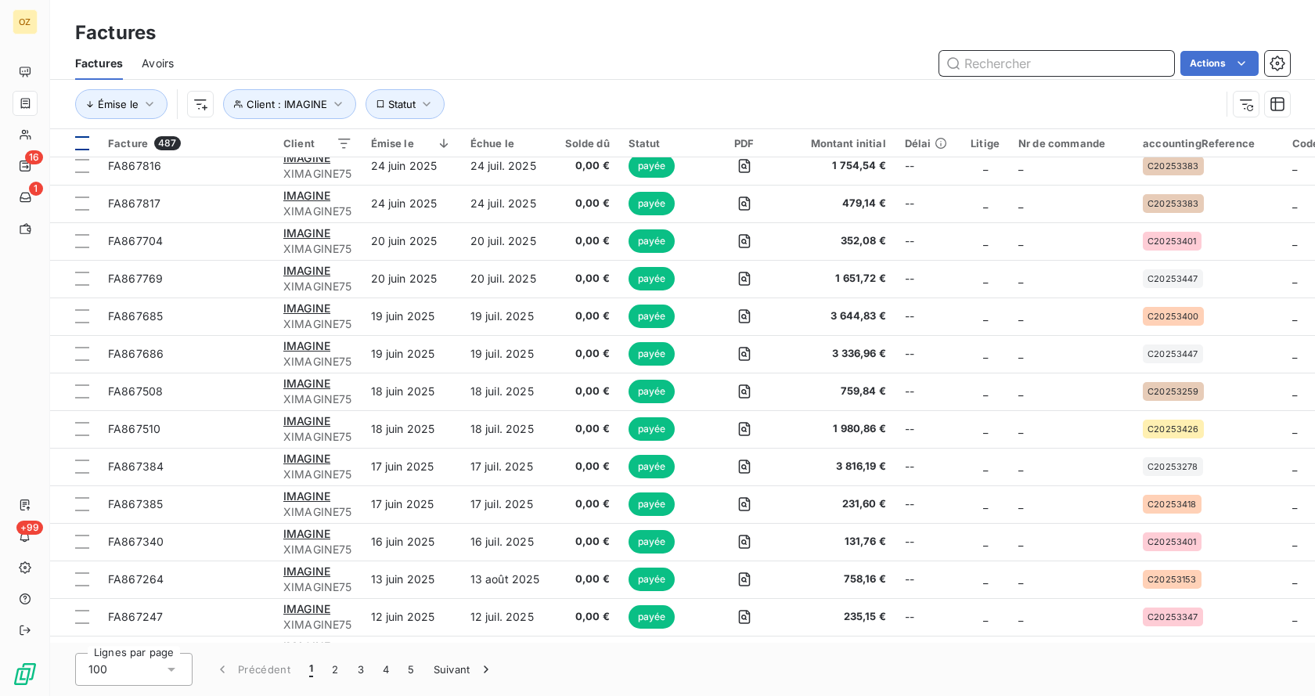
scroll to position [3278, 0]
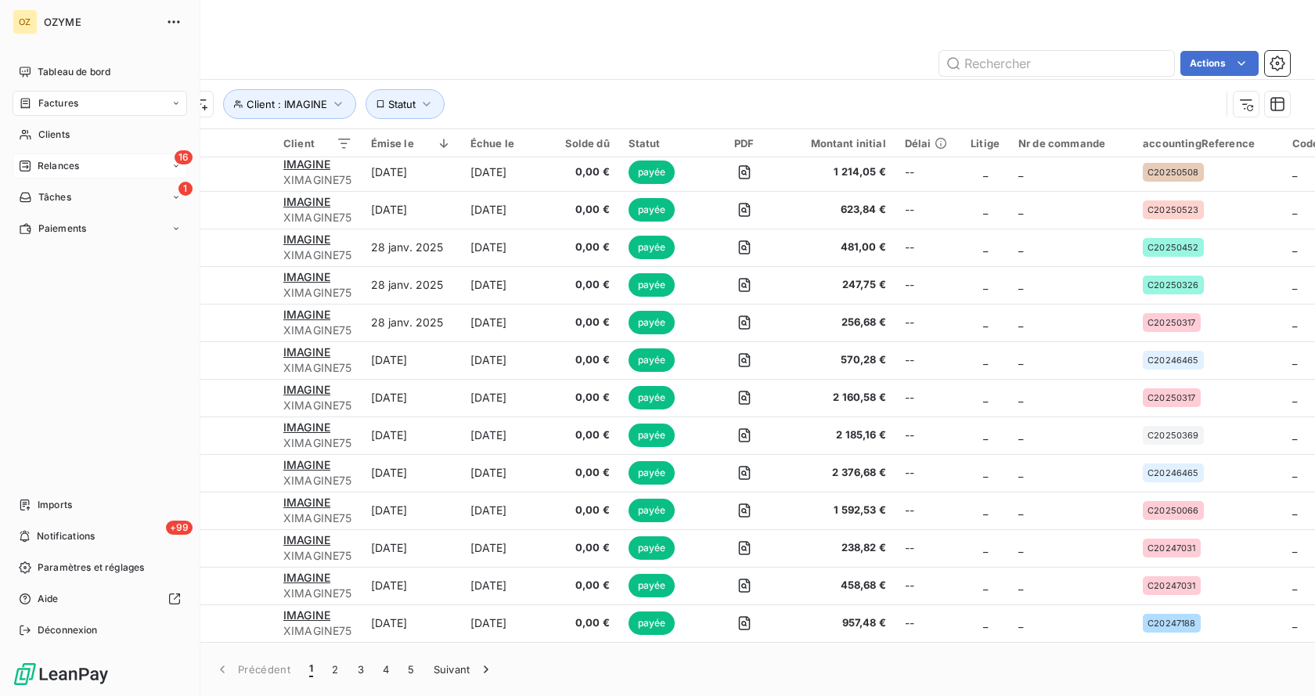
click at [66, 166] on span "Relances" at bounding box center [58, 166] width 41 height 14
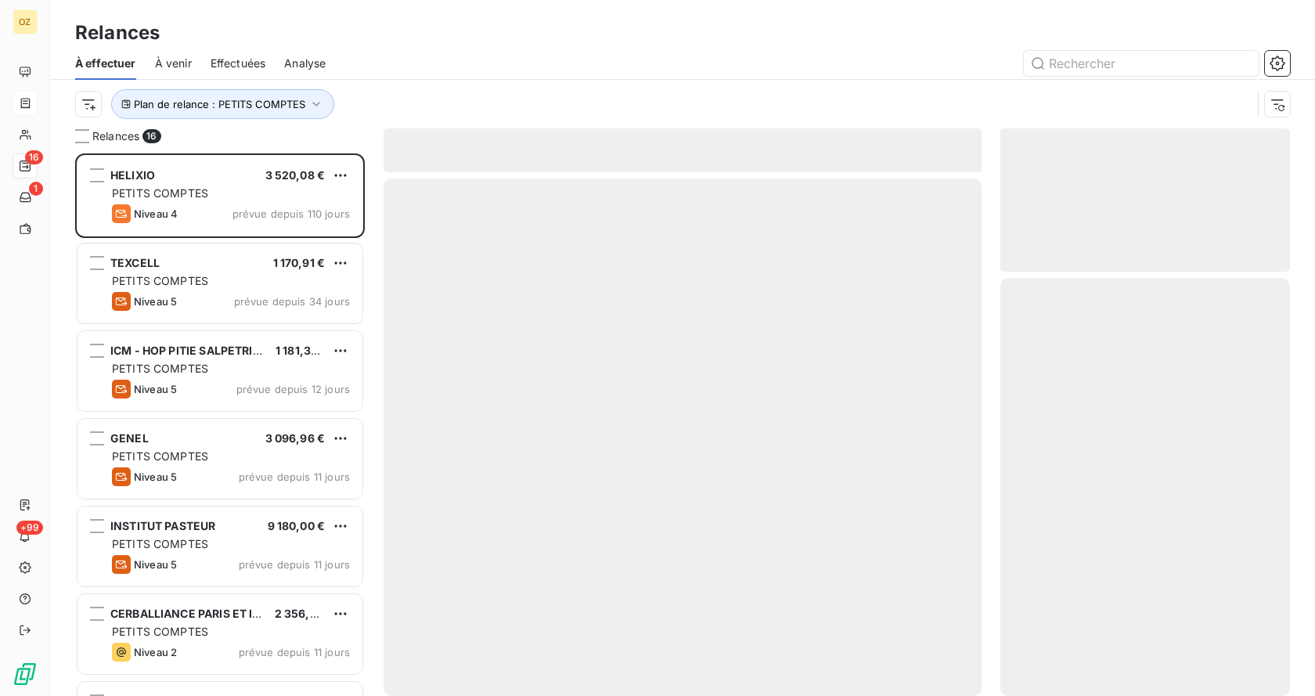
scroll to position [531, 278]
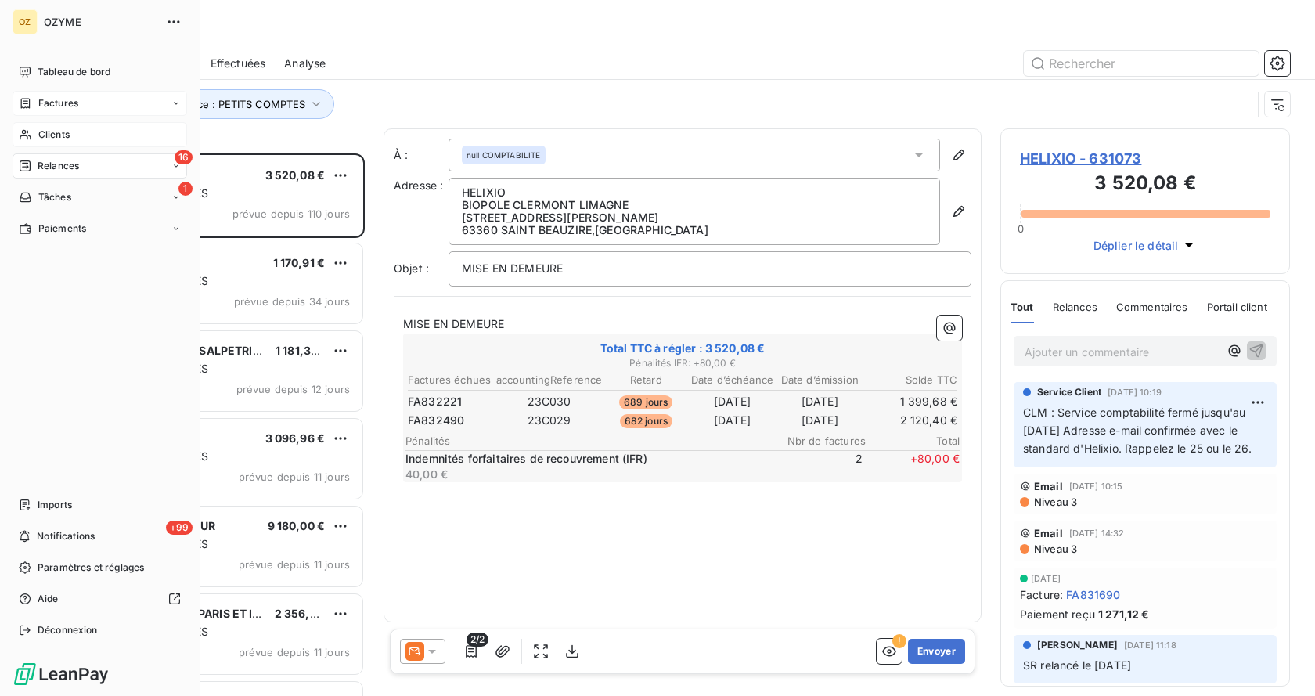
click at [68, 134] on span "Clients" at bounding box center [53, 135] width 31 height 14
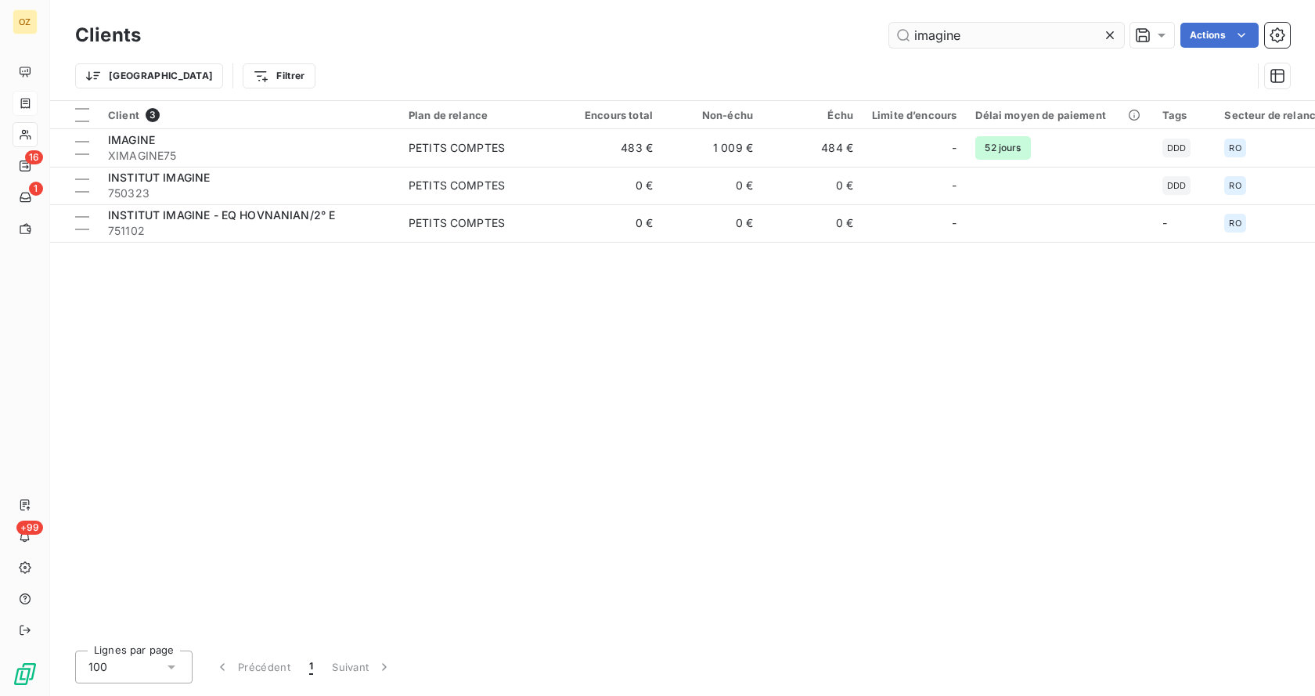
click at [1023, 33] on input "imagine" at bounding box center [1006, 35] width 235 height 25
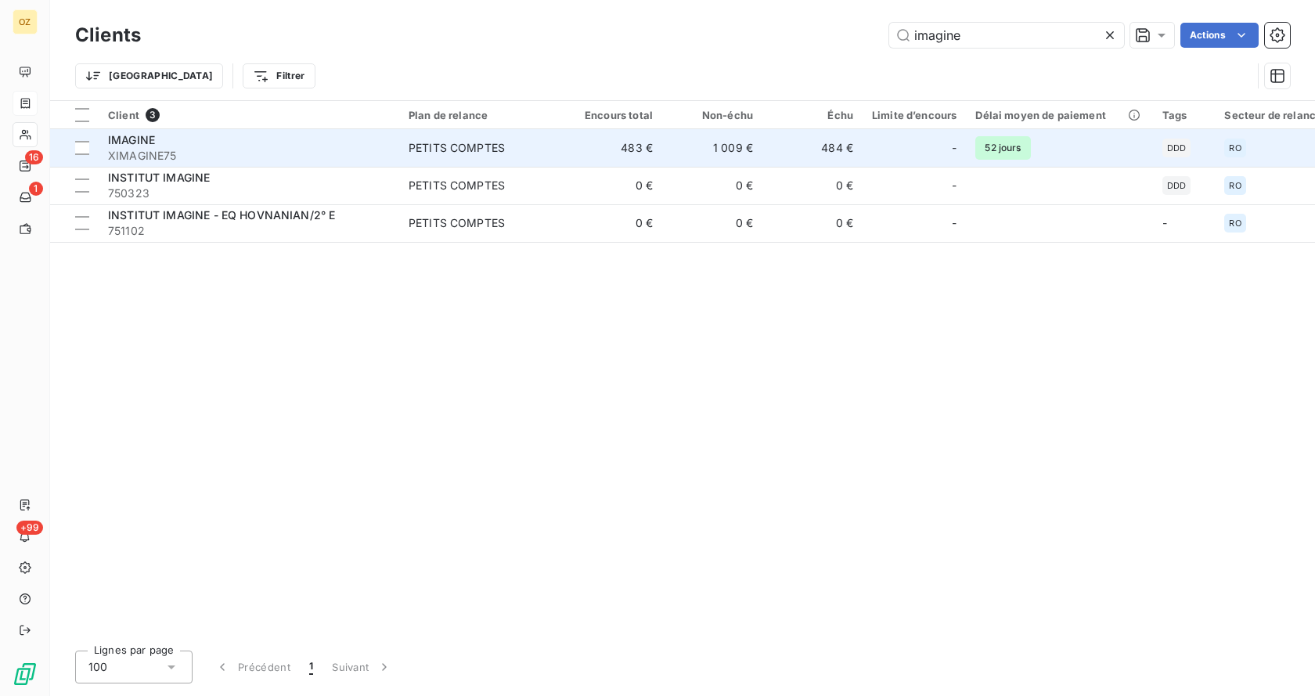
click at [124, 145] on span "IMAGINE" at bounding box center [131, 139] width 47 height 13
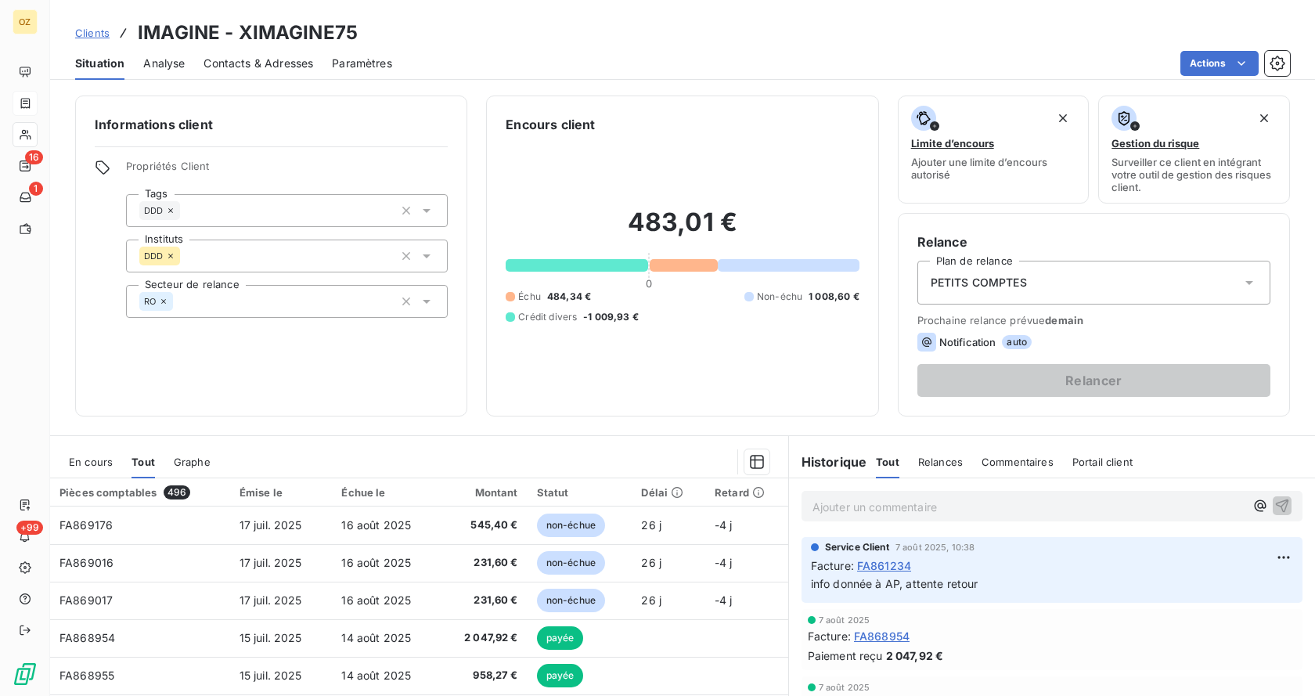
click at [100, 458] on span "En cours" at bounding box center [91, 461] width 44 height 13
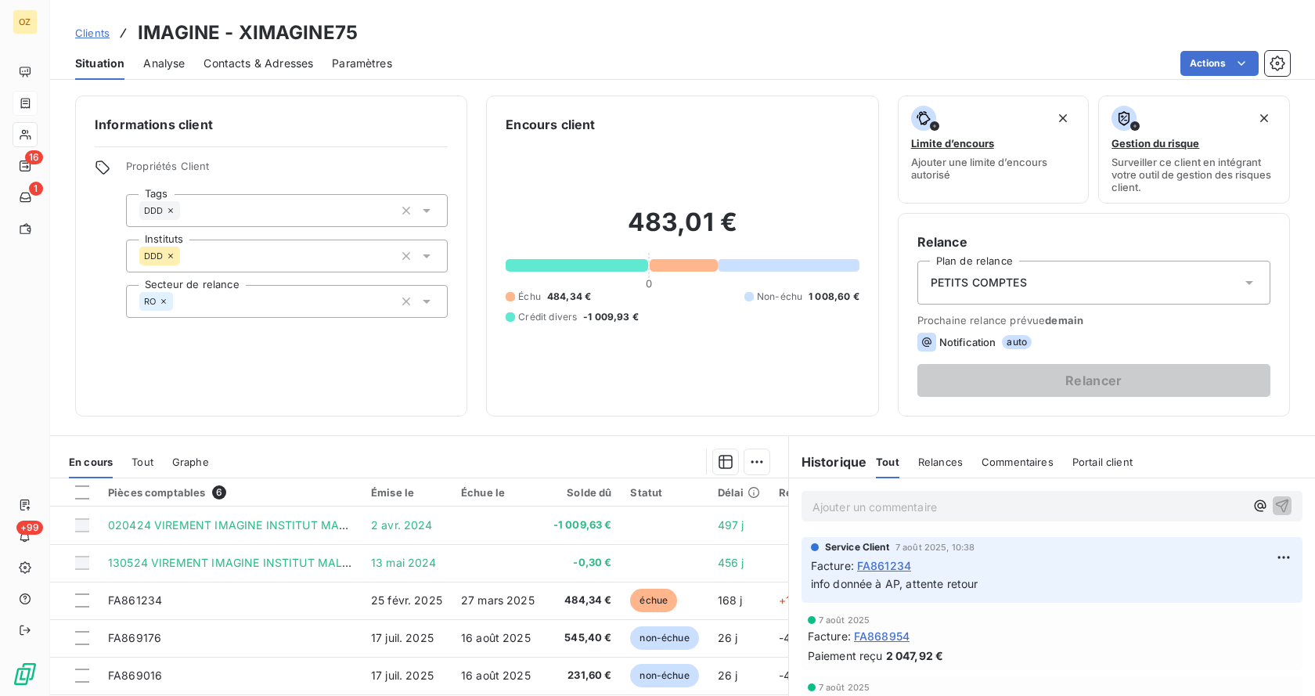
scroll to position [131, 0]
